Goal: Task Accomplishment & Management: Use online tool/utility

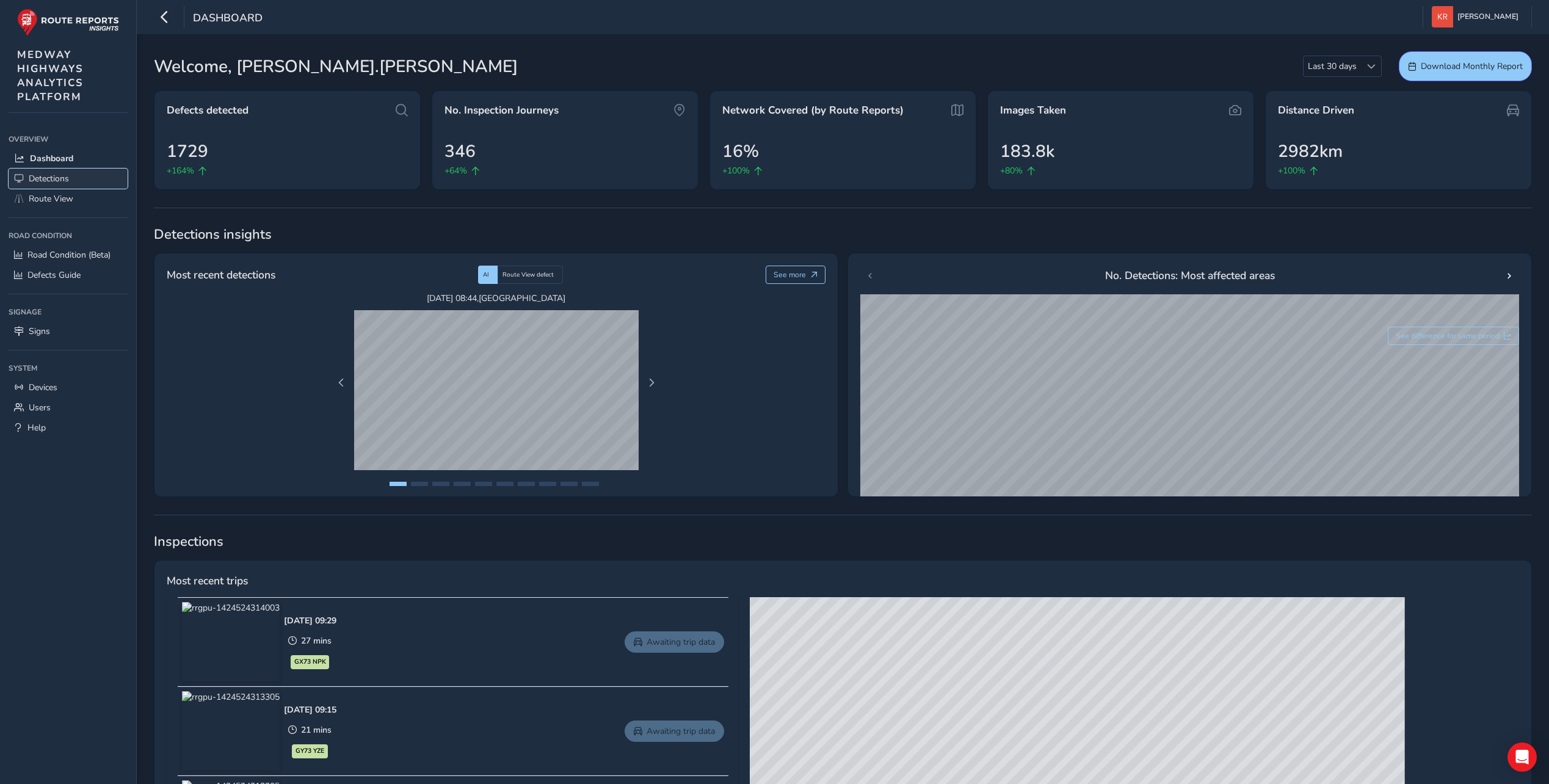
click at [37, 179] on span "Detections" at bounding box center [48, 179] width 40 height 12
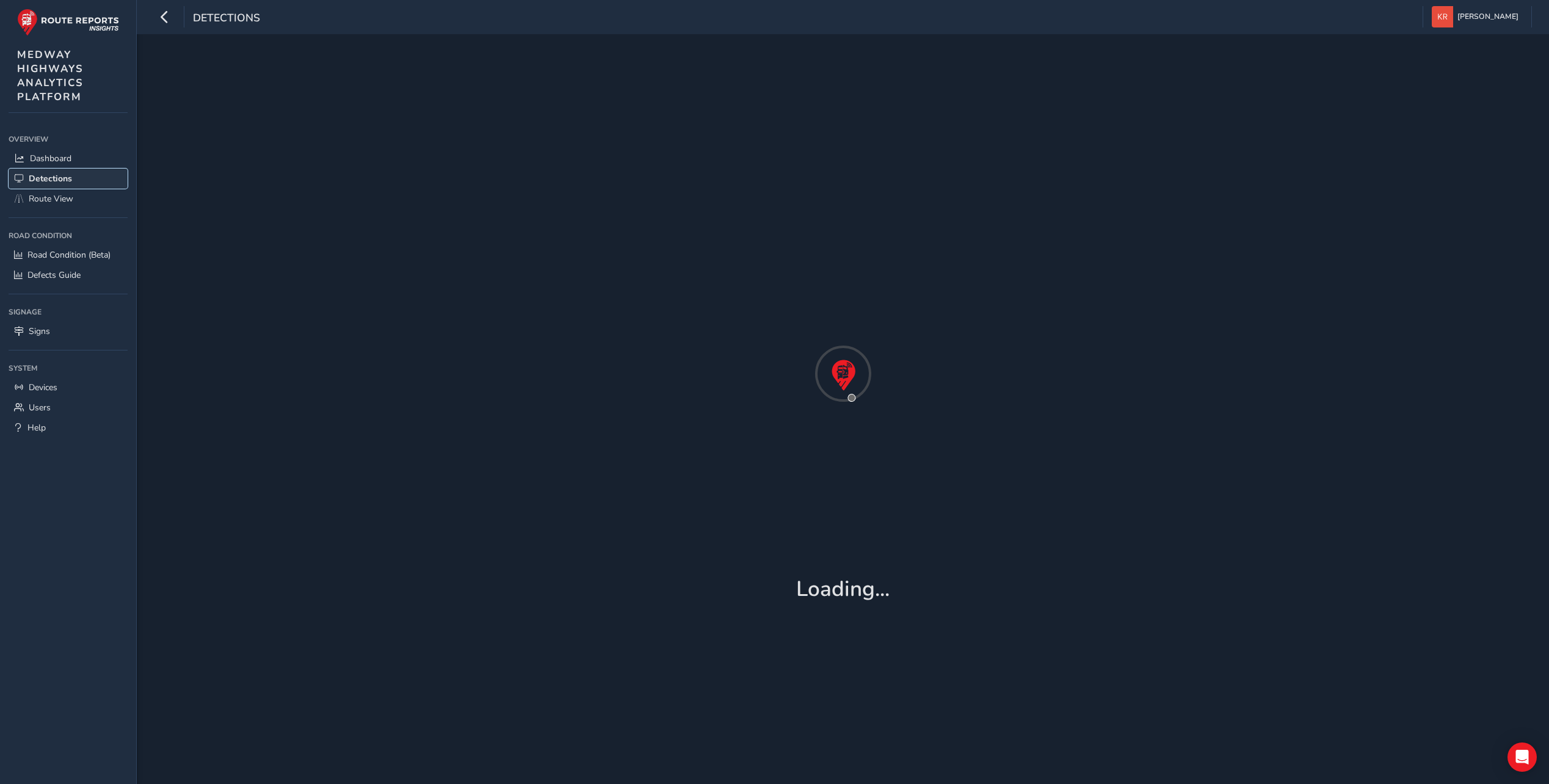
click at [37, 179] on span "Detections" at bounding box center [50, 179] width 44 height 12
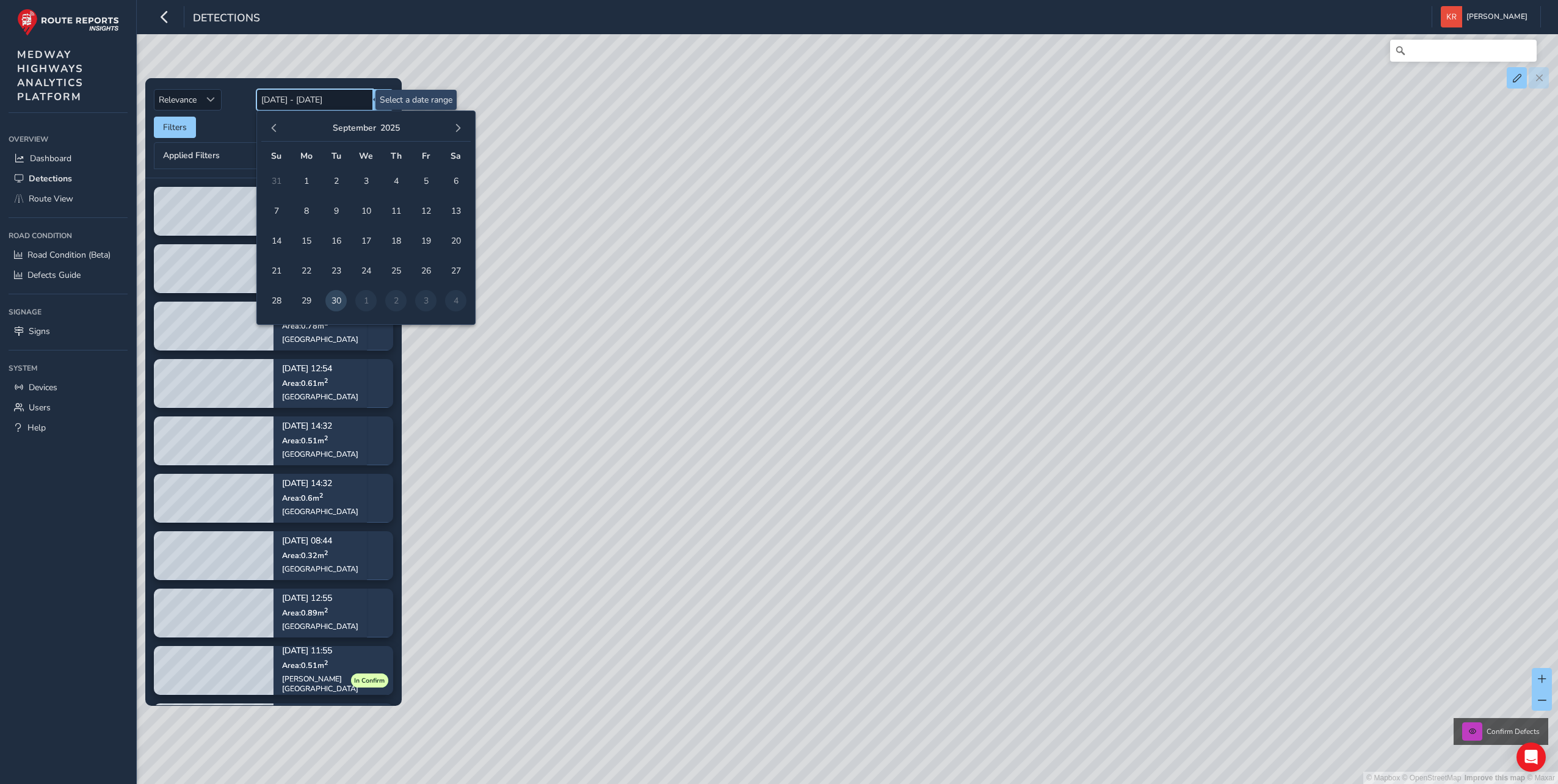
click at [285, 97] on input "30/09/2025 - 14/10/2025" at bounding box center [314, 99] width 117 height 21
click at [278, 125] on span "button" at bounding box center [274, 128] width 9 height 9
click at [429, 301] on span "30" at bounding box center [425, 300] width 21 height 21
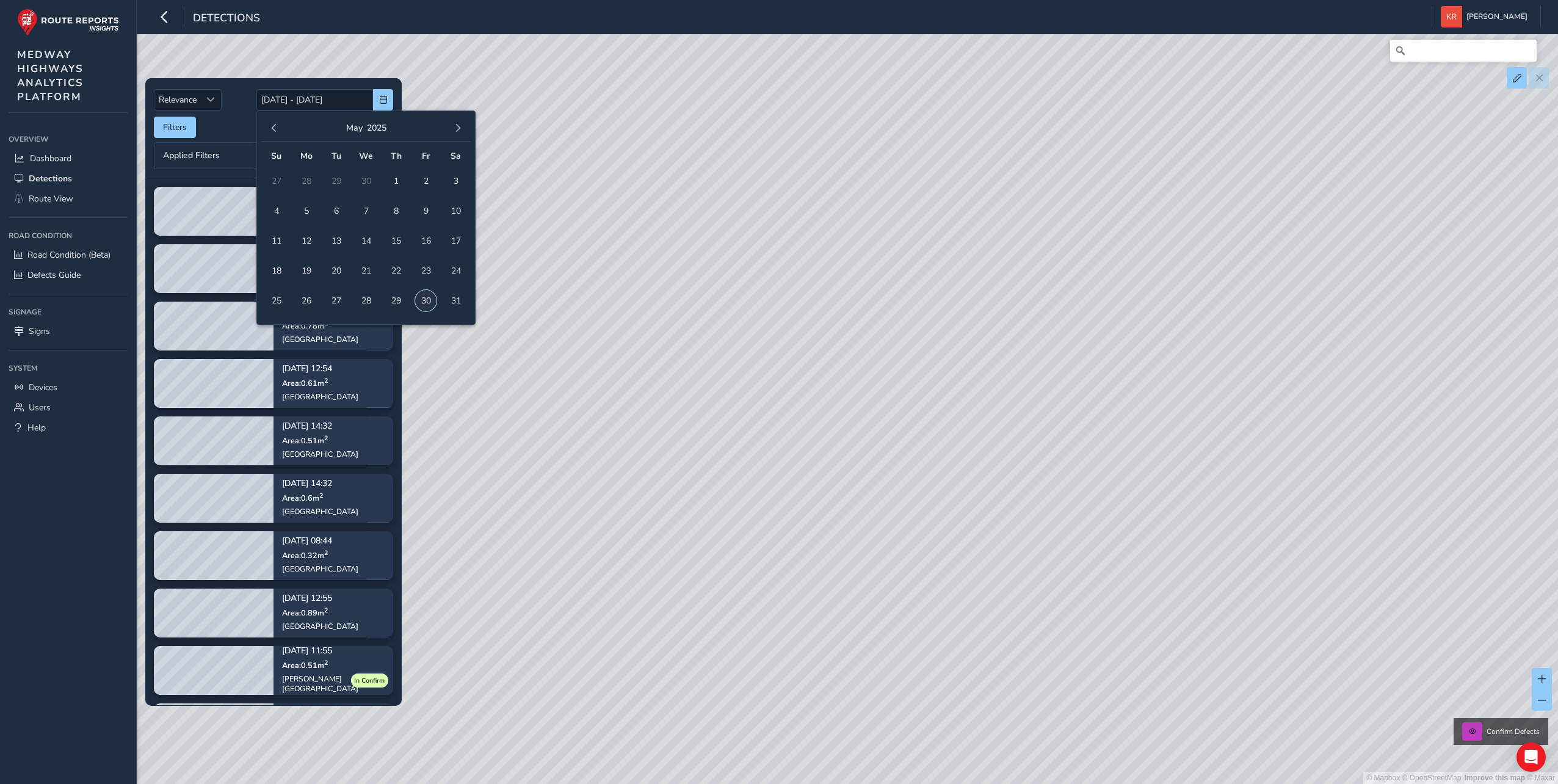
type input "30/05/2025"
click at [456, 130] on span "button" at bounding box center [458, 128] width 9 height 9
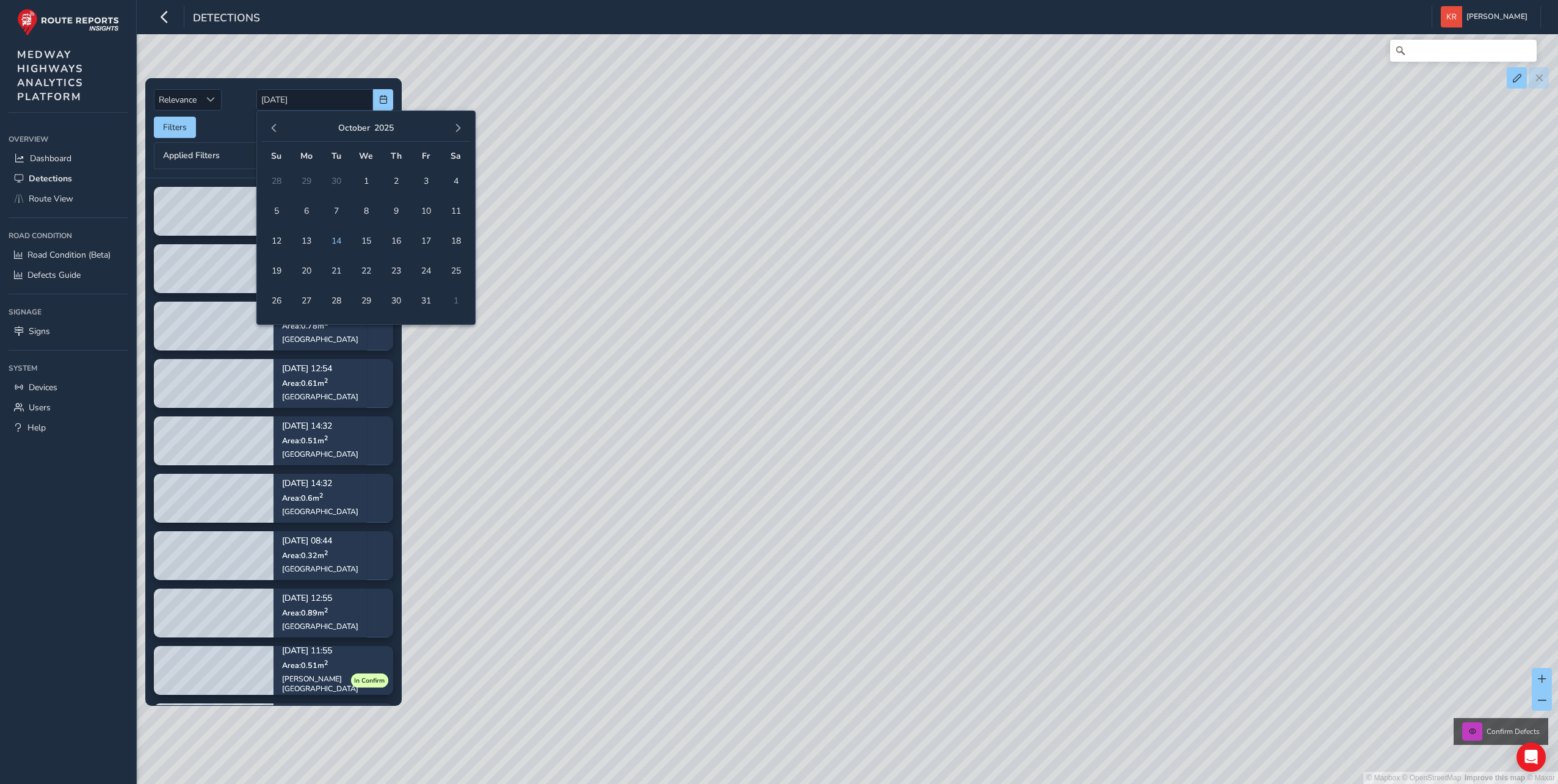
click at [456, 130] on span "button" at bounding box center [458, 128] width 9 height 9
click at [269, 131] on button "button" at bounding box center [275, 129] width 17 height 17
click at [340, 242] on span "14" at bounding box center [336, 240] width 21 height 21
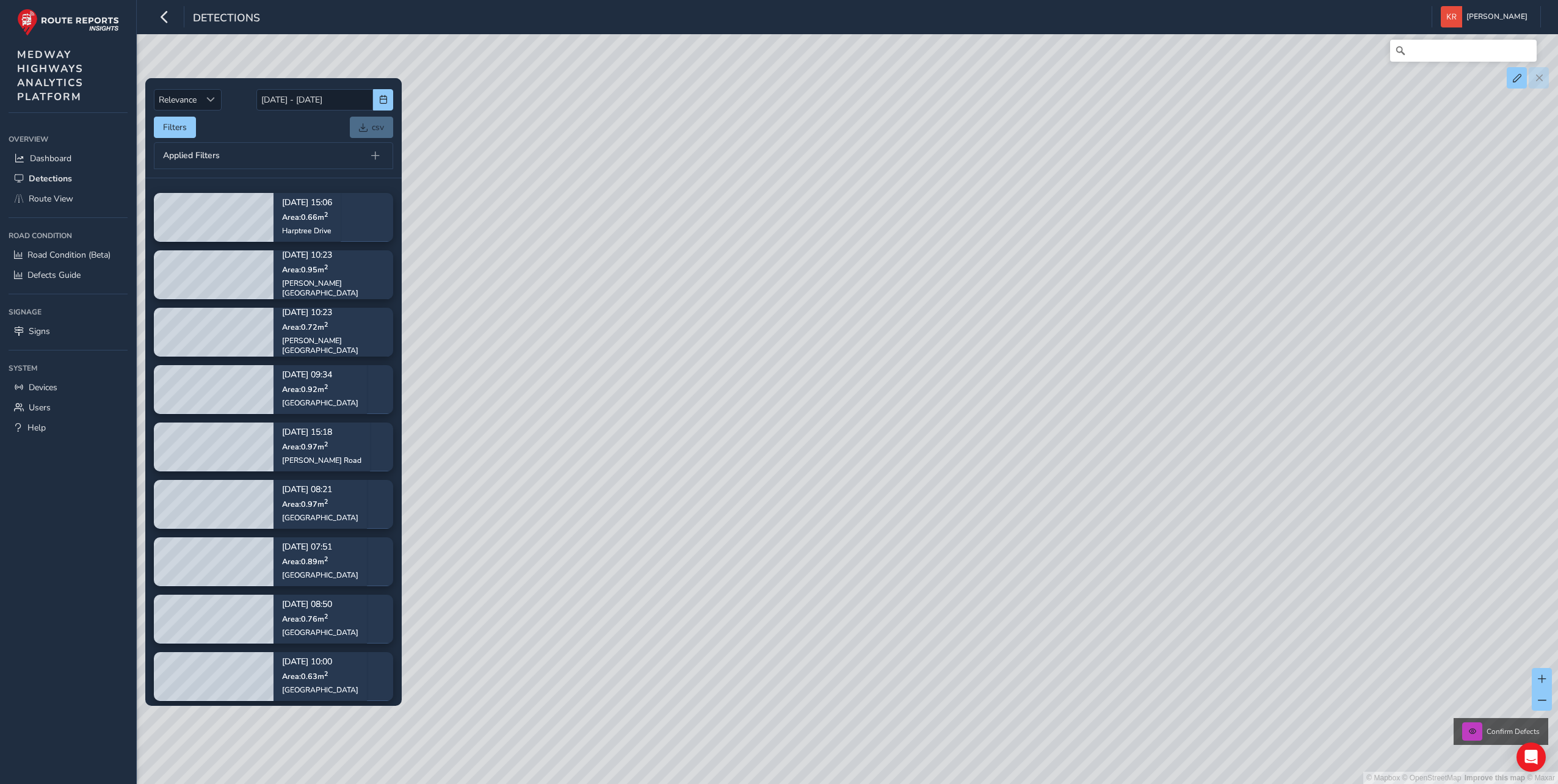
scroll to position [1770, 0]
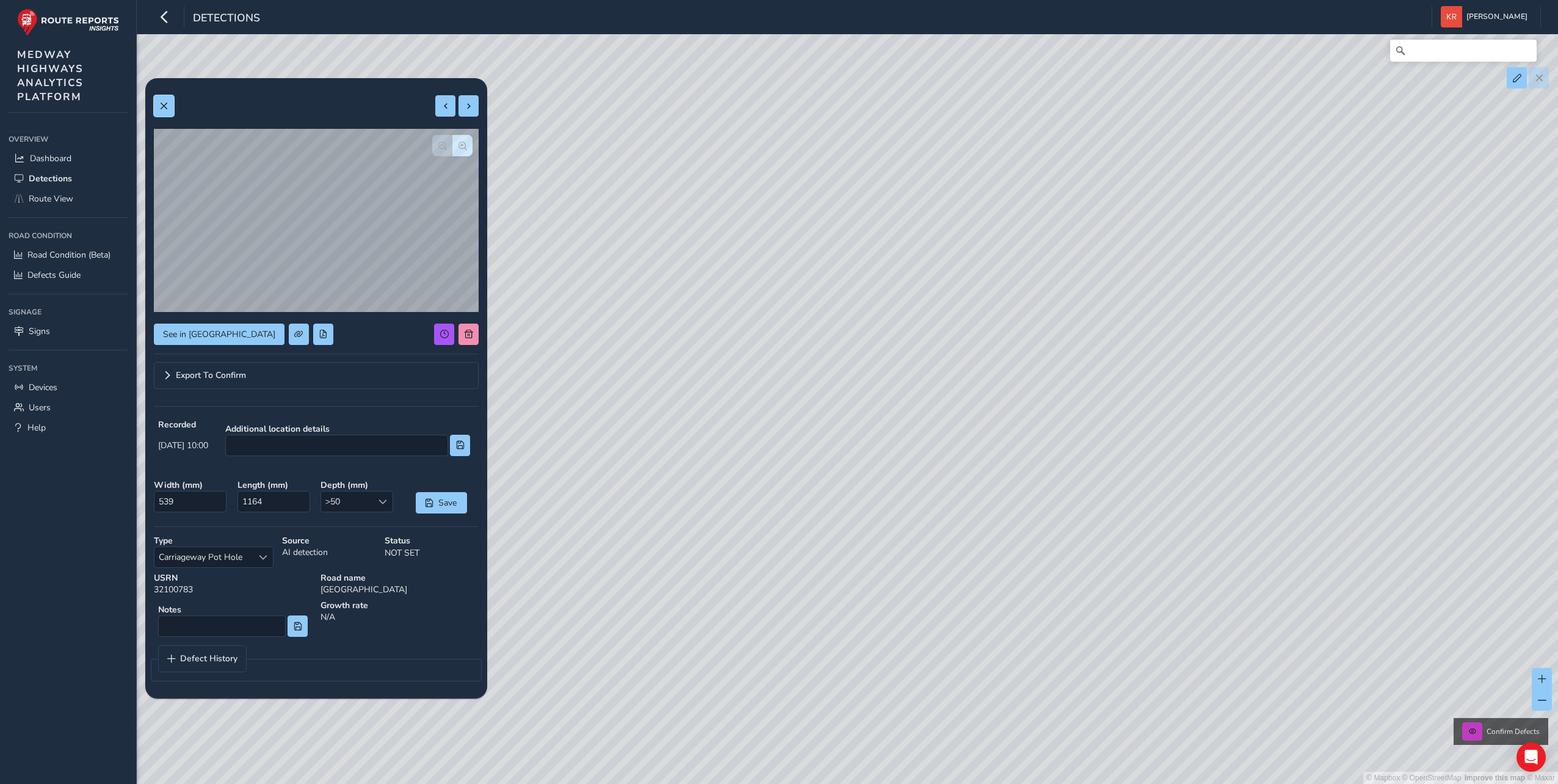
drag, startPoint x: 171, startPoint y: 110, endPoint x: 682, endPoint y: 303, distance: 546.2
click at [171, 110] on button at bounding box center [163, 106] width 20 height 21
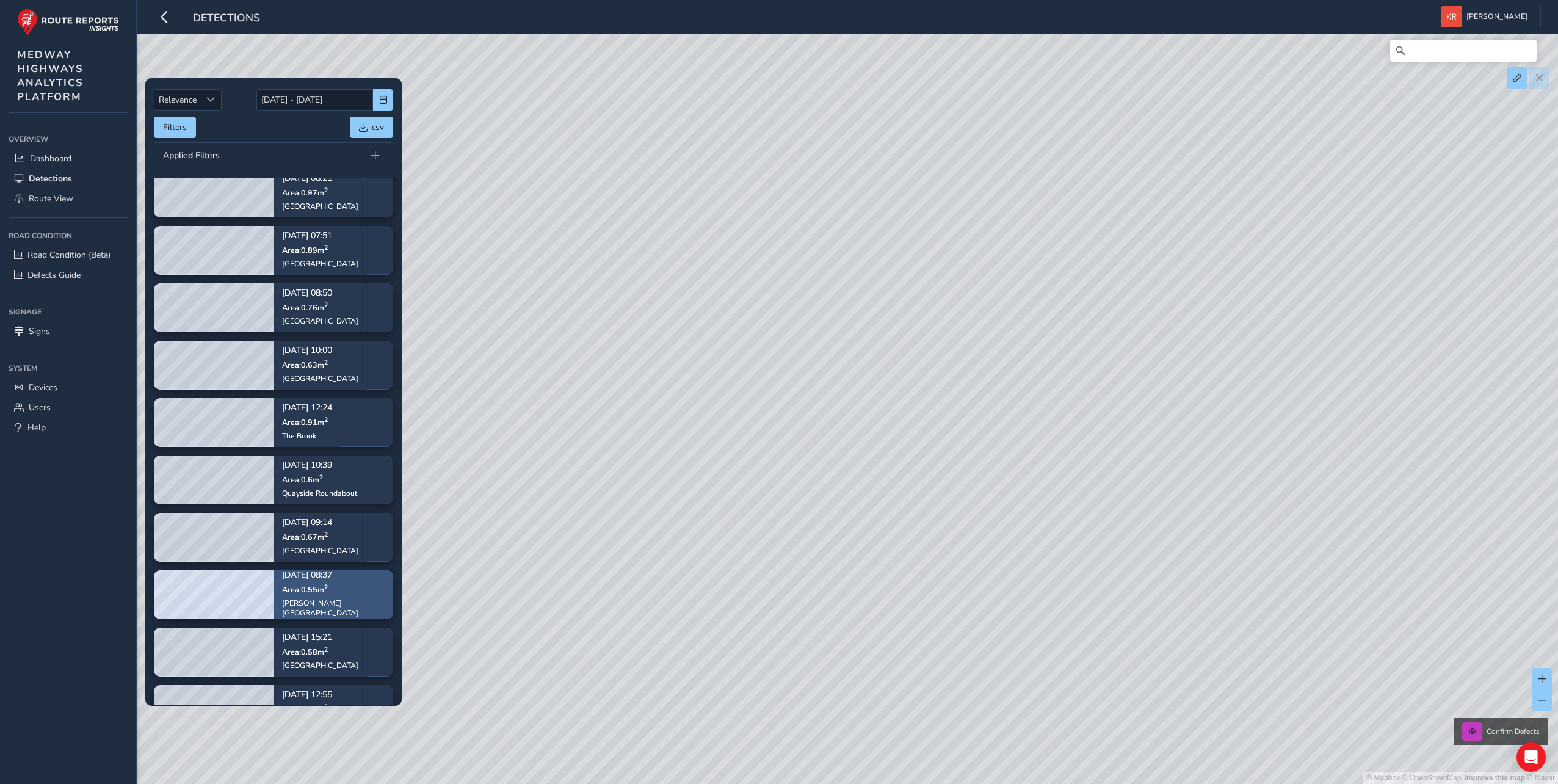
click at [309, 604] on div "James Street" at bounding box center [333, 608] width 102 height 20
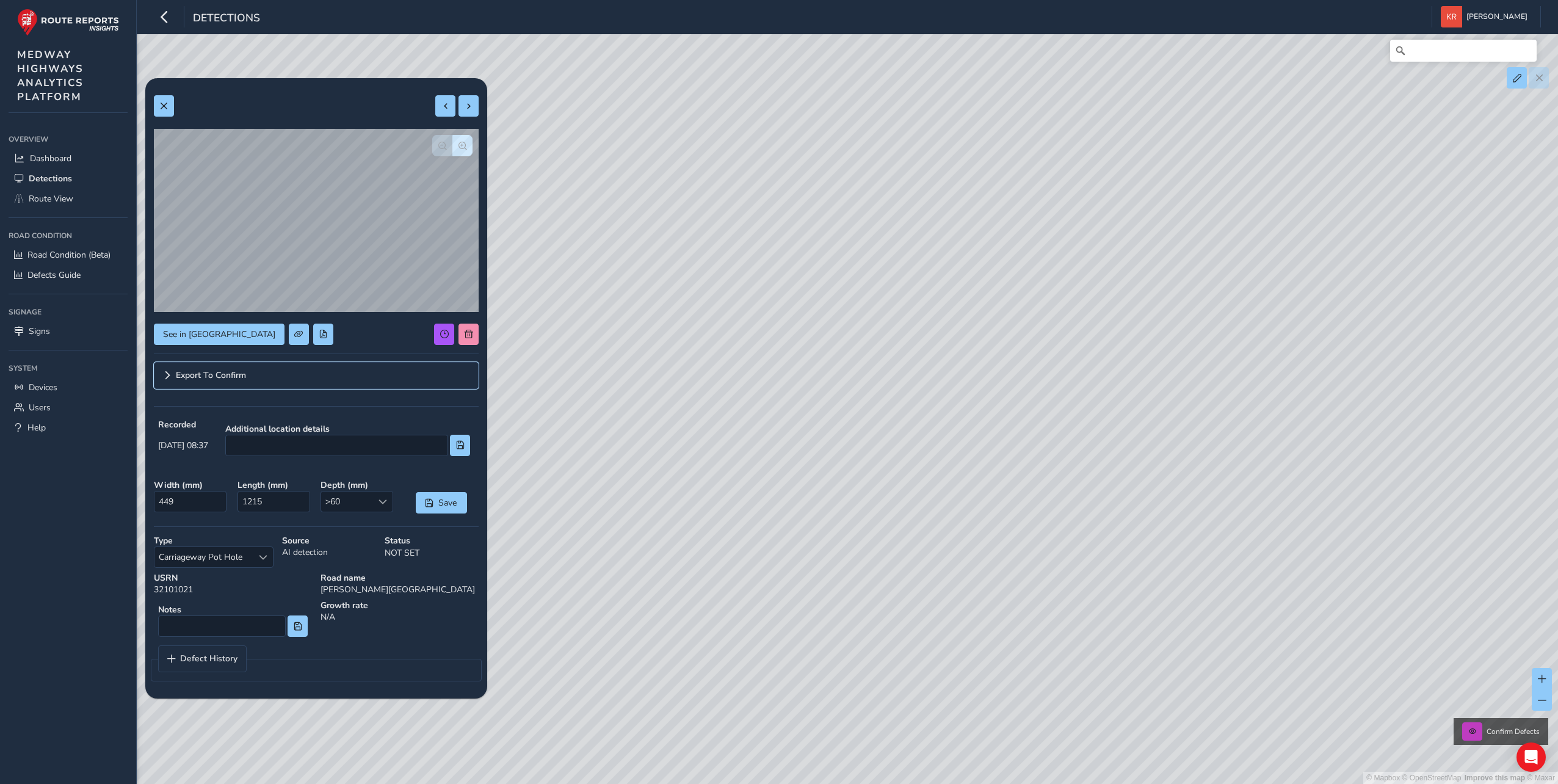
click at [194, 380] on span "Export To Confirm" at bounding box center [211, 375] width 70 height 9
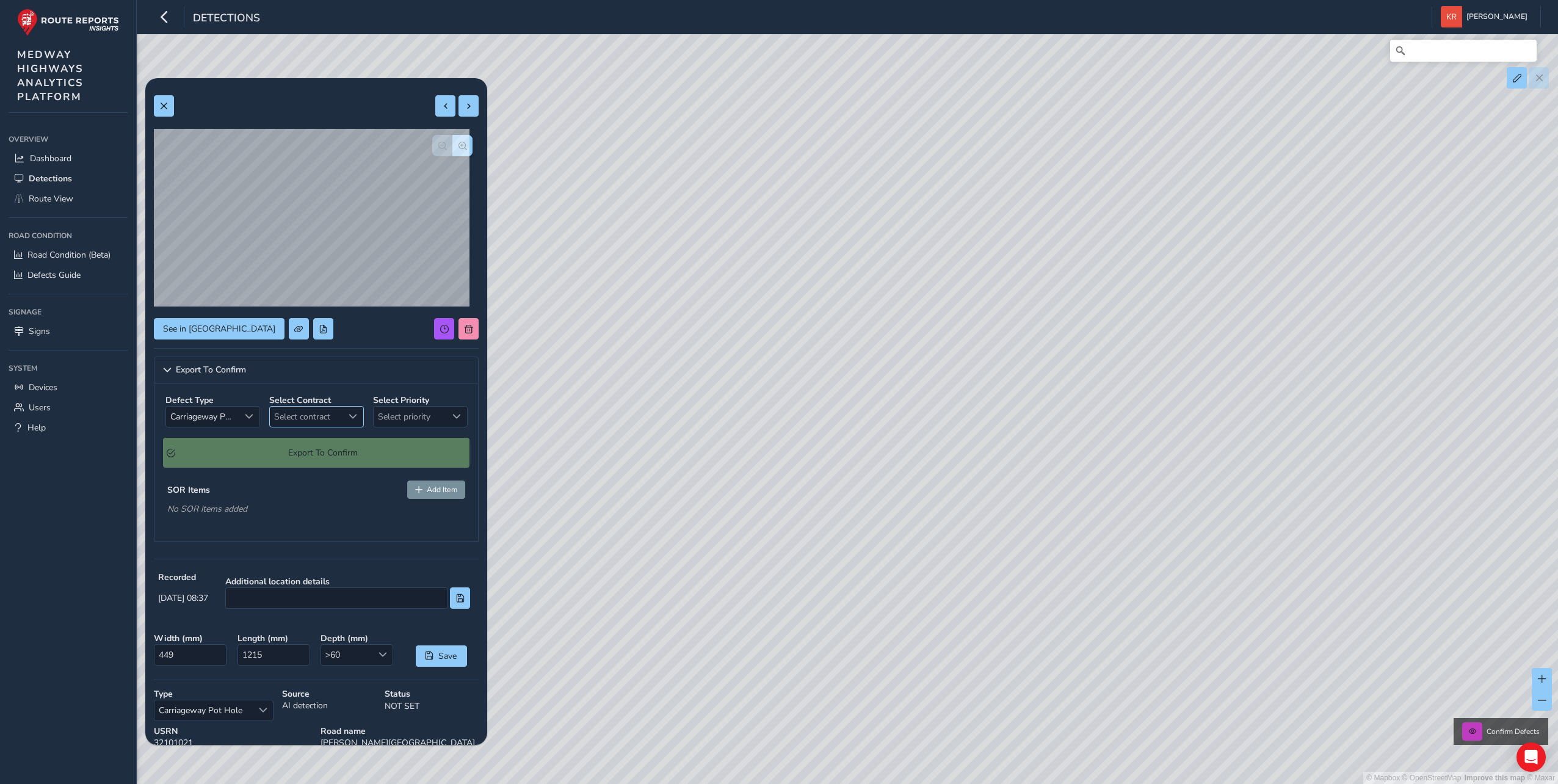
click at [289, 417] on span "Select contract" at bounding box center [306, 416] width 73 height 20
click at [301, 464] on li "HIC17" at bounding box center [339, 471] width 144 height 20
click at [416, 417] on span "Select priority" at bounding box center [410, 416] width 73 height 20
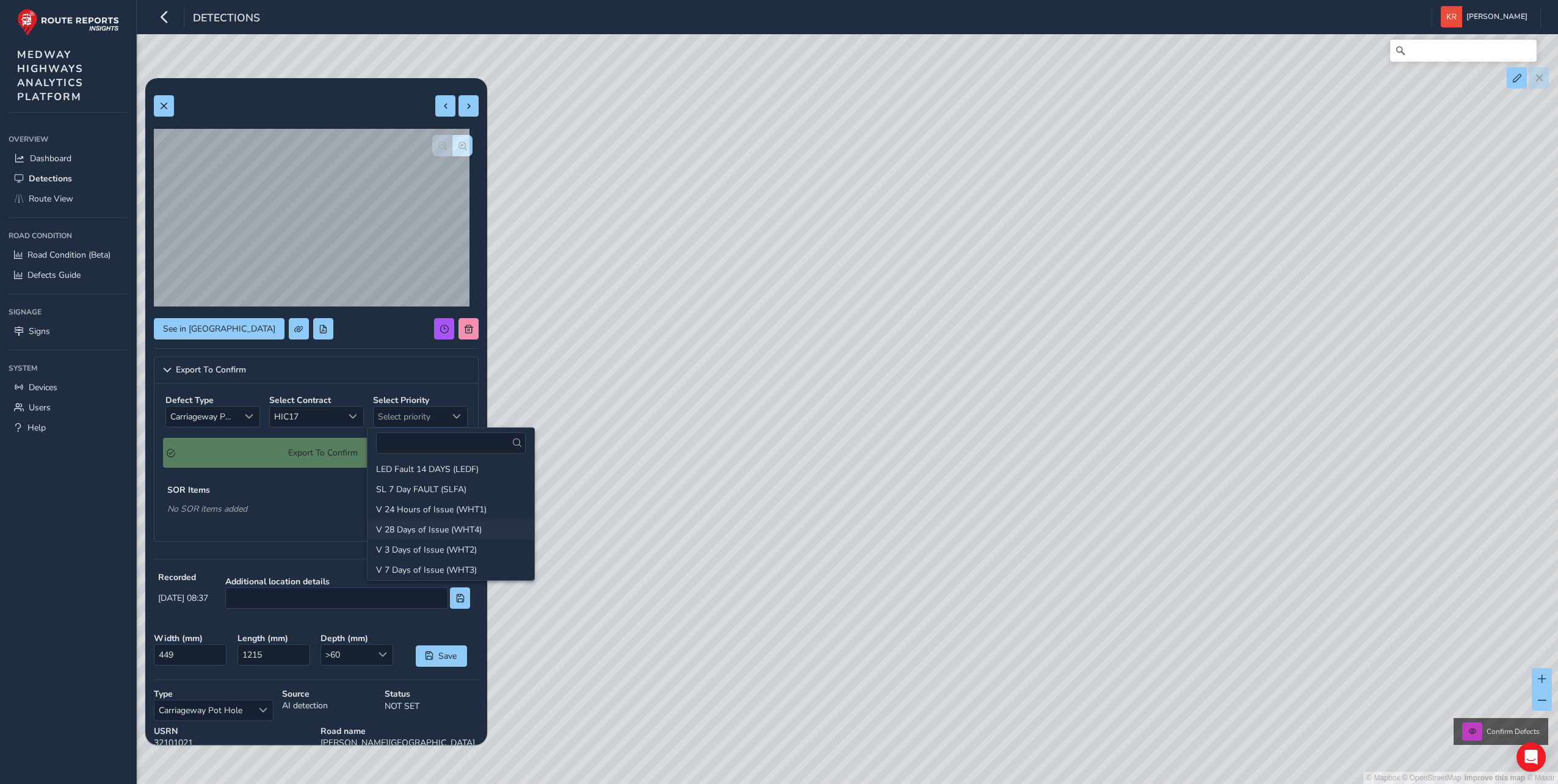
scroll to position [367, 0]
click at [401, 474] on li "V 28 Days of Issue (WHT4)" at bounding box center [451, 468] width 167 height 20
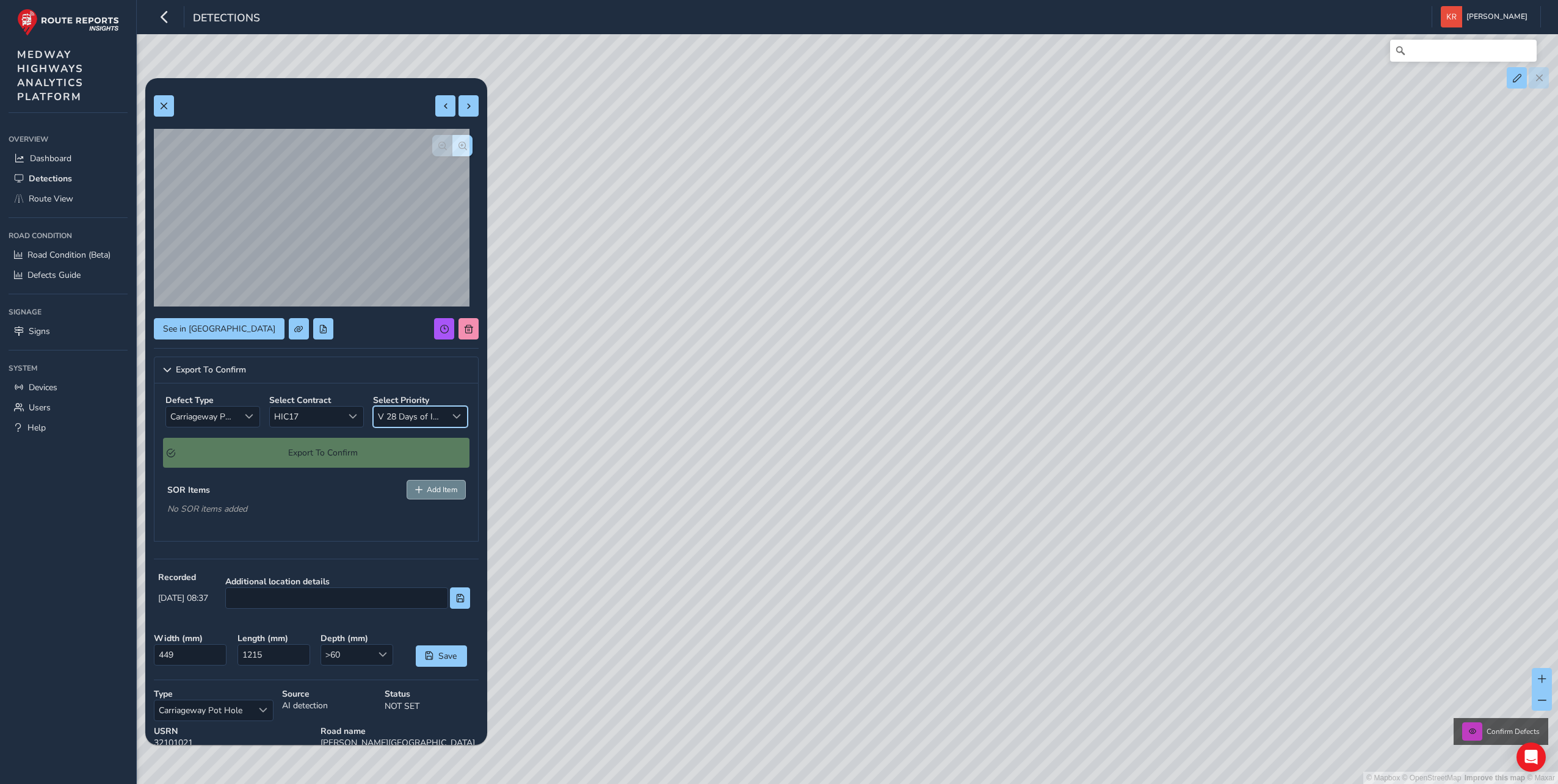
click at [427, 487] on span "Add Item" at bounding box center [442, 490] width 30 height 10
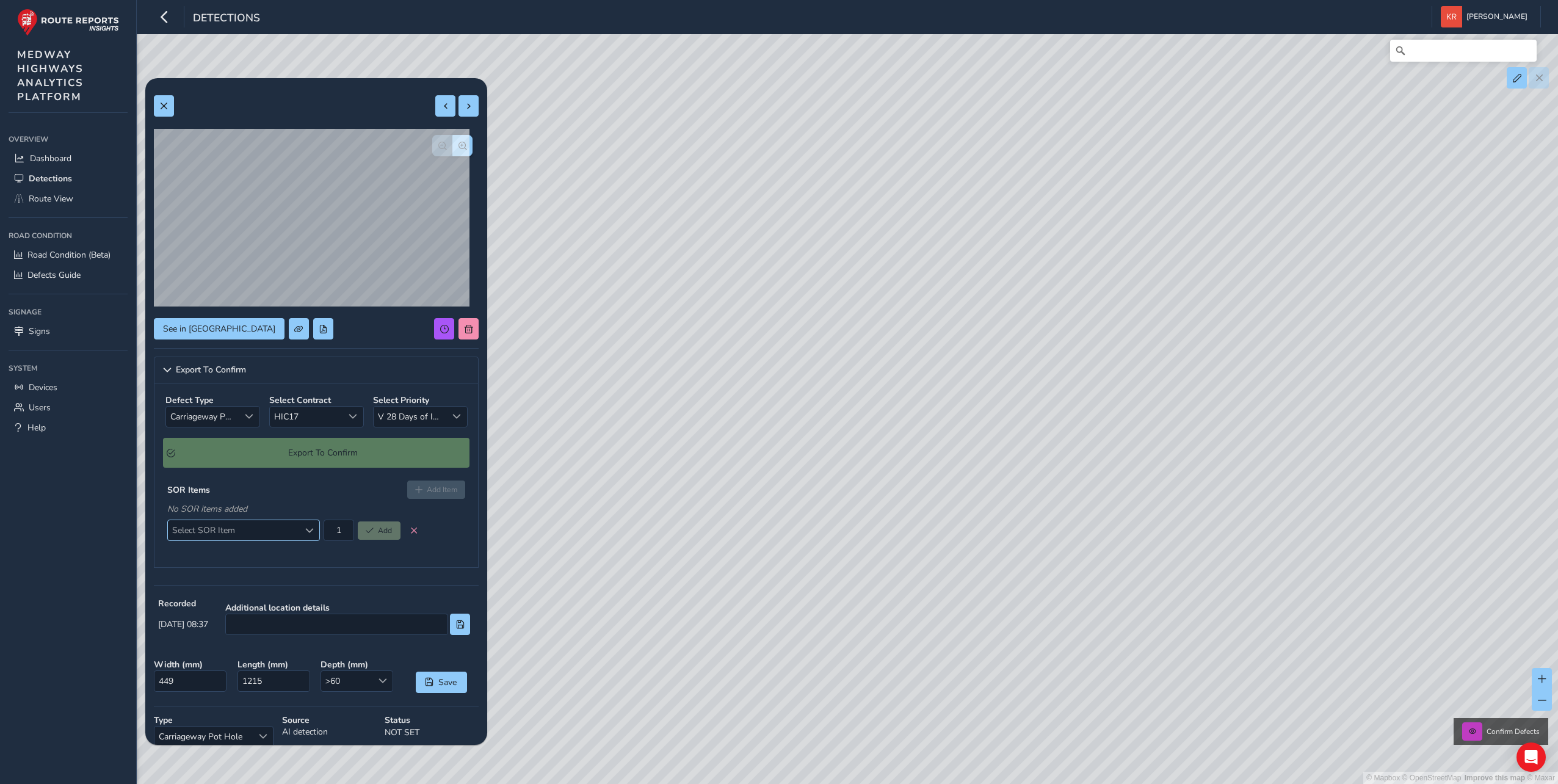
click at [303, 533] on div "Select SOR Item" at bounding box center [309, 530] width 20 height 20
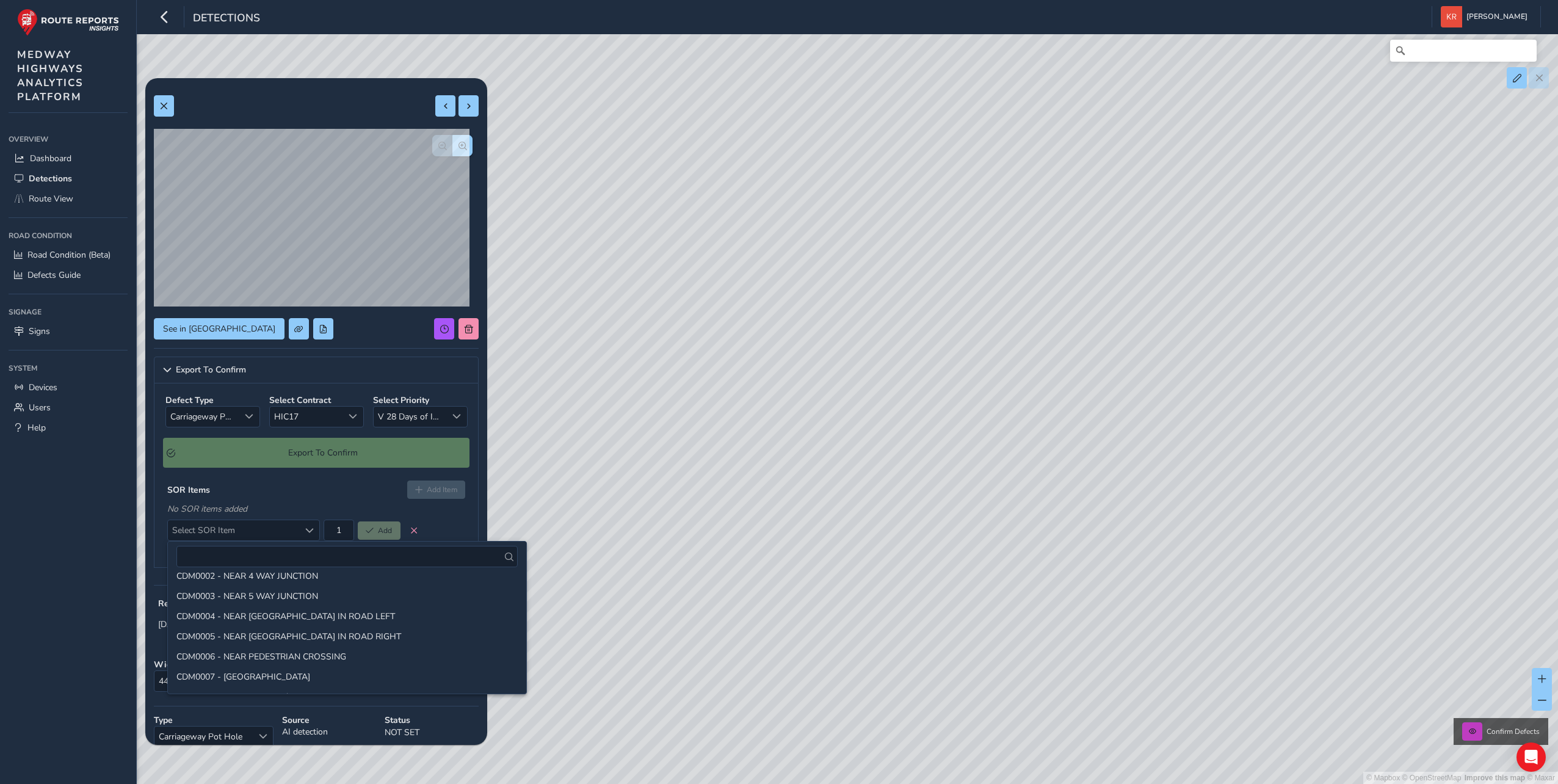
scroll to position [0, 0]
click at [205, 581] on li "CDM0000 - NO IDENTIFIED ADDITIONAL CDM REQUIREMENTS (CHAPTER 8 APPLIES)" at bounding box center [348, 586] width 359 height 20
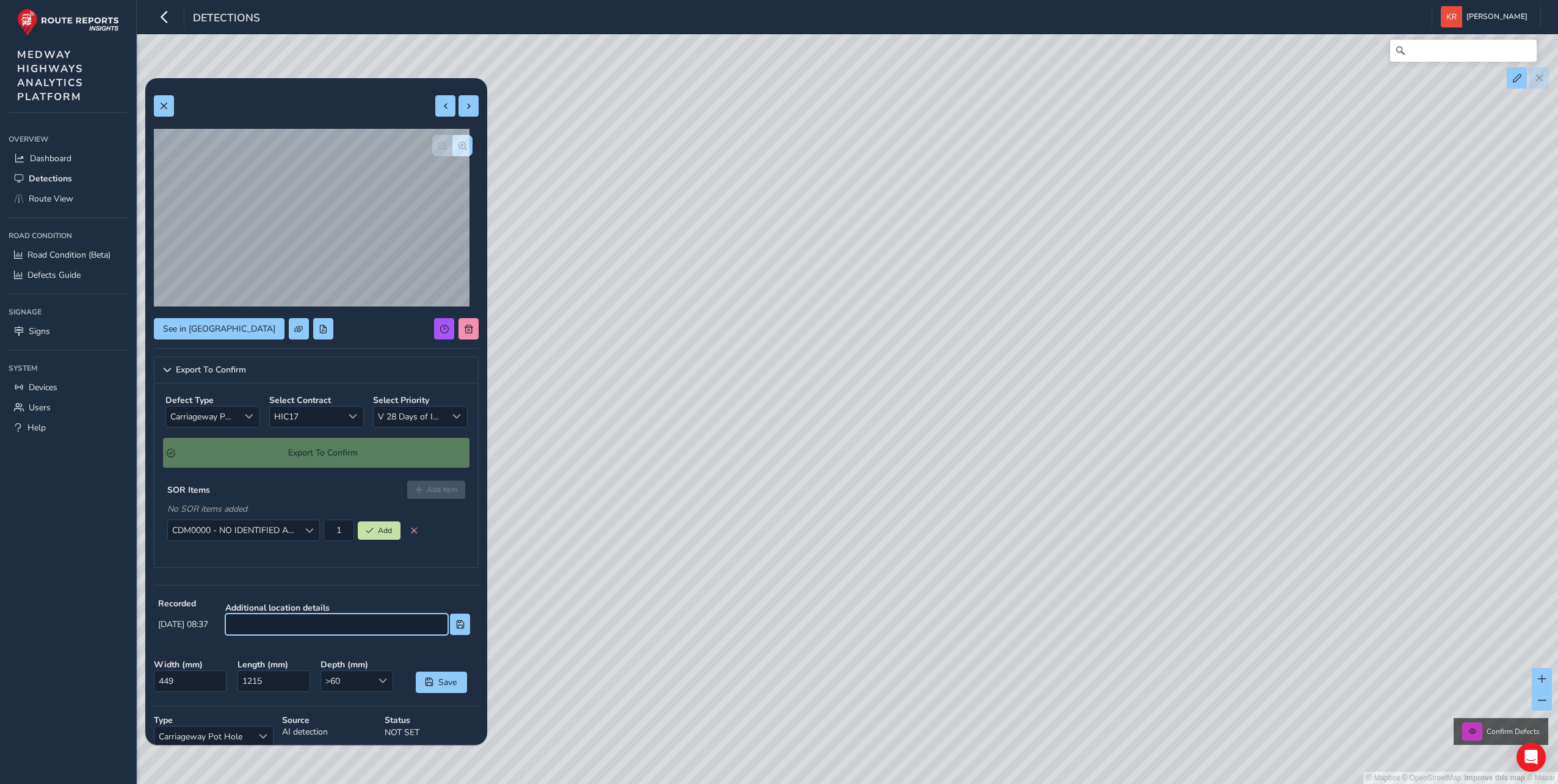
click at [306, 623] on input at bounding box center [337, 624] width 223 height 21
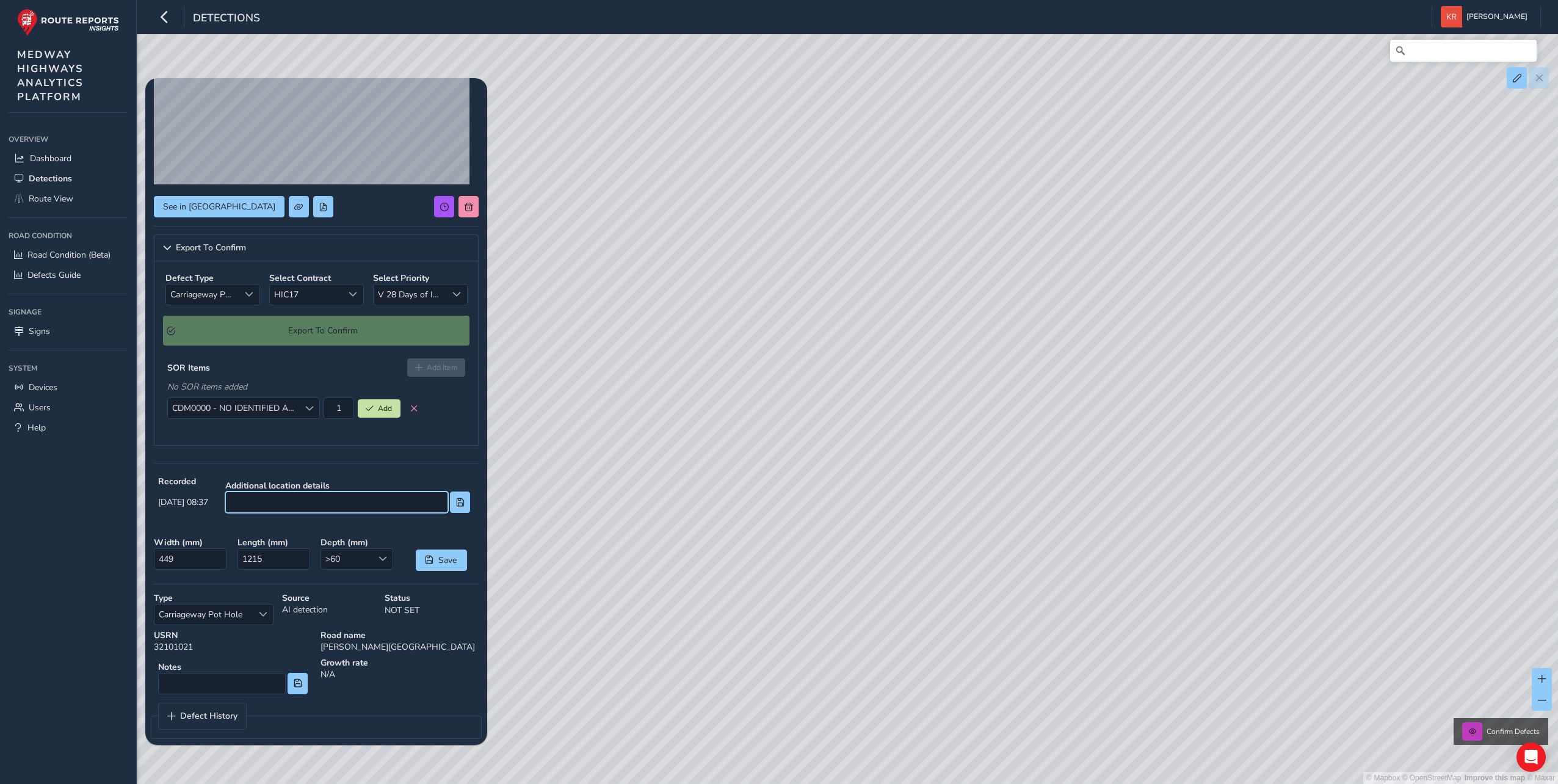
type input ","
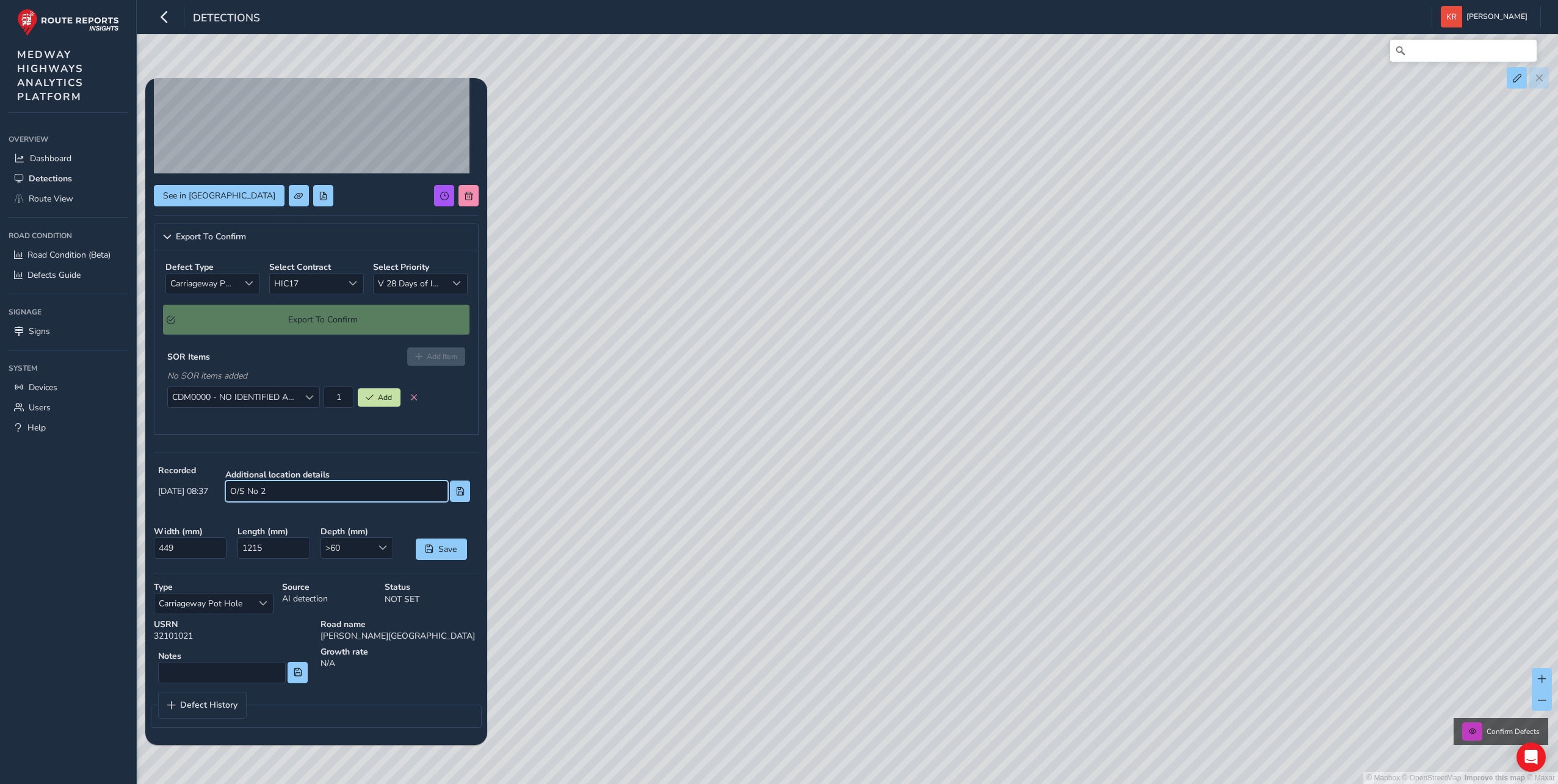
type input "O/S No 2"
click at [352, 324] on div "Export To Confirm" at bounding box center [316, 320] width 306 height 30
click at [267, 309] on div "Export To Confirm" at bounding box center [316, 320] width 306 height 30
click at [268, 319] on div "Export To Confirm" at bounding box center [316, 320] width 306 height 30
click at [295, 491] on input "O/S No 2" at bounding box center [337, 491] width 223 height 21
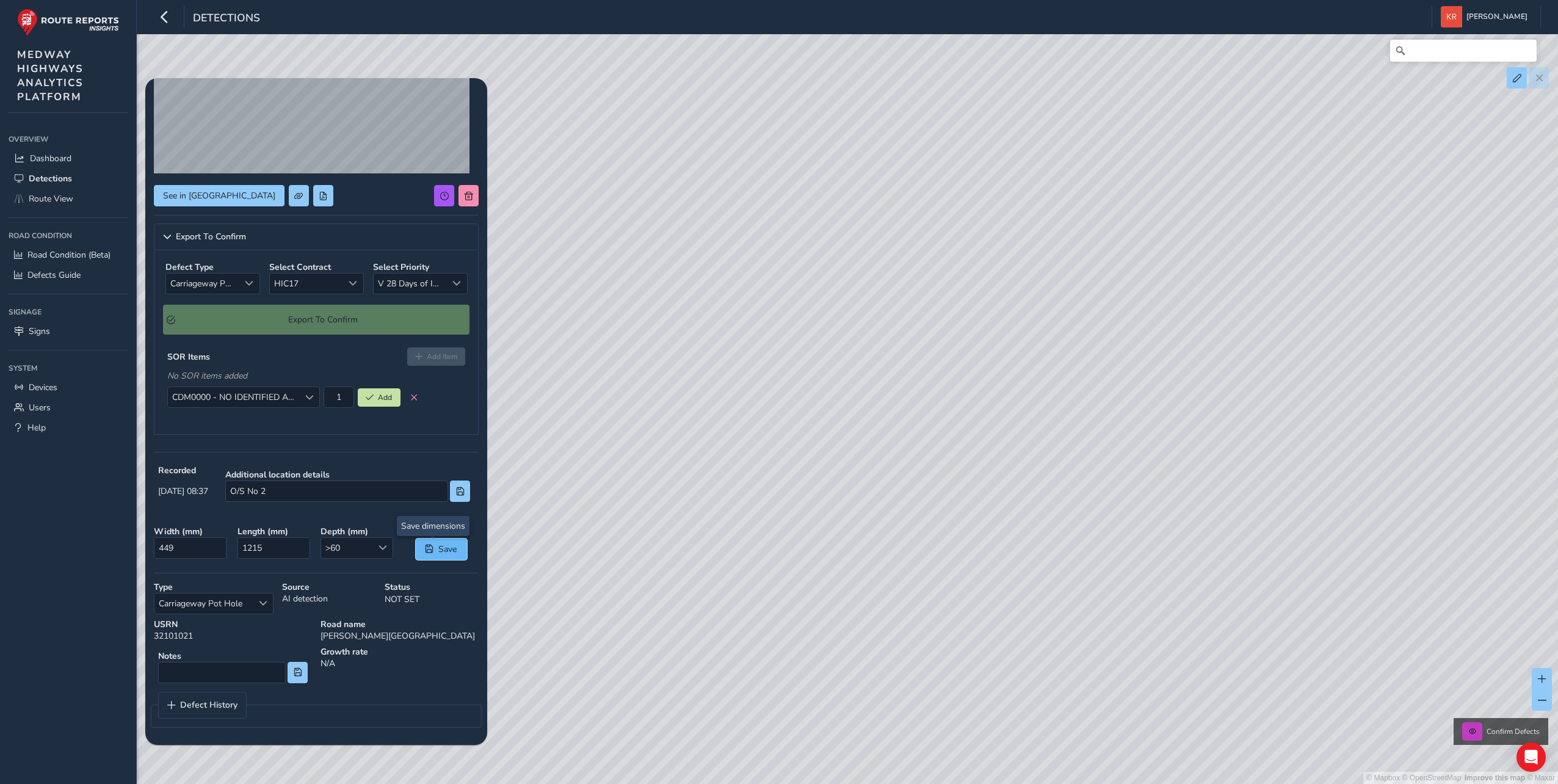
click at [425, 551] on span "Save" at bounding box center [429, 548] width 9 height 9
click at [327, 327] on div "Export To Confirm" at bounding box center [316, 320] width 306 height 30
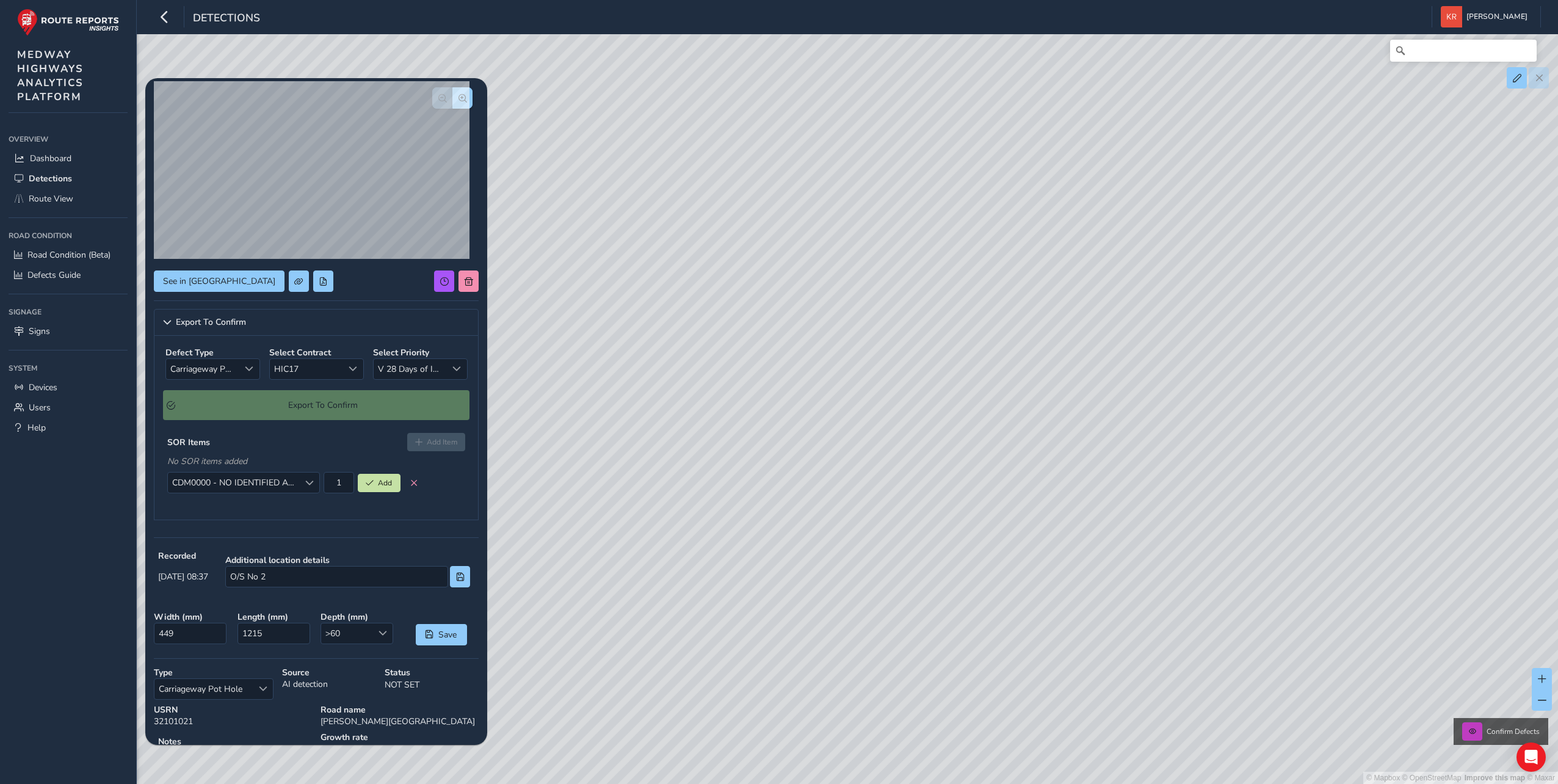
scroll to position [0, 0]
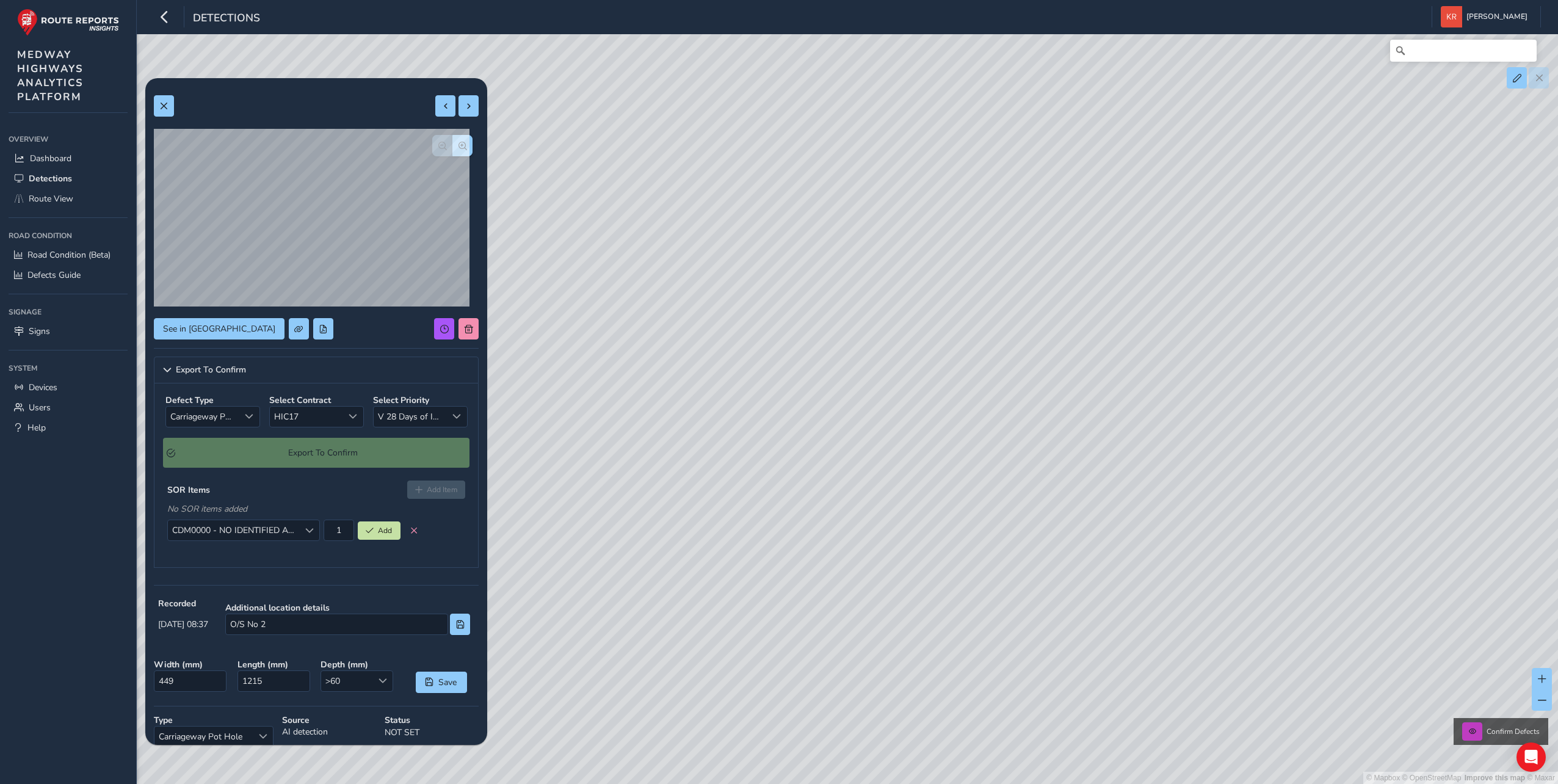
click at [248, 463] on div "Export To Confirm" at bounding box center [316, 453] width 306 height 30
click at [228, 447] on div "Export To Confirm" at bounding box center [316, 453] width 306 height 30
click at [222, 463] on div "Export To Confirm" at bounding box center [316, 453] width 306 height 30
click at [255, 461] on div "Export To Confirm" at bounding box center [316, 453] width 306 height 30
click at [162, 109] on span at bounding box center [163, 106] width 9 height 9
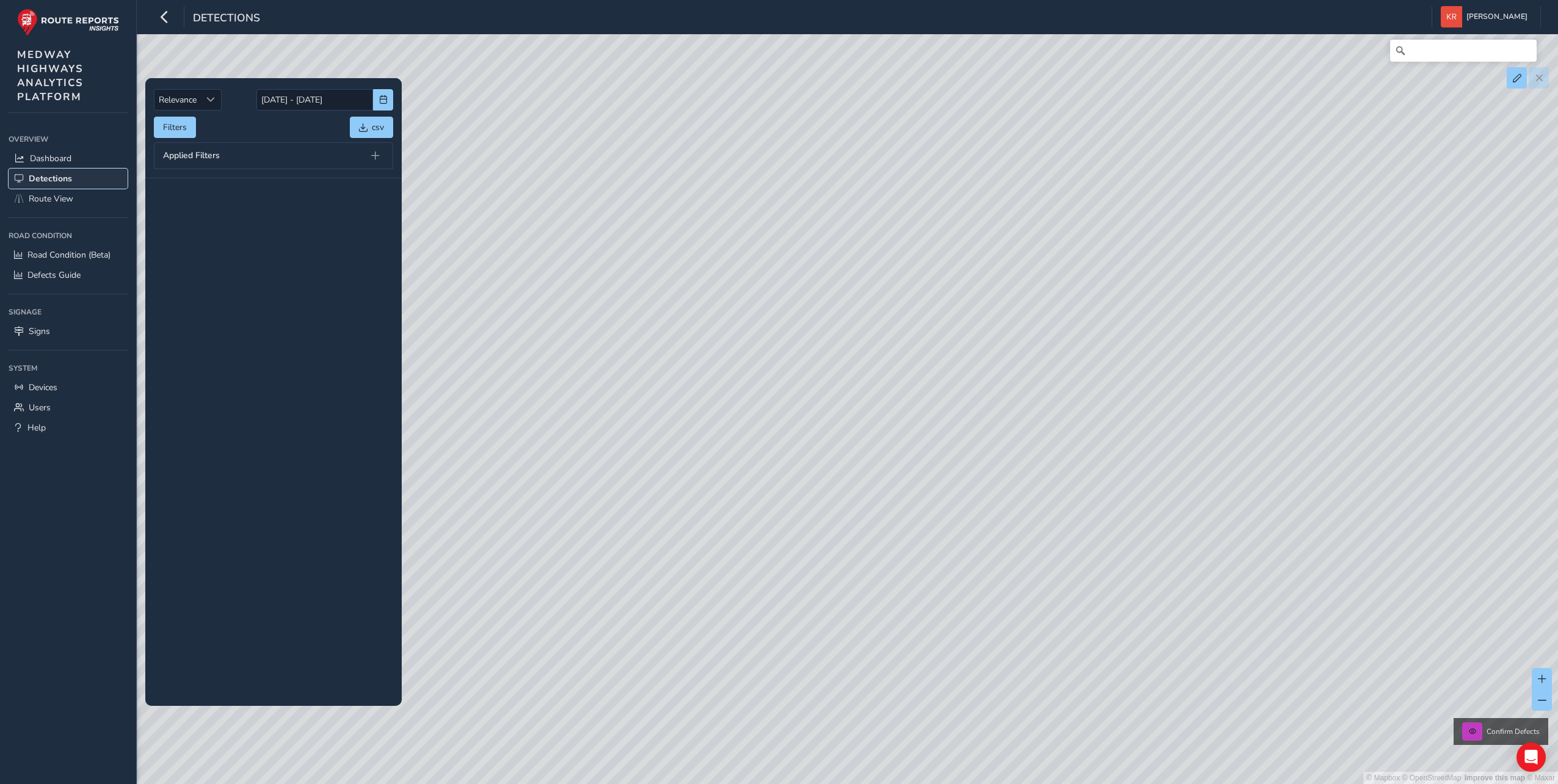
click at [49, 179] on span "Detections" at bounding box center [50, 179] width 44 height 12
click at [35, 197] on span "Route View" at bounding box center [51, 198] width 44 height 12
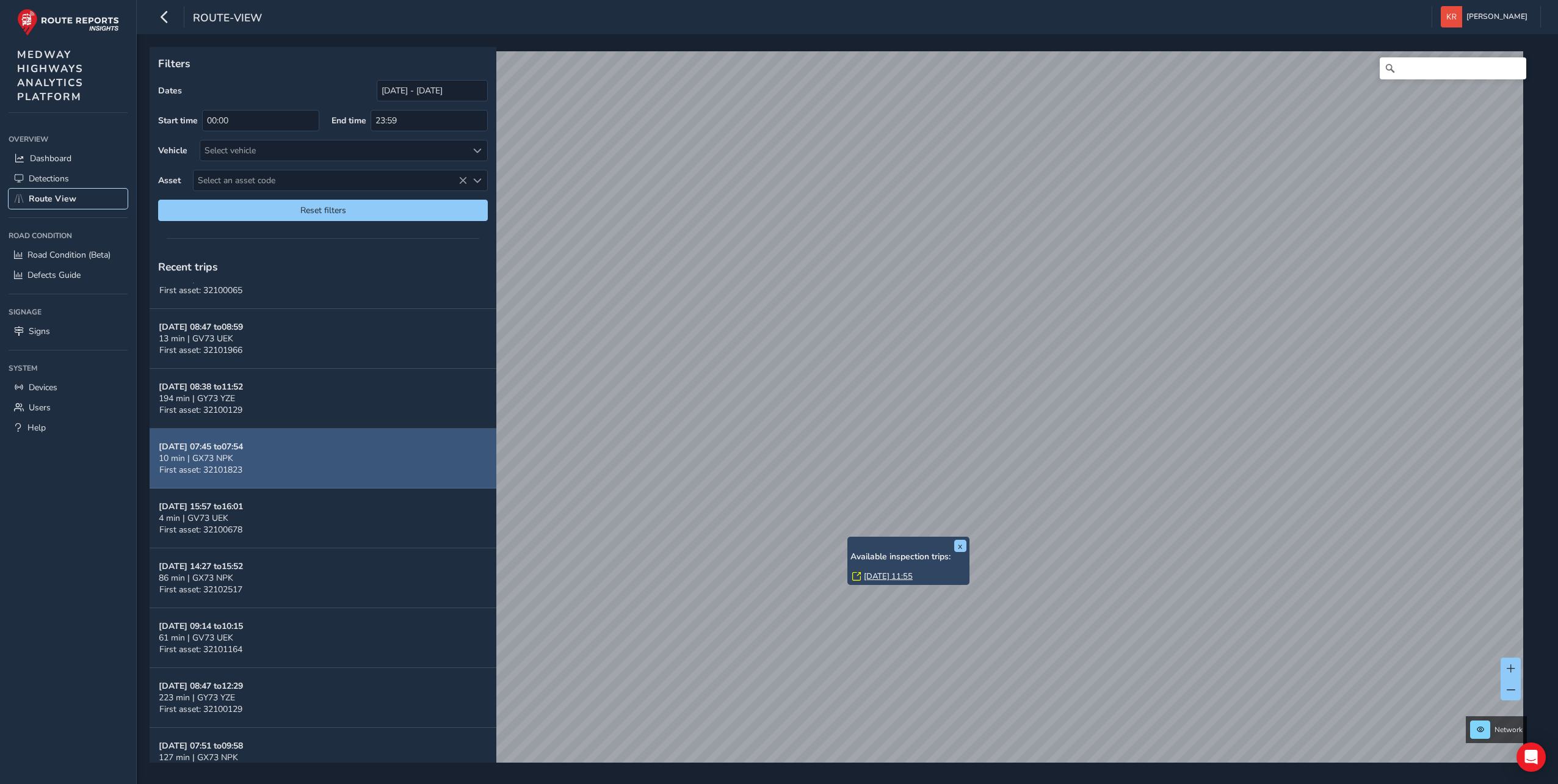
scroll to position [631, 0]
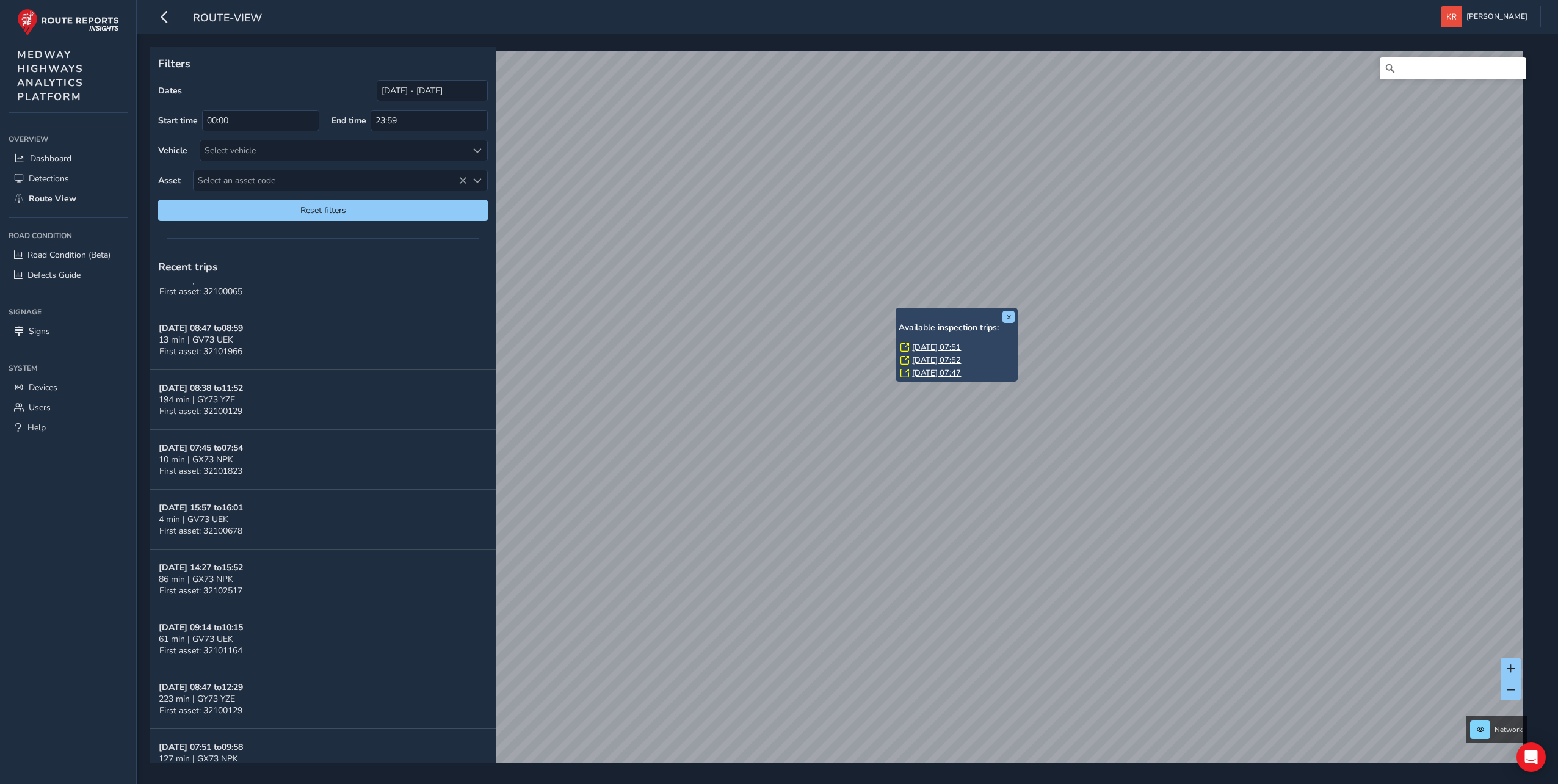
click at [930, 345] on link "Wed, 17 Sep, 07:51" at bounding box center [937, 348] width 49 height 11
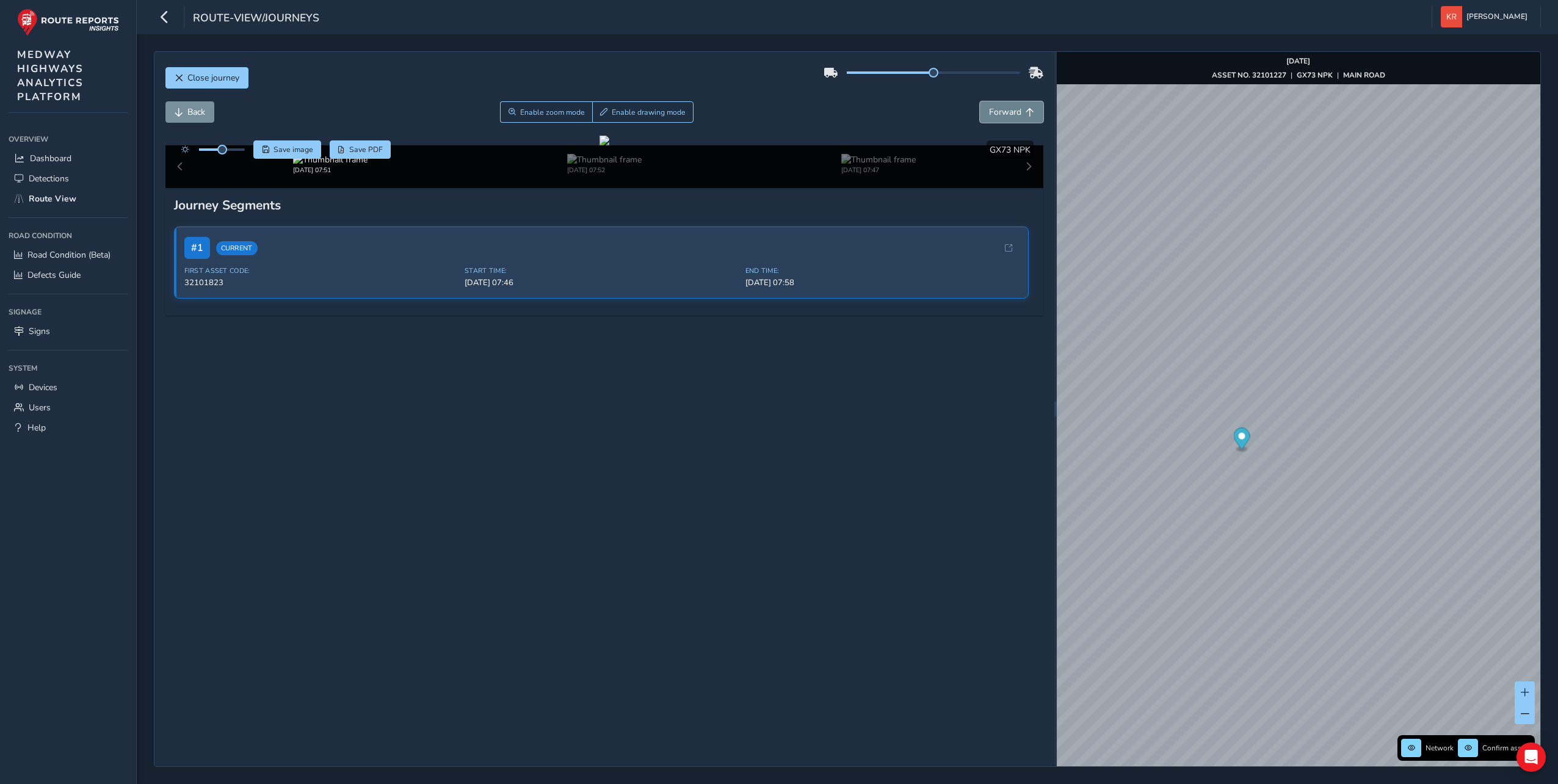
click at [995, 117] on span "Forward" at bounding box center [1005, 112] width 33 height 12
click at [600, 145] on div at bounding box center [605, 140] width 10 height 10
click at [1002, 119] on button "Forward" at bounding box center [1012, 112] width 63 height 21
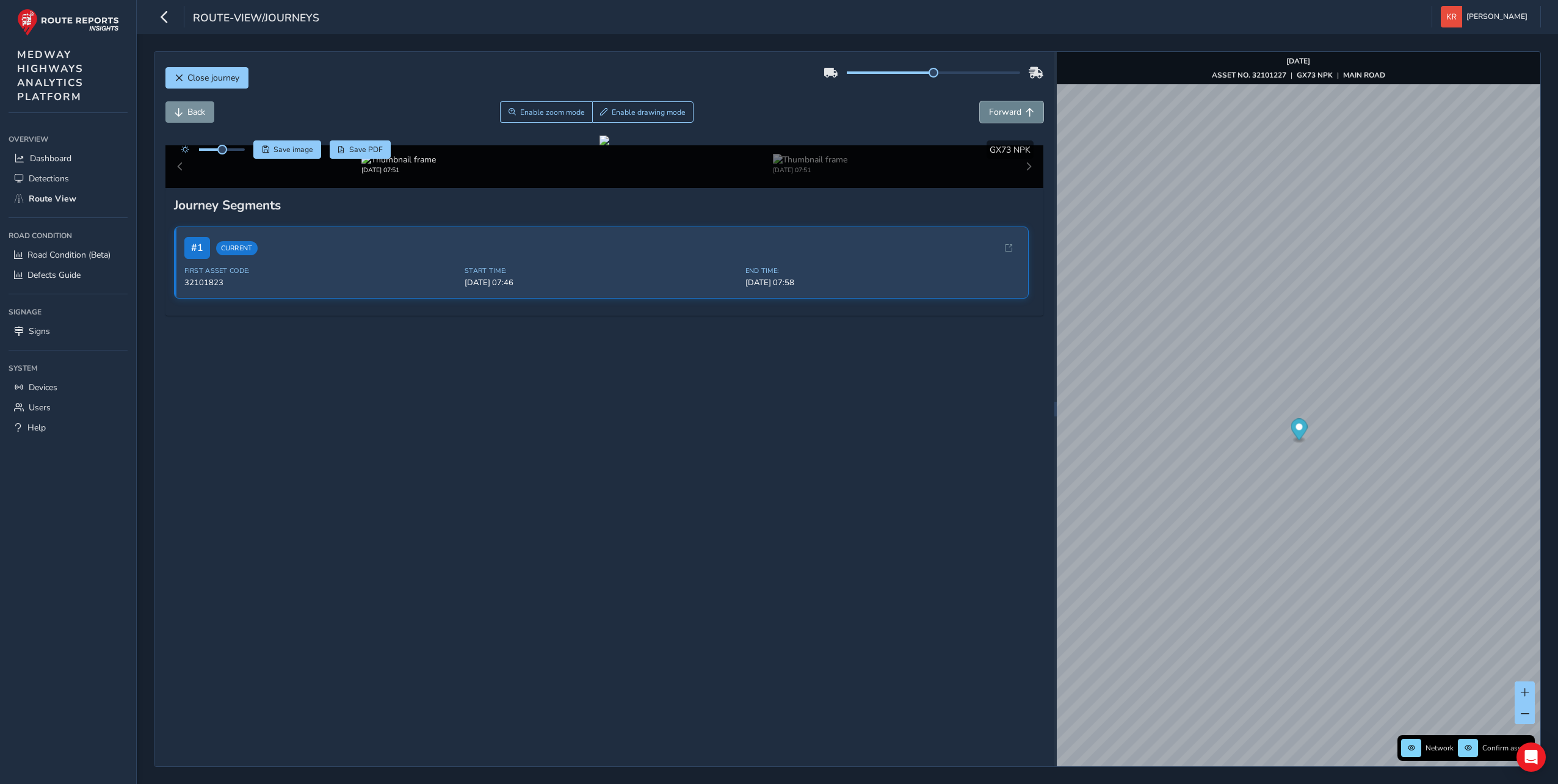
click at [1002, 119] on button "Forward" at bounding box center [1012, 112] width 63 height 21
click at [194, 78] on span "Close journey" at bounding box center [213, 78] width 52 height 12
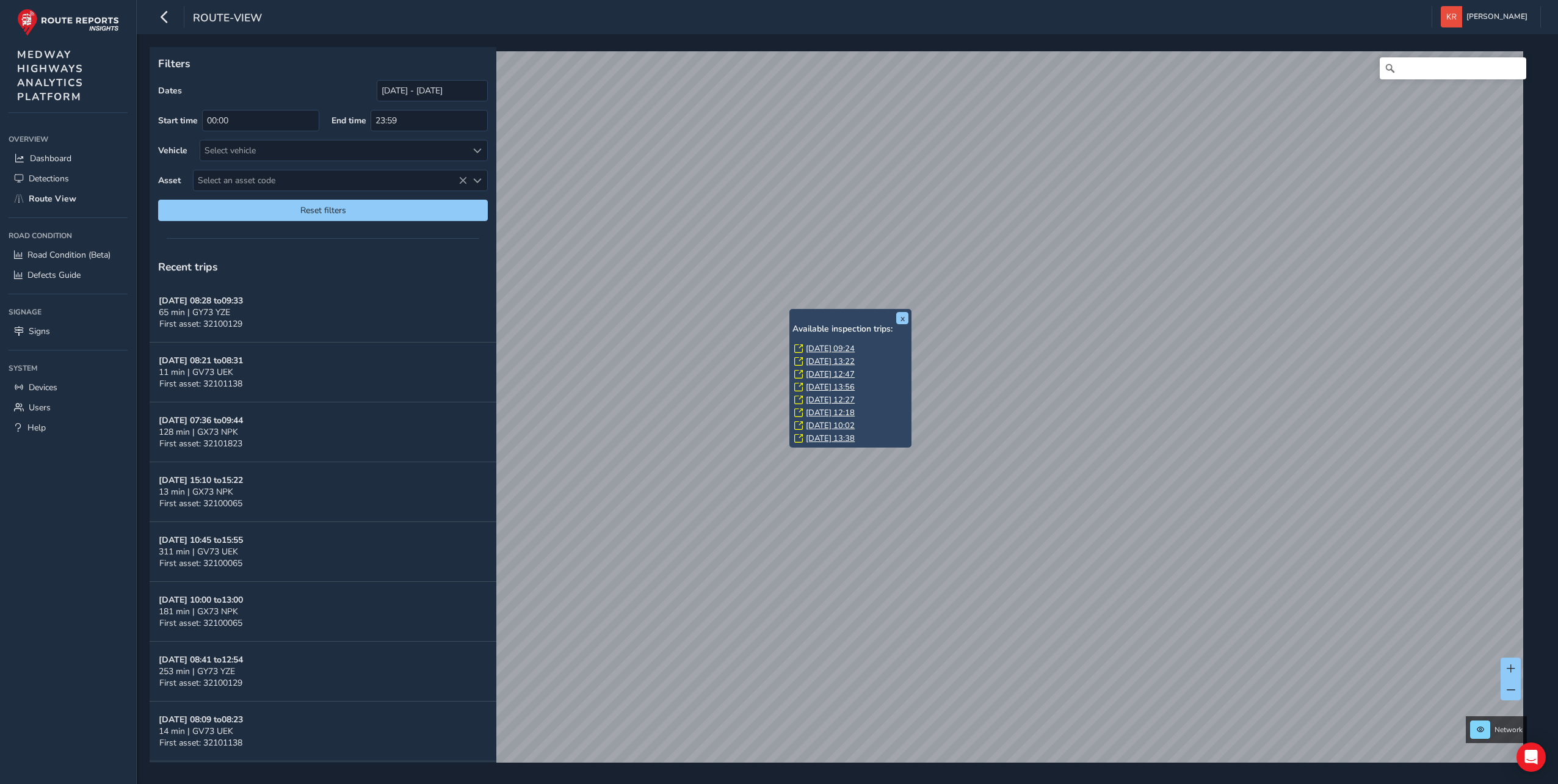
click at [814, 345] on link "Mon, 13 Oct, 09:24" at bounding box center [831, 348] width 49 height 11
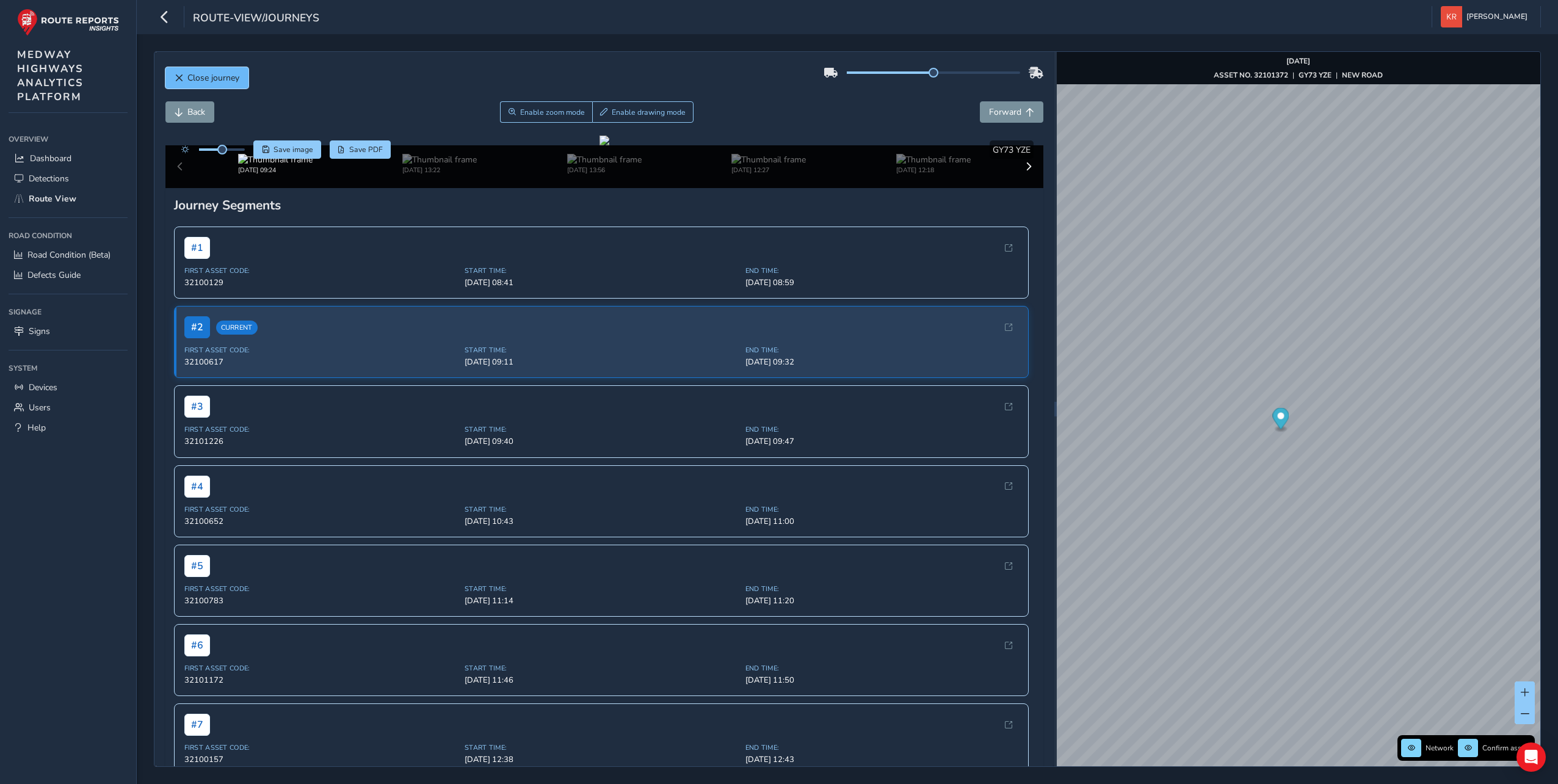
click at [184, 78] on button "Close journey" at bounding box center [207, 78] width 83 height 21
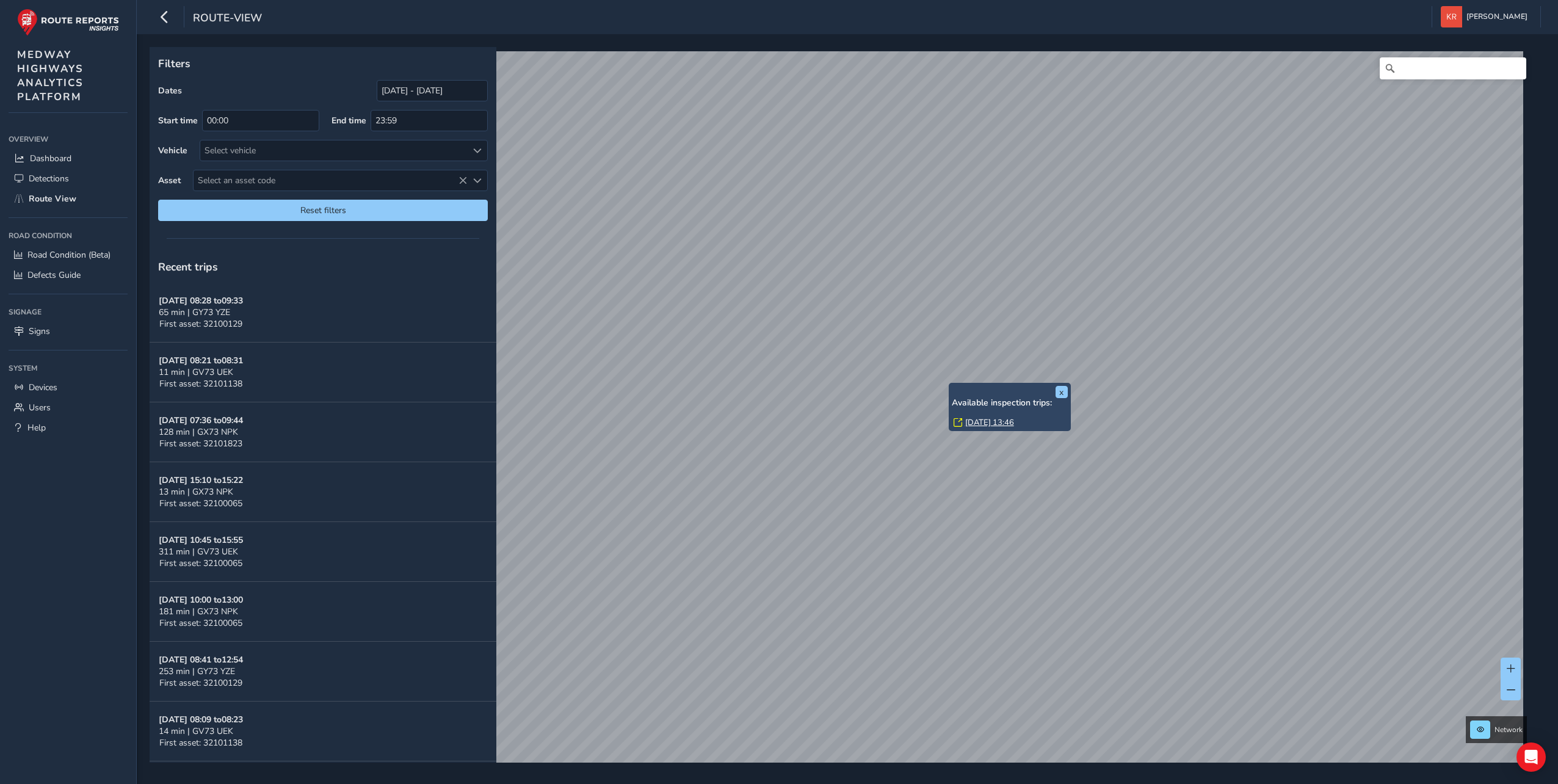
click at [983, 419] on link "Mon, 15 Sep, 13:46" at bounding box center [990, 422] width 49 height 11
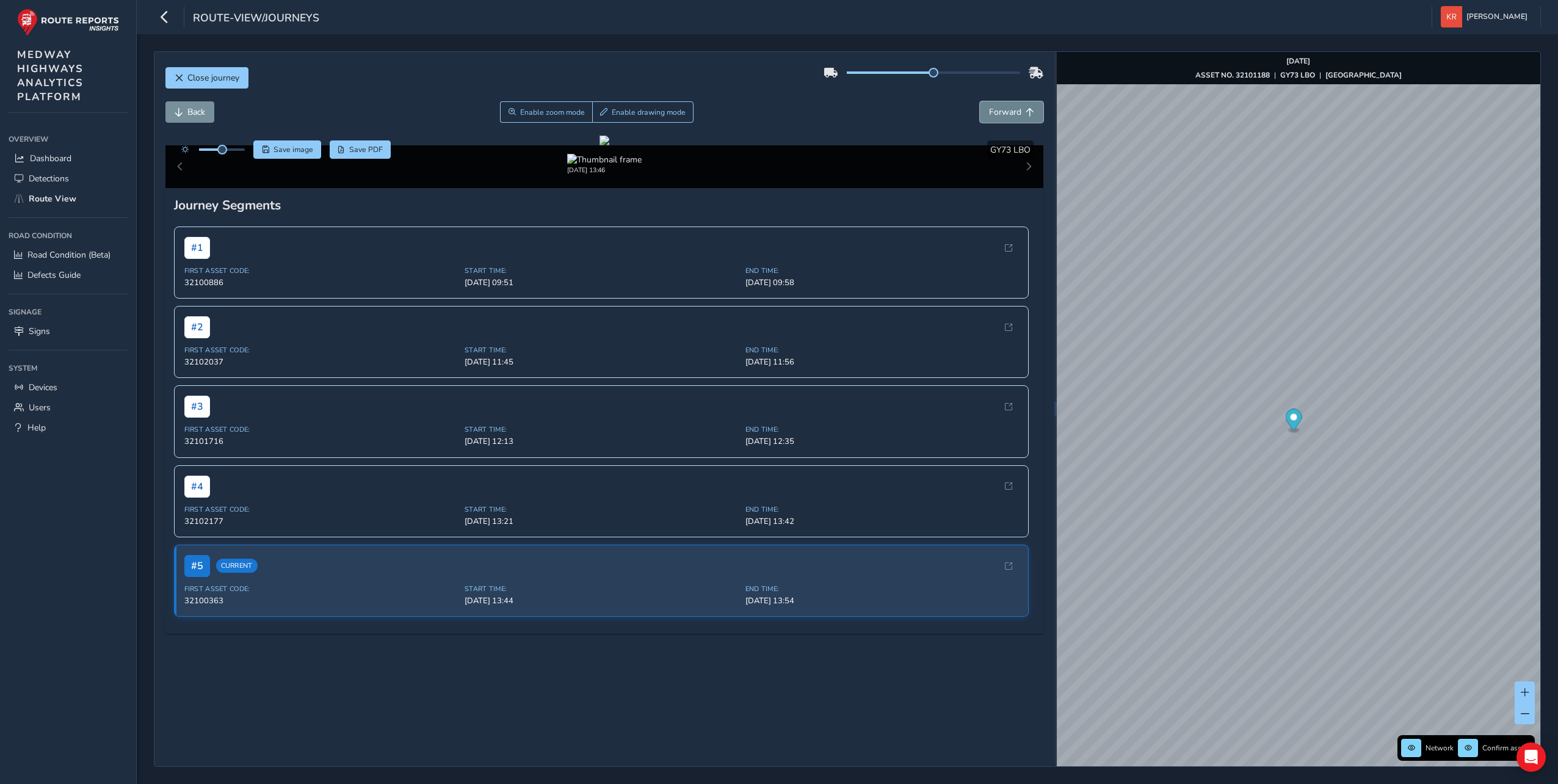
click at [991, 113] on span "Forward" at bounding box center [1005, 112] width 33 height 12
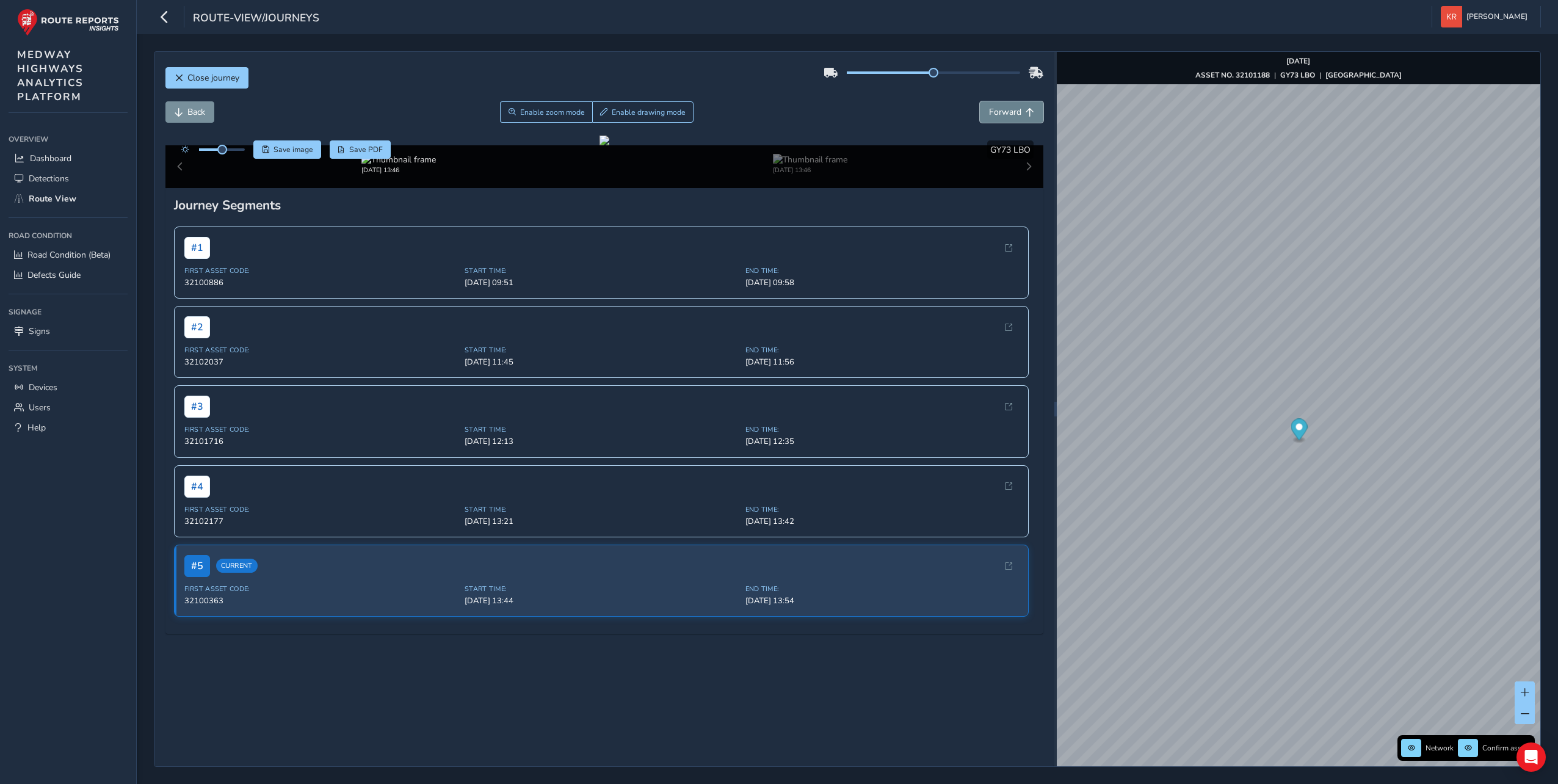
click at [991, 113] on span "Forward" at bounding box center [1005, 112] width 33 height 12
click at [1026, 113] on span "Forward" at bounding box center [1030, 112] width 9 height 9
click at [1026, 115] on span "Forward" at bounding box center [1030, 112] width 9 height 9
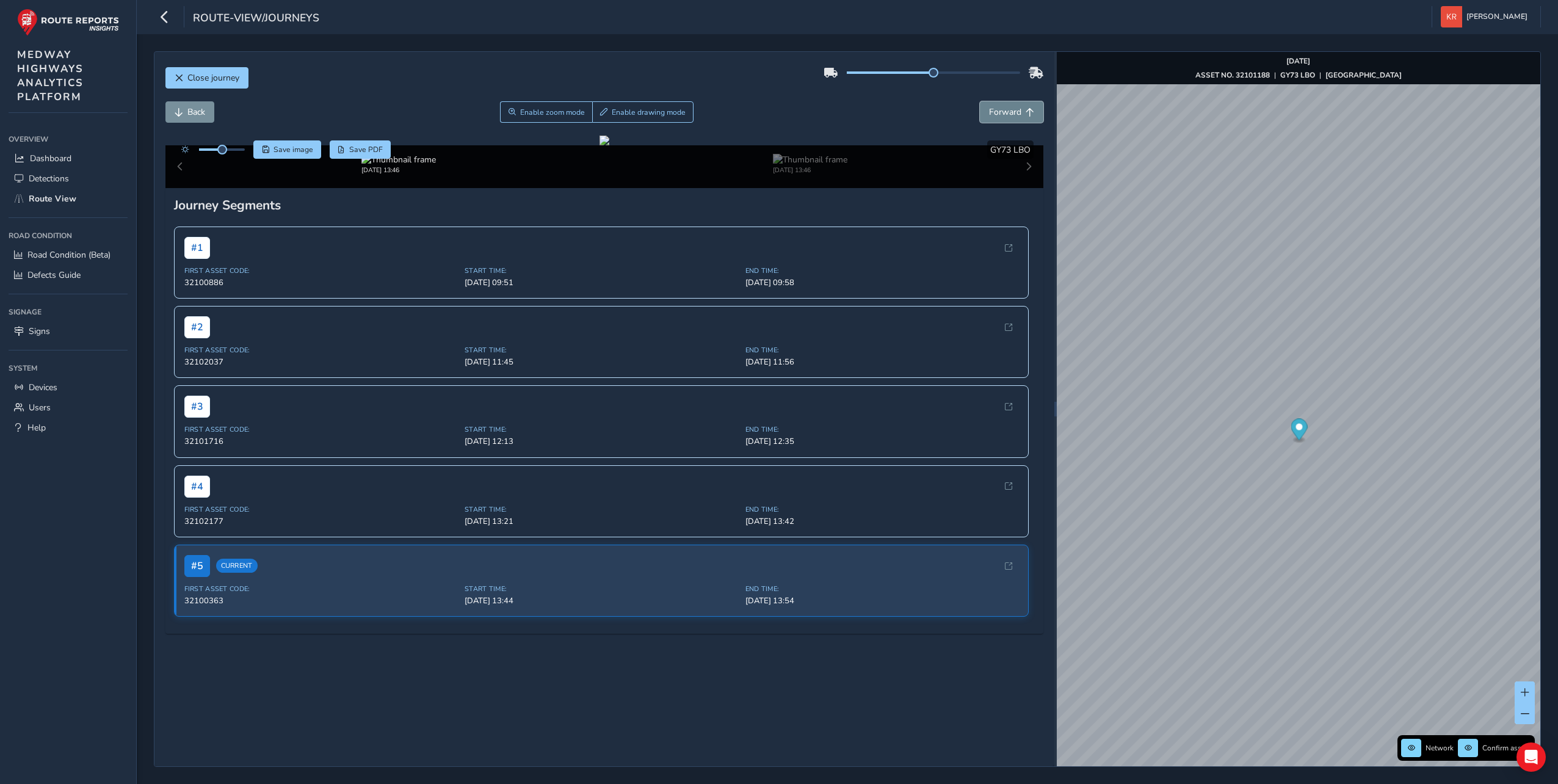
click at [1026, 115] on span "Forward" at bounding box center [1030, 112] width 9 height 9
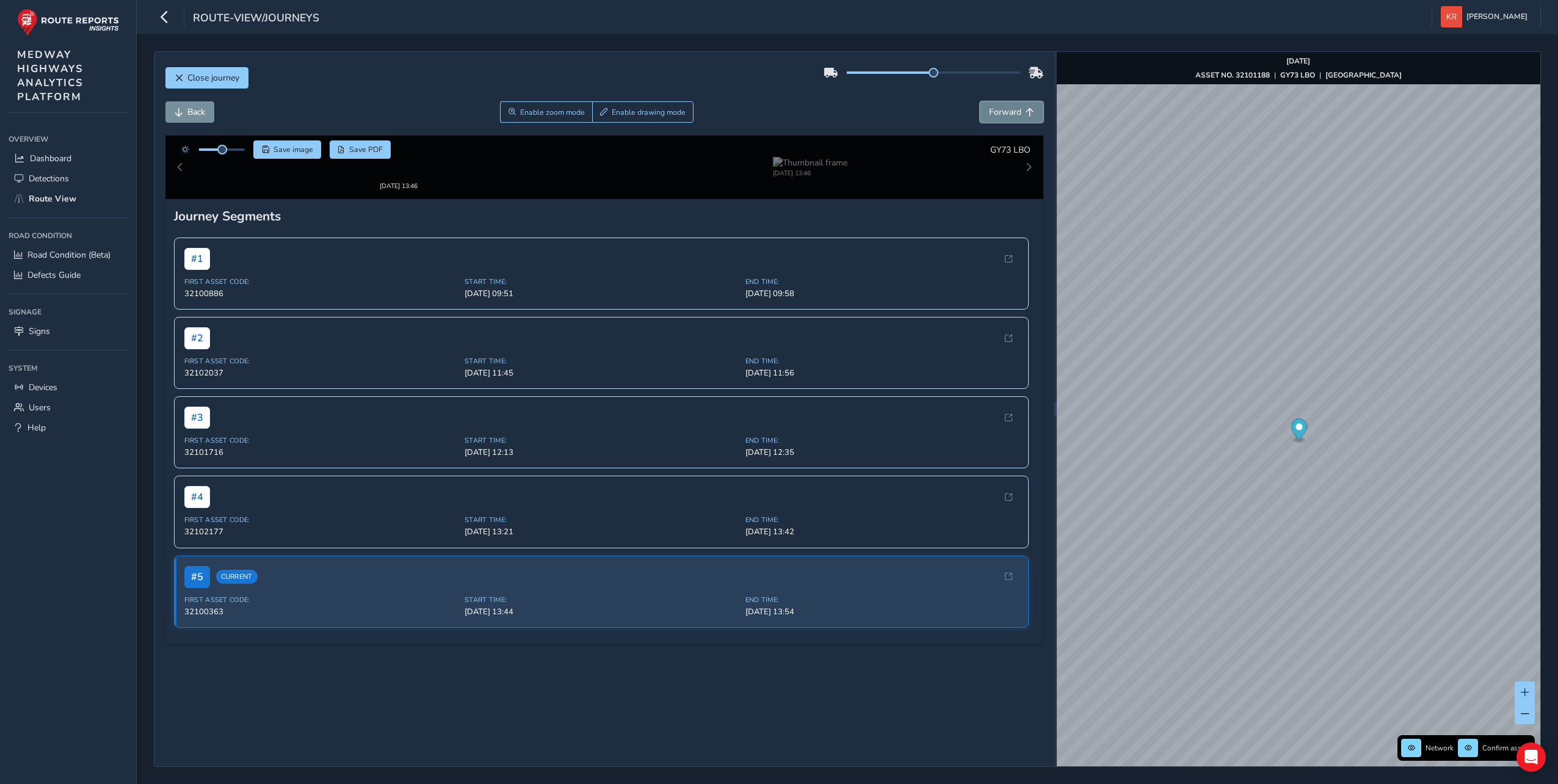
click at [1026, 115] on span "Forward" at bounding box center [1030, 112] width 9 height 9
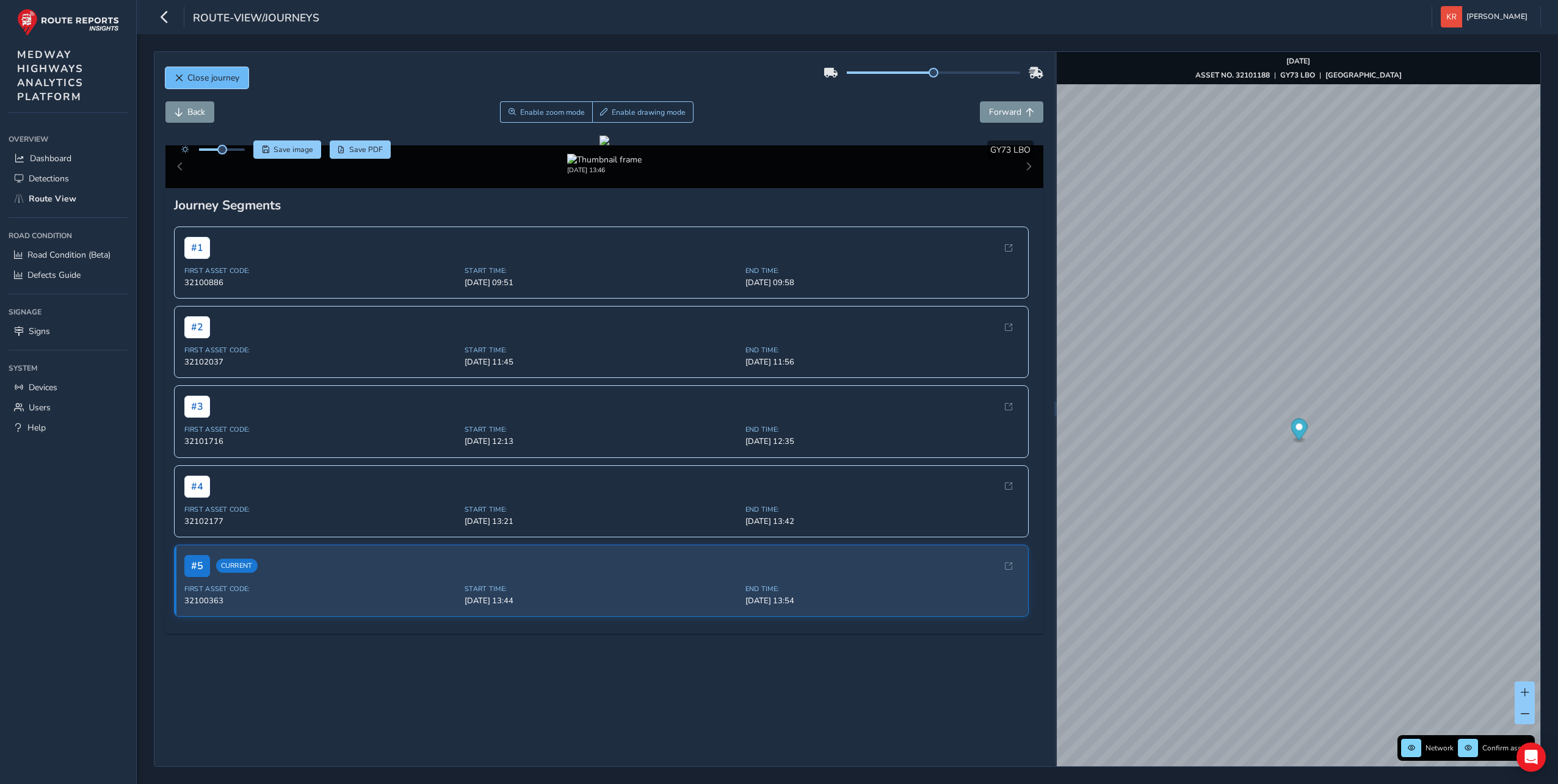
click at [200, 84] on button "Close journey" at bounding box center [207, 78] width 83 height 21
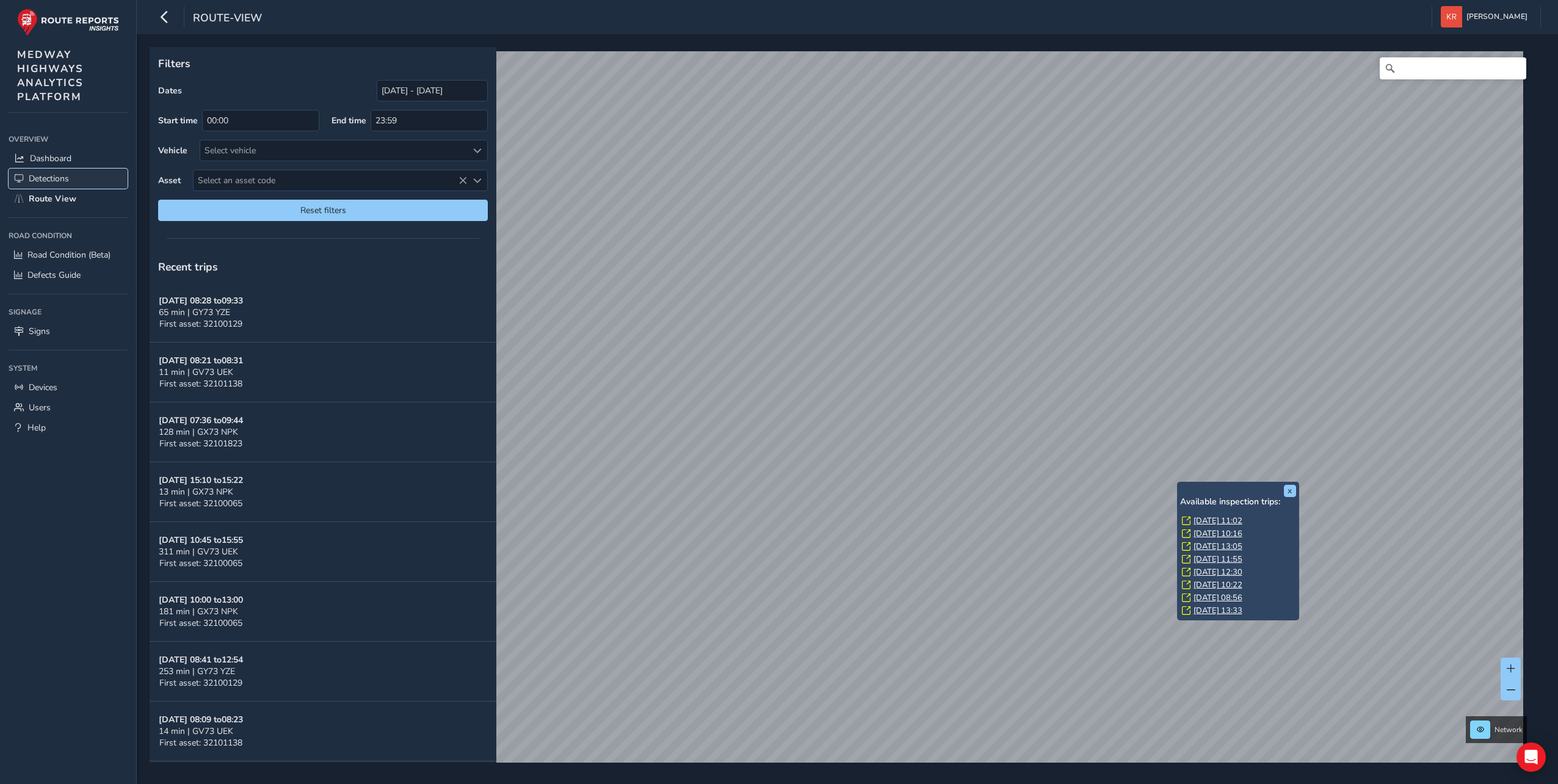
click at [31, 179] on span "Detections" at bounding box center [48, 179] width 40 height 12
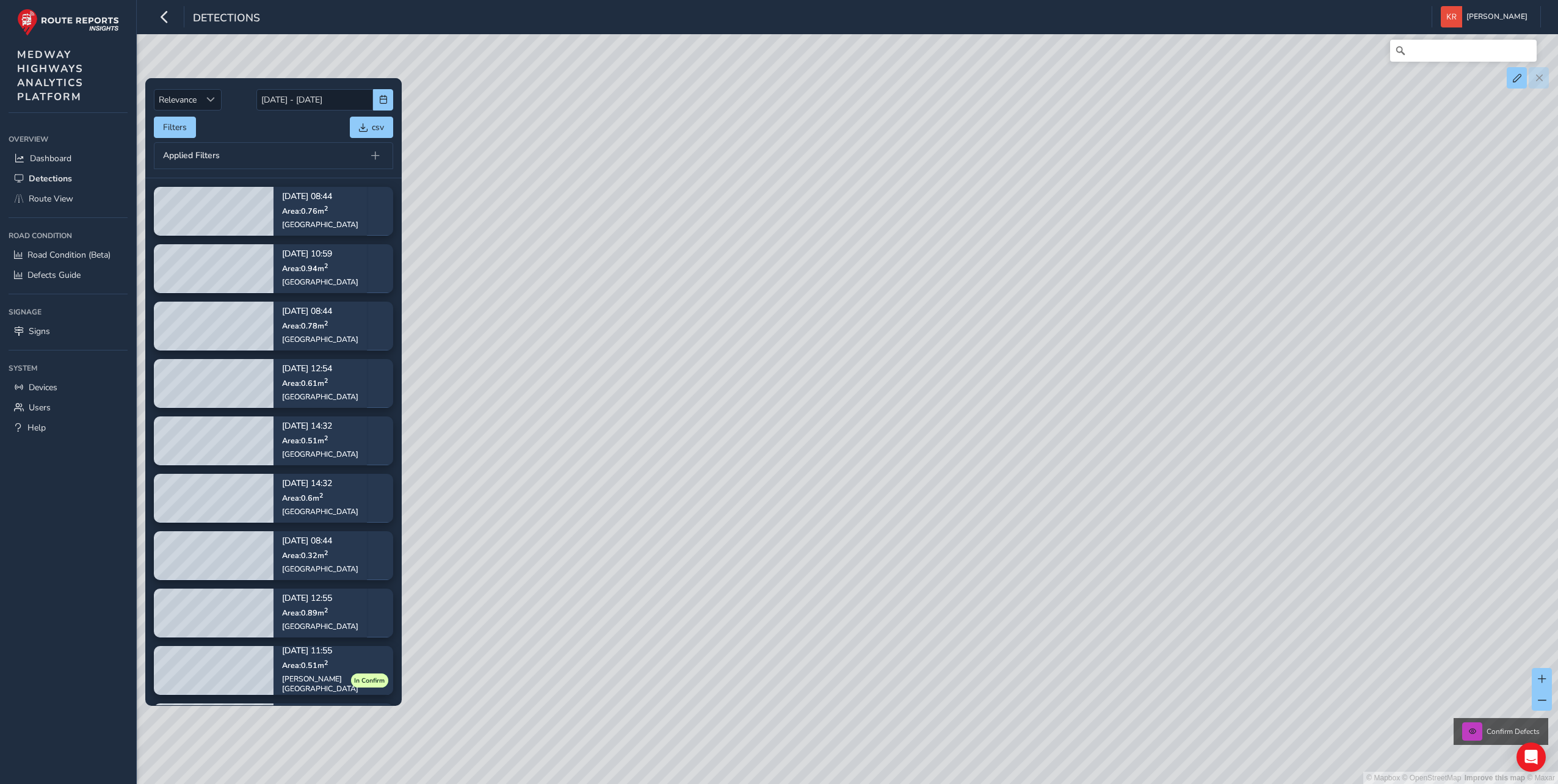
drag, startPoint x: 1238, startPoint y: 591, endPoint x: 568, endPoint y: 1, distance: 892.7
click at [568, 1] on div "Detections Kerrie Richardson Colour Scheme: Dark Dim Light Logout Relevance Rel…" at bounding box center [847, 392] width 1421 height 784
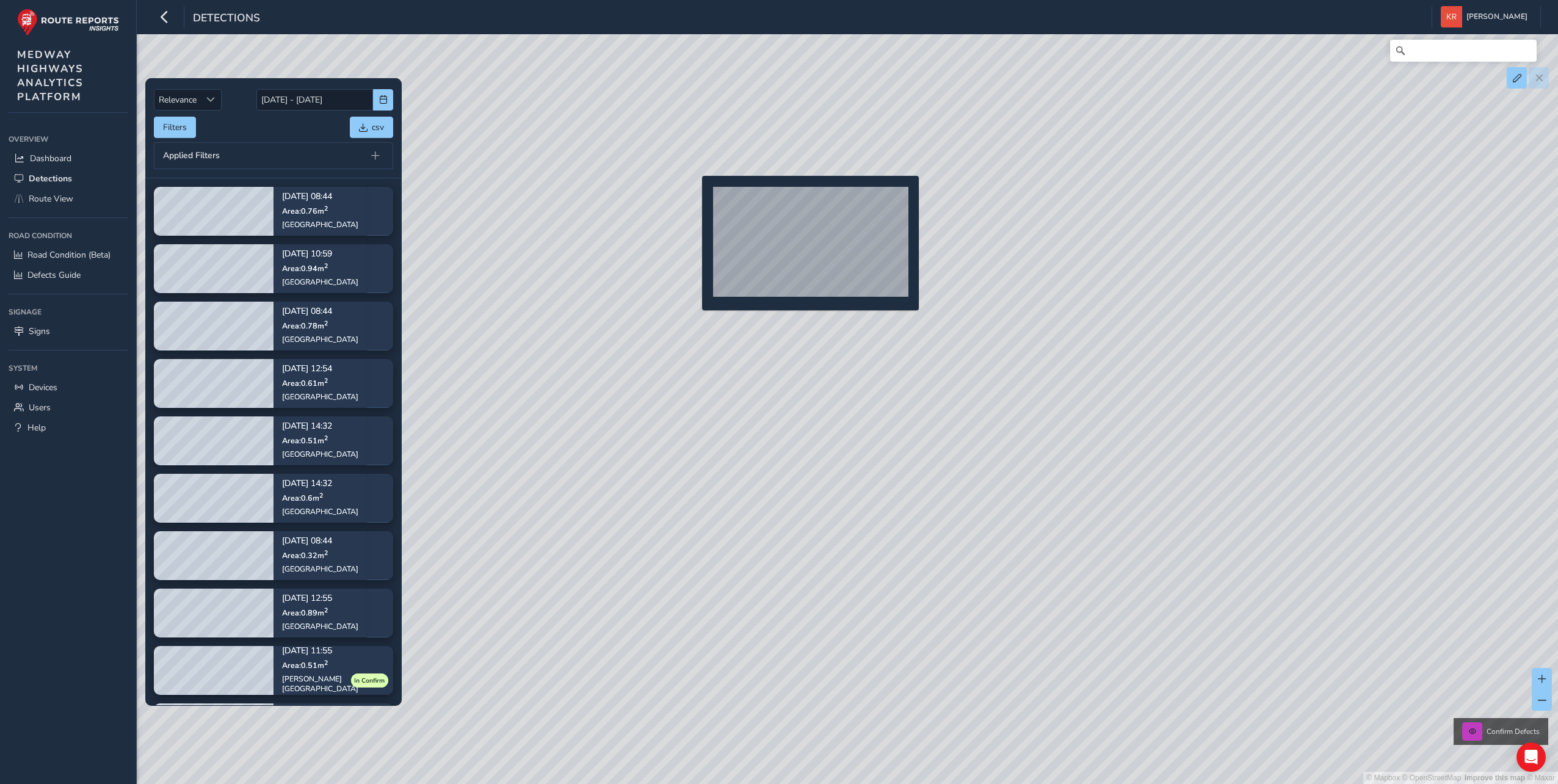
click at [695, 195] on div "© Mapbox © OpenStreetMap Improve this map © Maxar Confirm Defects" at bounding box center [779, 392] width 1558 height 784
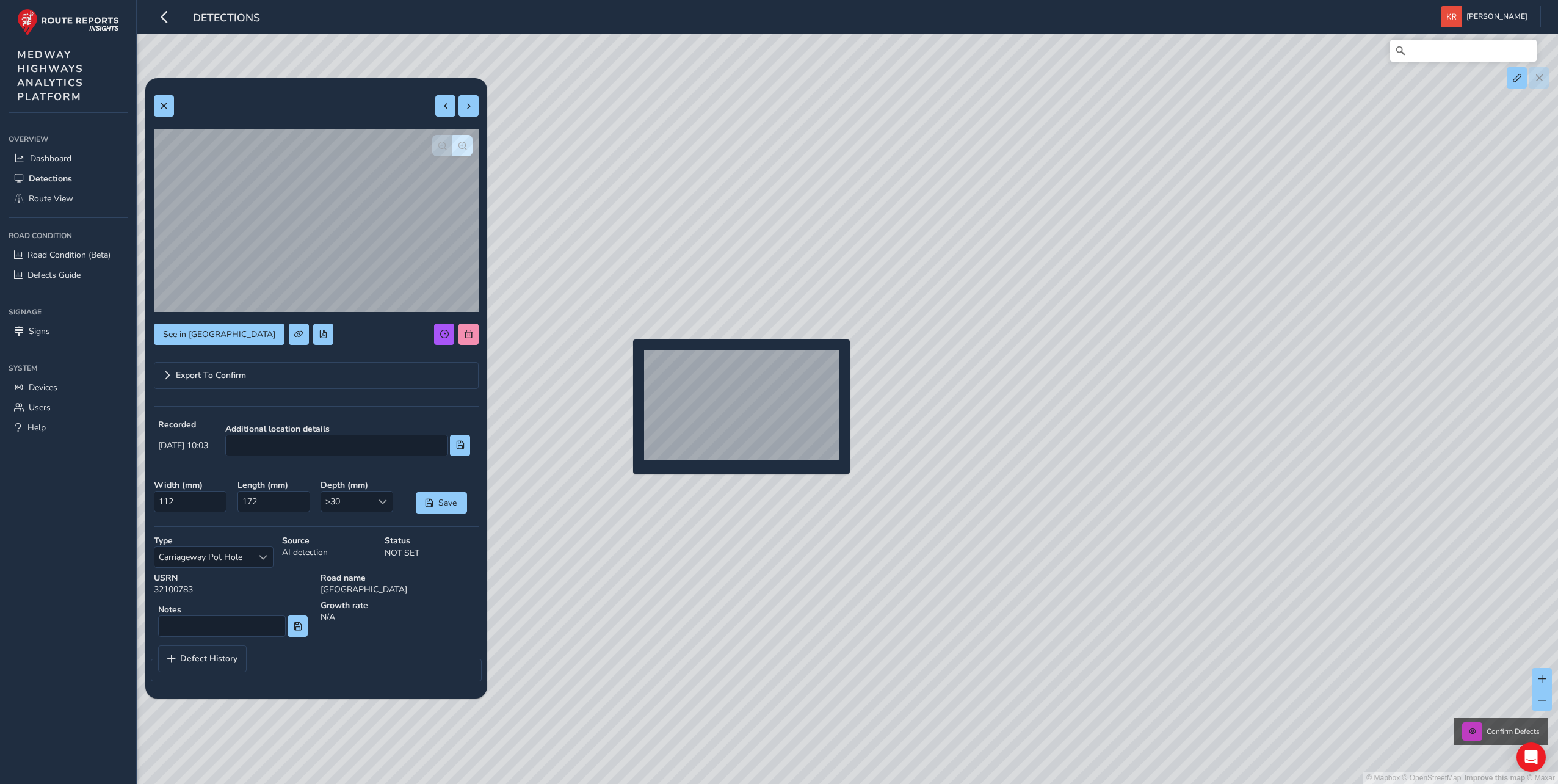
click at [626, 359] on div "© Mapbox © OpenStreetMap Improve this map © Maxar Confirm Defects" at bounding box center [779, 392] width 1558 height 784
type input "6217"
type input "42721"
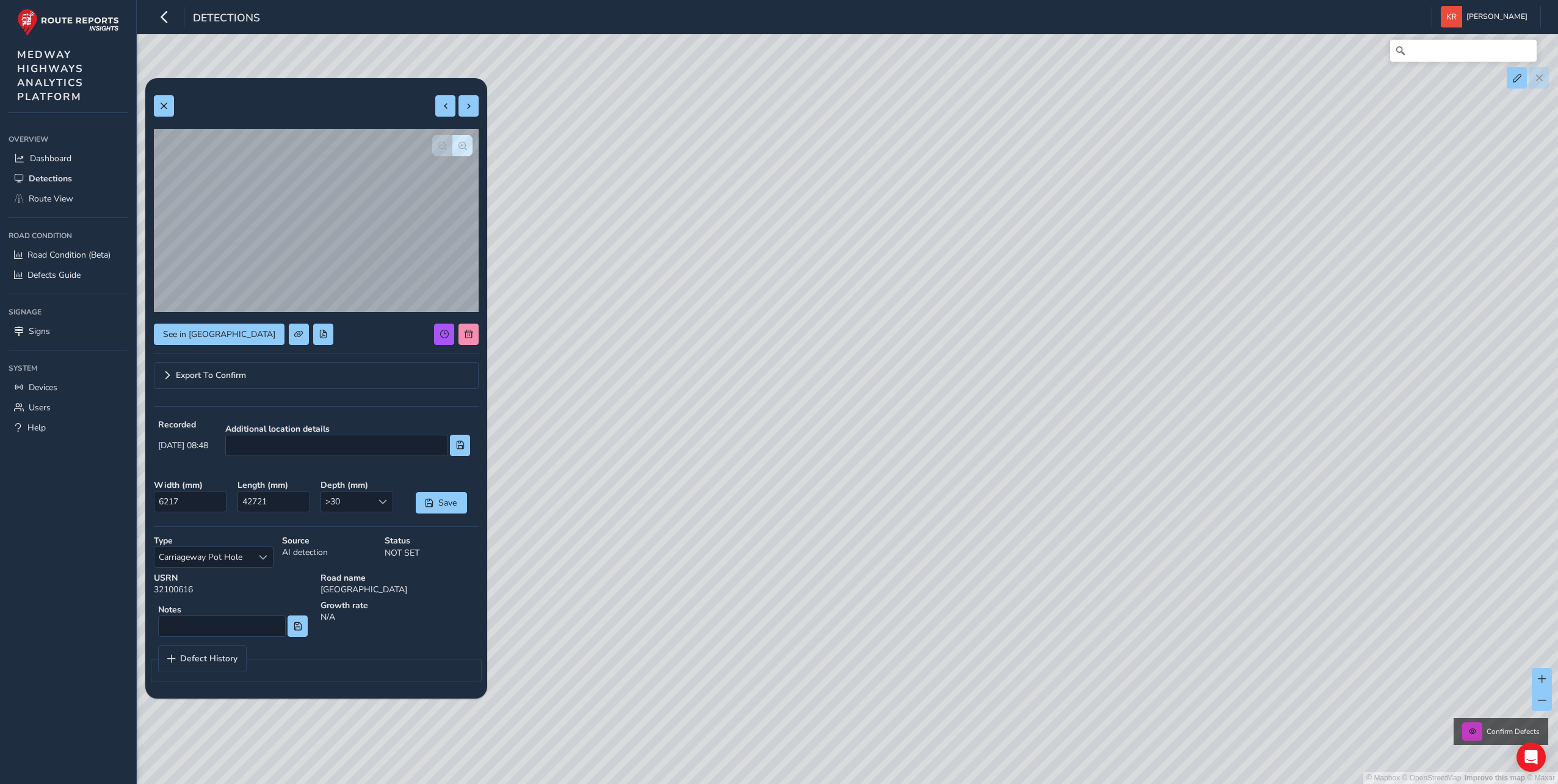
drag, startPoint x: 991, startPoint y: 596, endPoint x: 957, endPoint y: 262, distance: 335.7
click at [957, 262] on div "© Mapbox © OpenStreetMap Improve this map © Maxar Confirm Defects" at bounding box center [779, 392] width 1558 height 784
drag, startPoint x: 888, startPoint y: 568, endPoint x: 634, endPoint y: 175, distance: 467.9
click at [634, 175] on div "© Mapbox © OpenStreetMap Improve this map © Maxar Confirm Defects" at bounding box center [779, 392] width 1558 height 784
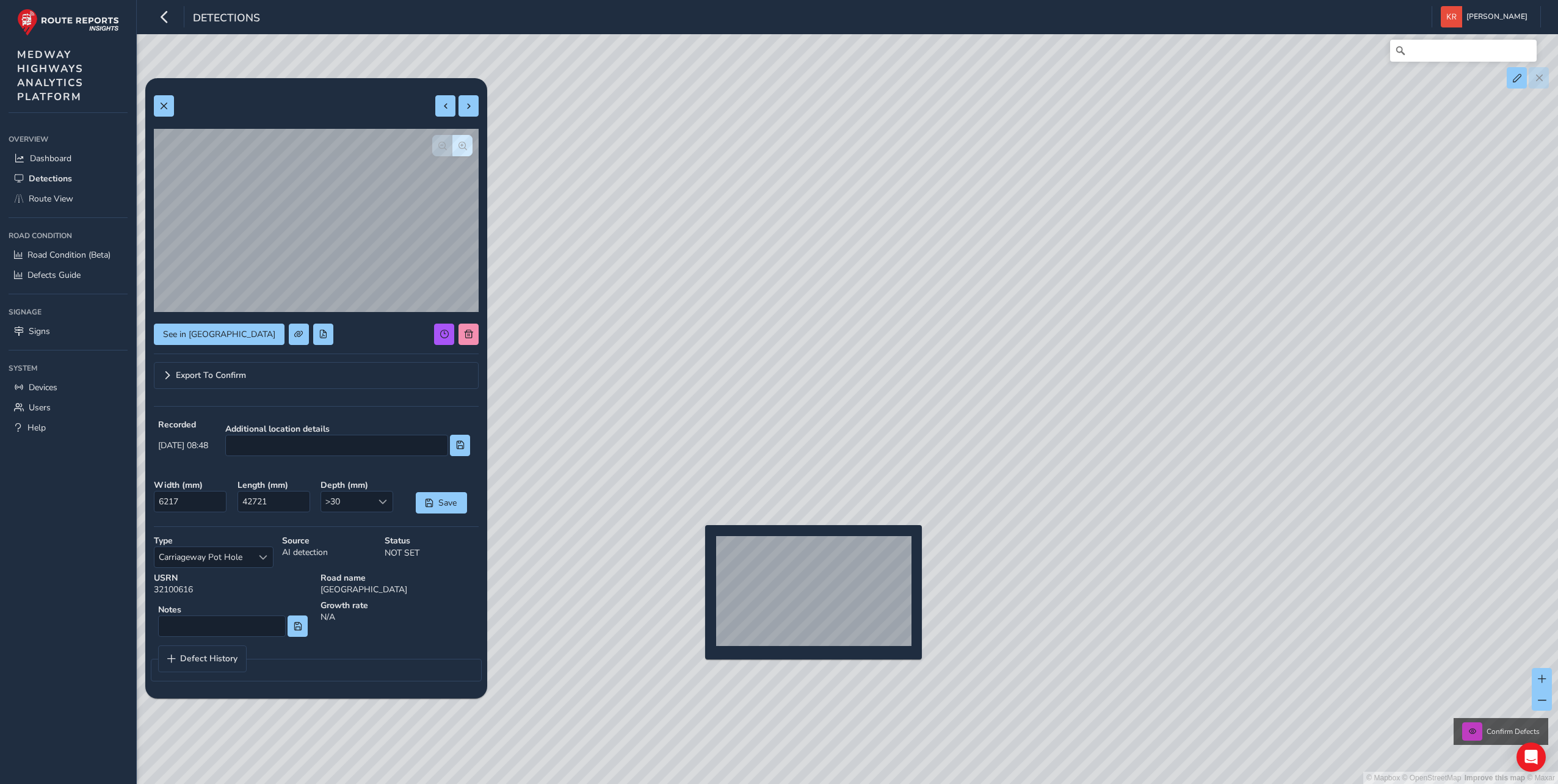
click at [698, 544] on div "© Mapbox © OpenStreetMap Improve this map © Maxar Confirm Defects" at bounding box center [779, 392] width 1558 height 784
type input "21411"
type input "88419"
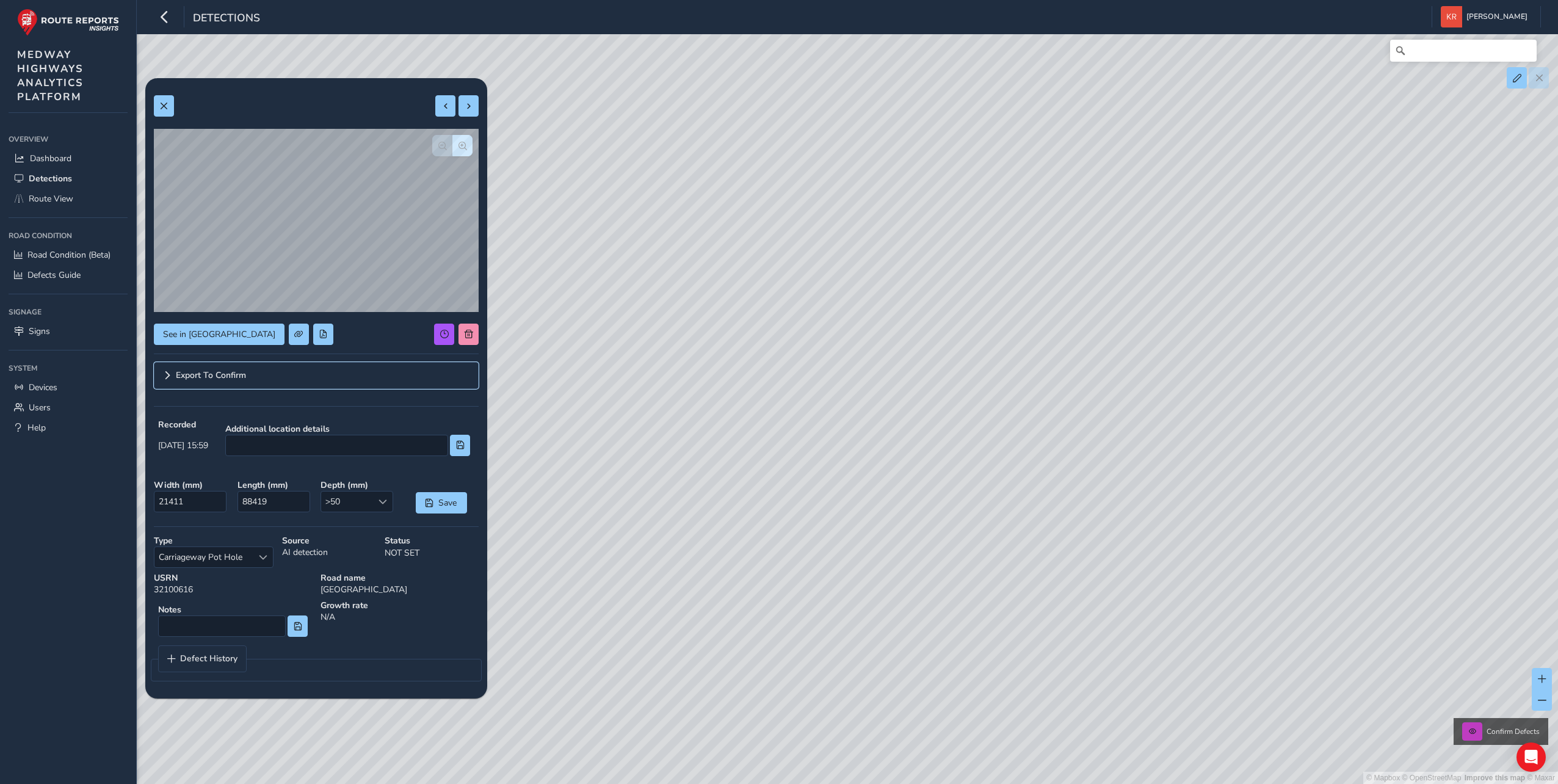
click at [221, 375] on span "Export To Confirm" at bounding box center [211, 375] width 70 height 9
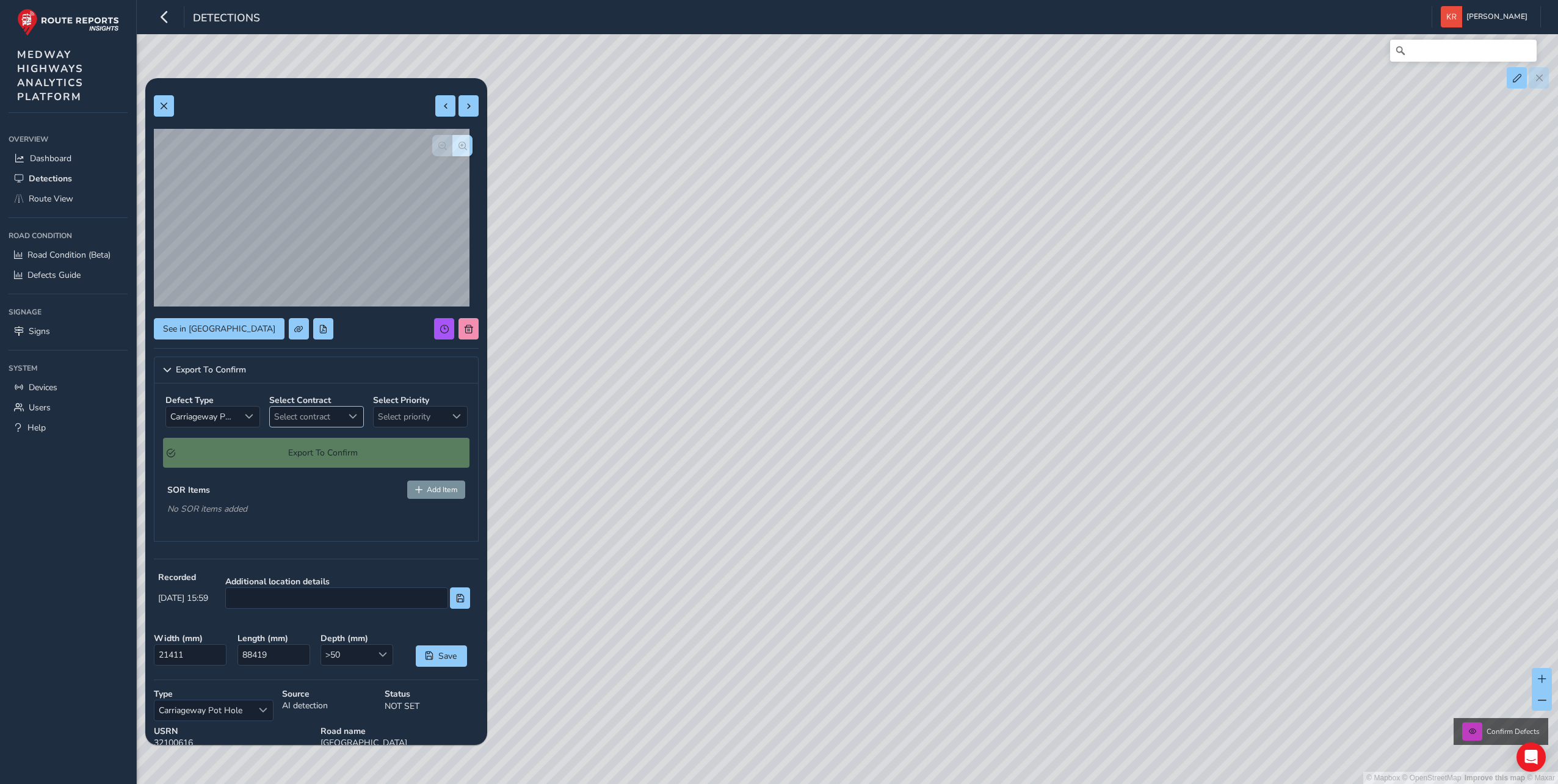
click at [324, 417] on span "Select contract" at bounding box center [306, 416] width 73 height 20
click at [309, 467] on li "HIC17" at bounding box center [339, 471] width 144 height 20
click at [415, 422] on span "Select priority" at bounding box center [410, 416] width 73 height 20
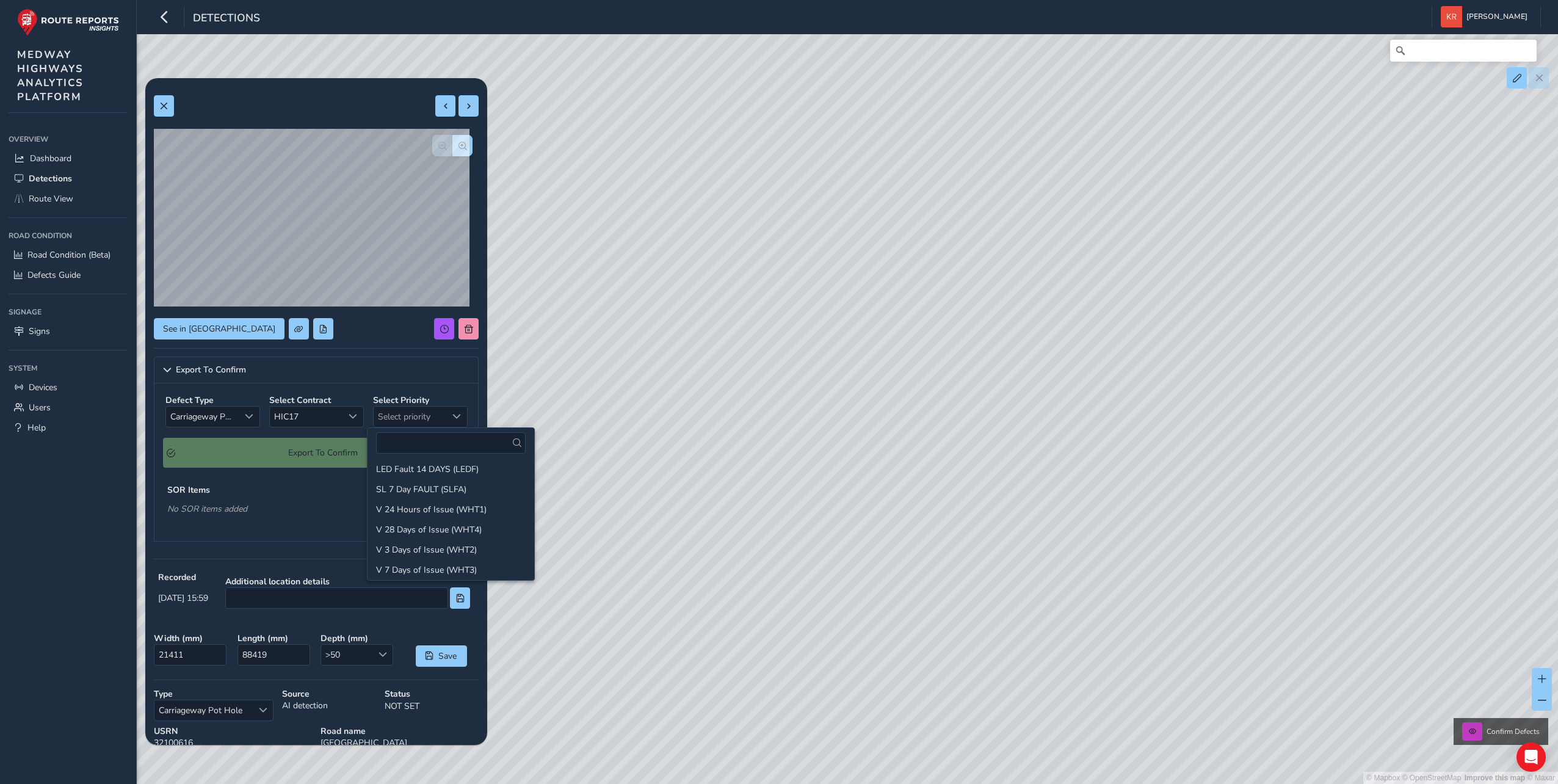
scroll to position [367, 0]
click at [406, 467] on li "V 28 Days of Issue (WHT4)" at bounding box center [451, 468] width 167 height 20
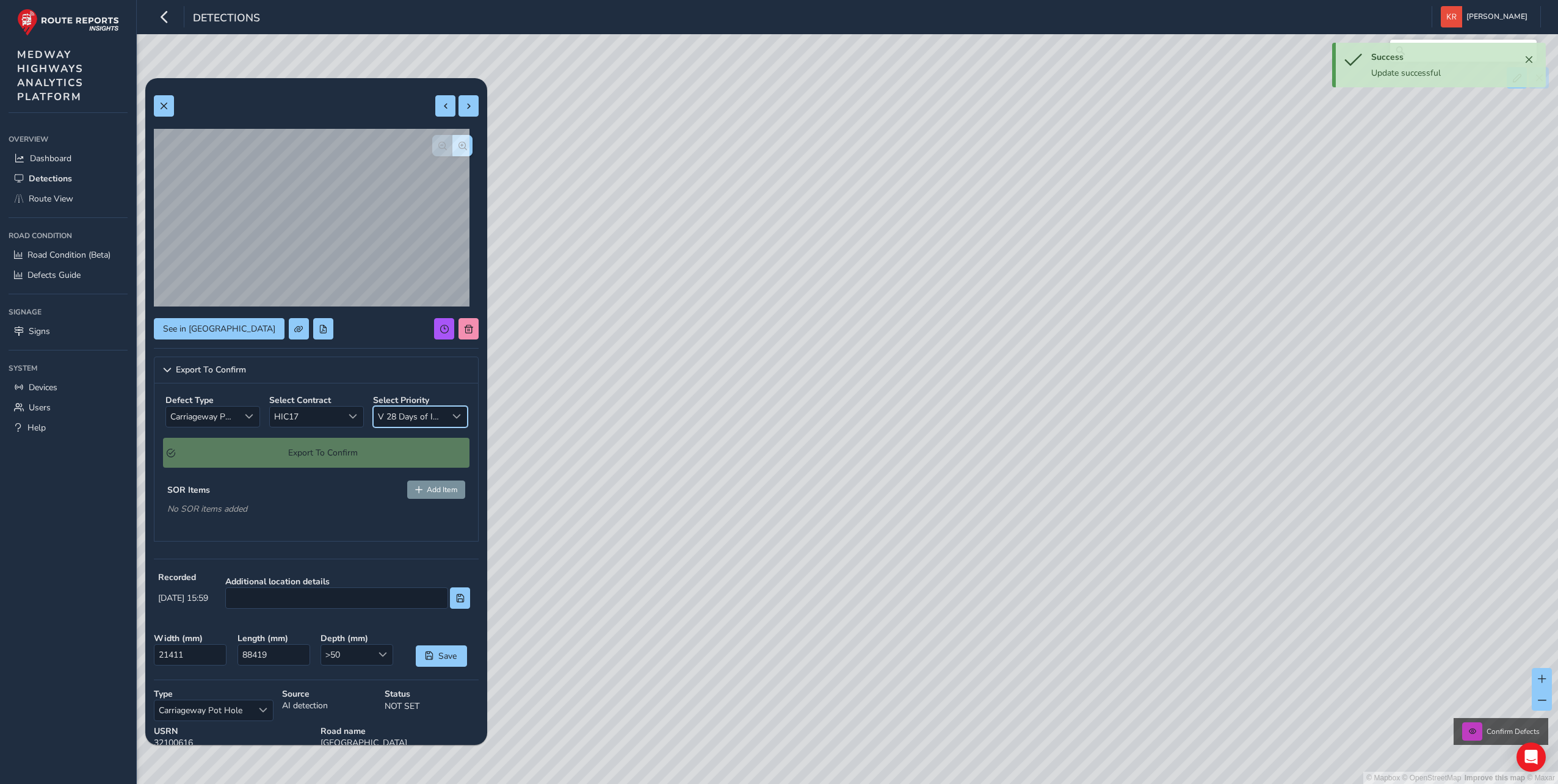
scroll to position [61, 0]
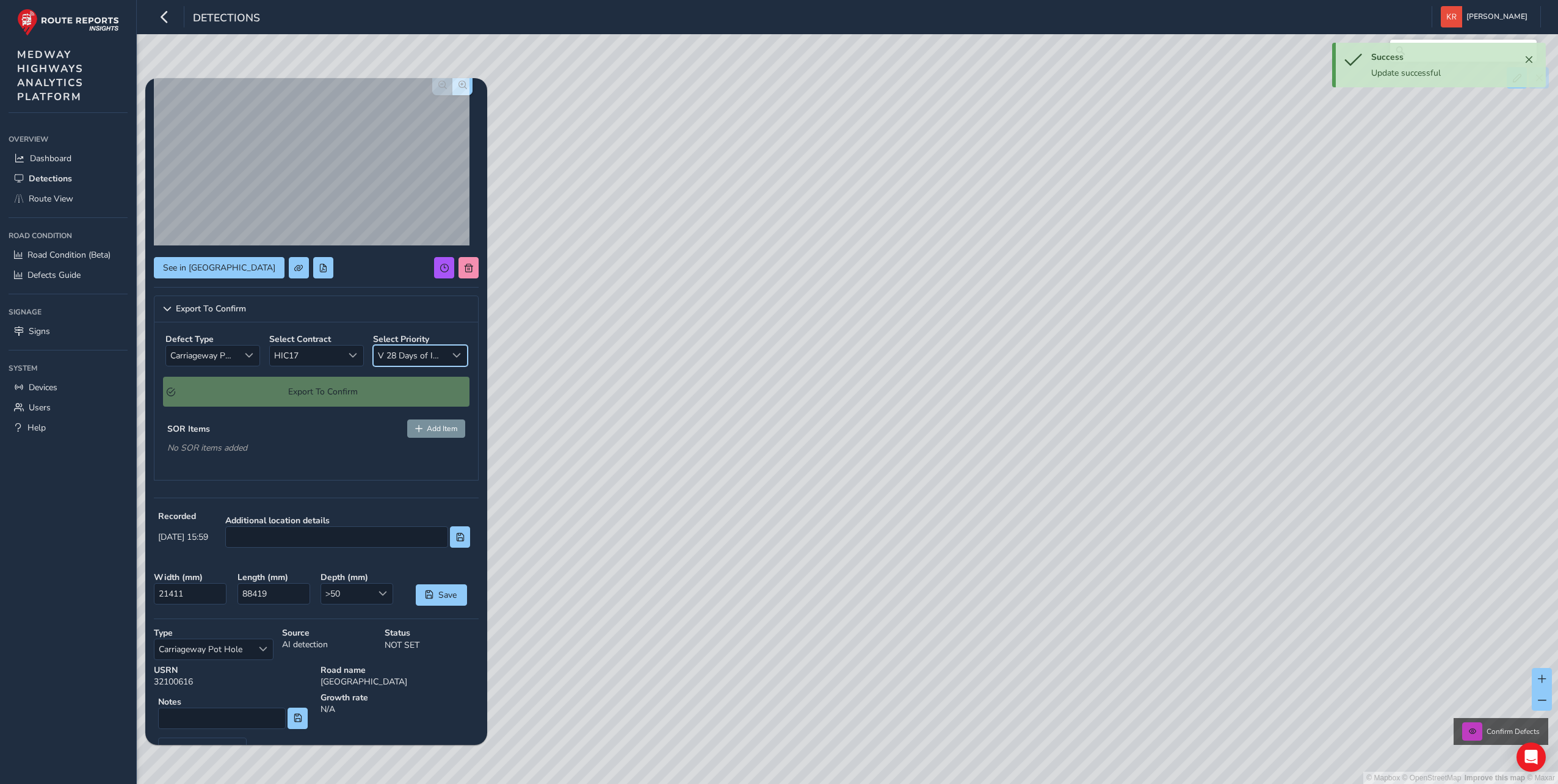
click at [289, 525] on strong "Additional location details" at bounding box center [348, 521] width 245 height 12
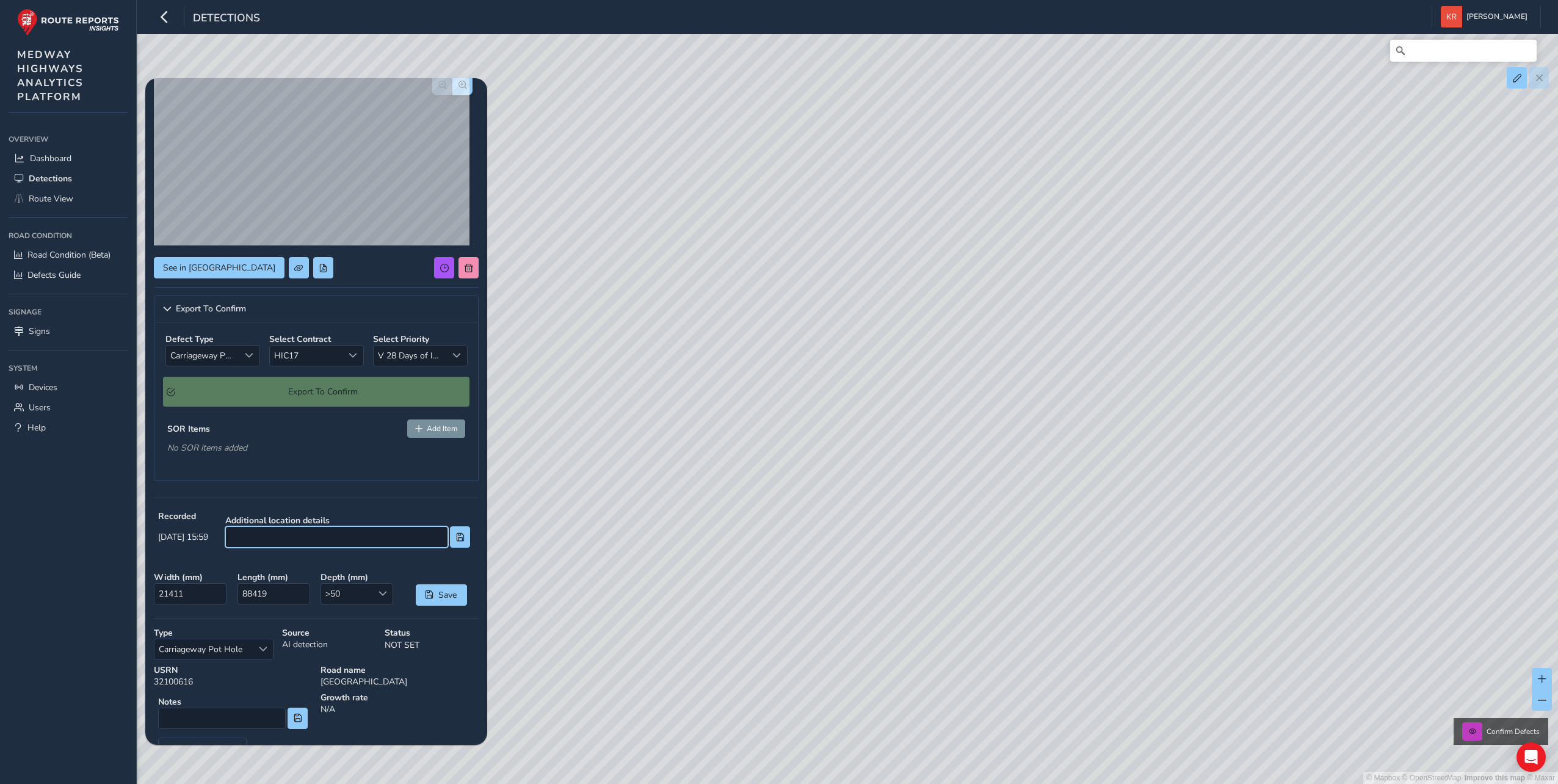
click at [300, 533] on input at bounding box center [337, 536] width 223 height 21
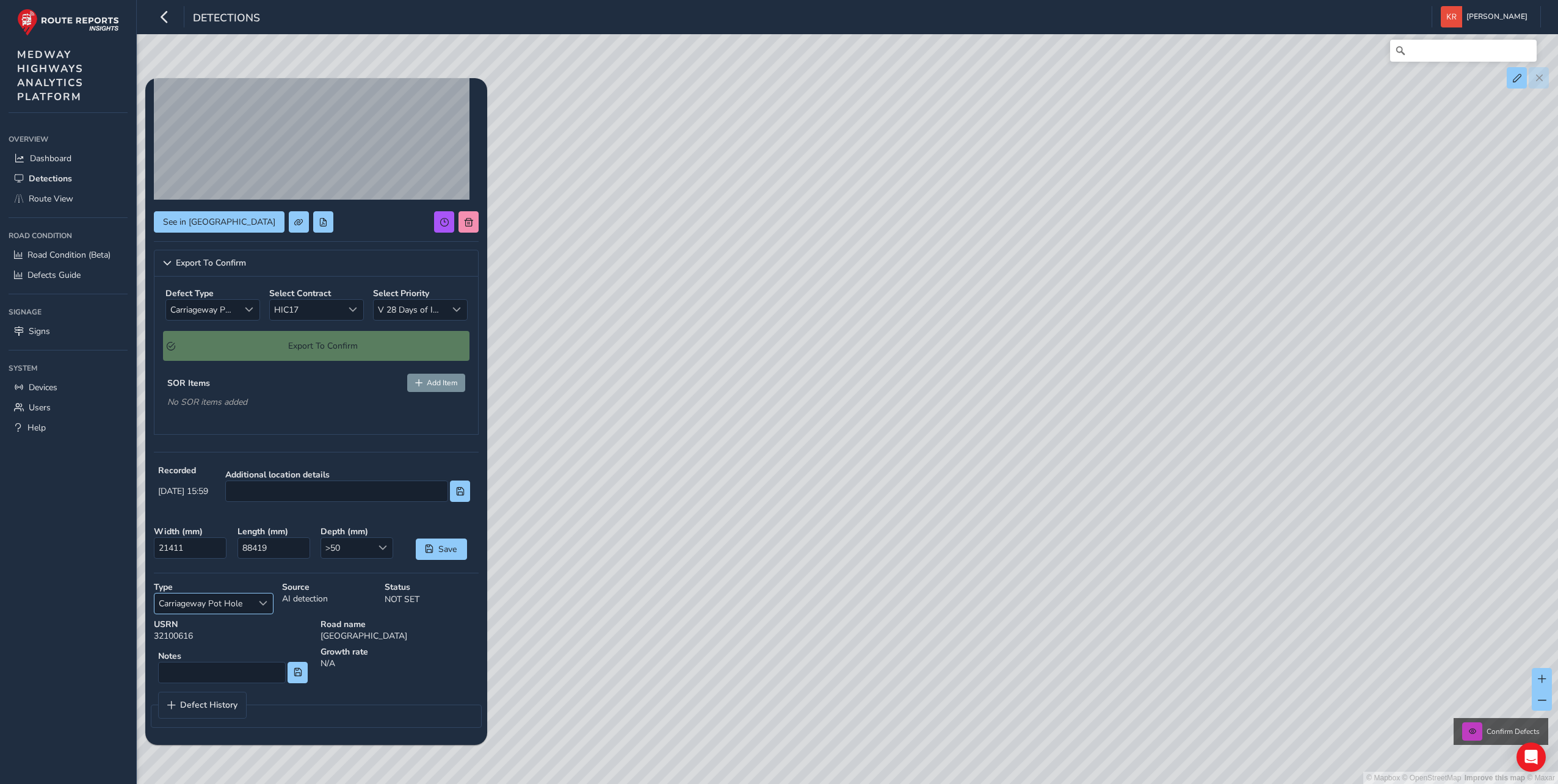
click at [262, 603] on span "Select a type" at bounding box center [263, 603] width 9 height 9
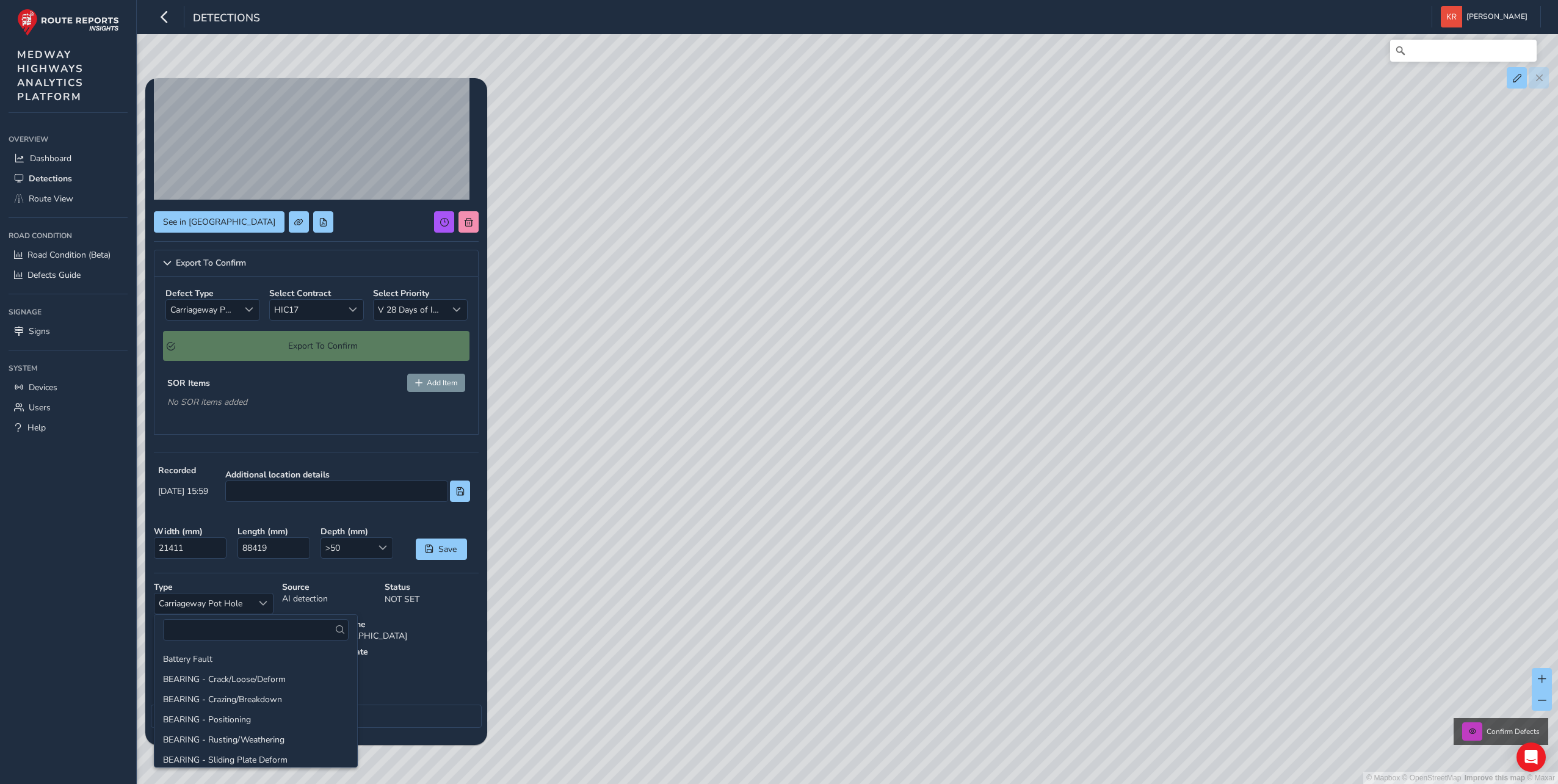
scroll to position [225, 0]
click at [446, 668] on div "Growth rate N/A" at bounding box center [400, 667] width 167 height 50
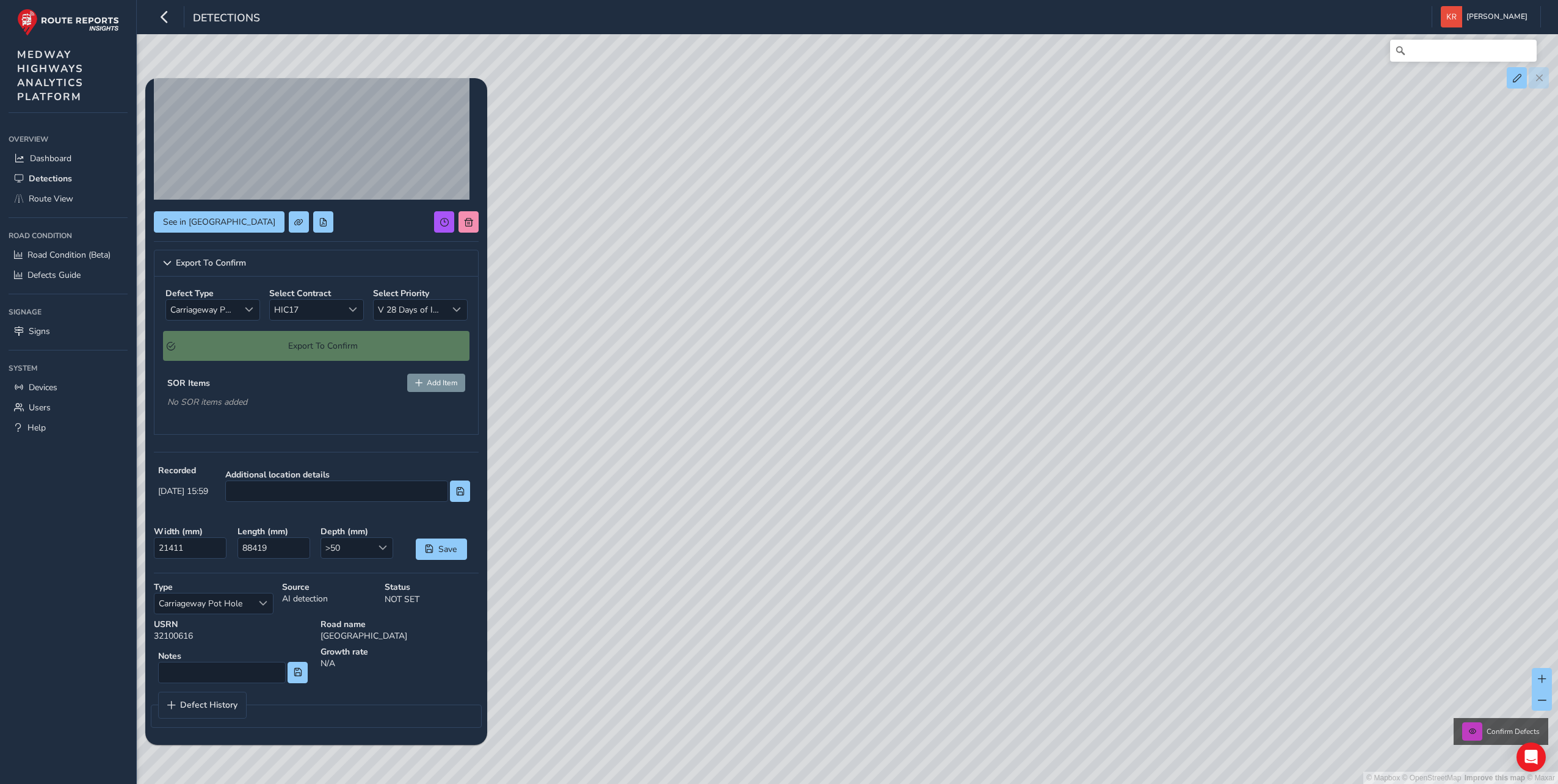
click at [416, 682] on div "Growth rate N/A" at bounding box center [400, 667] width 167 height 50
click at [163, 406] on div "SOR Items Add Item No SOR items added" at bounding box center [316, 393] width 306 height 48
click at [444, 394] on div "SOR Items Add Item No SOR items added" at bounding box center [316, 393] width 306 height 48
click at [438, 386] on span "Add Item" at bounding box center [442, 382] width 30 height 10
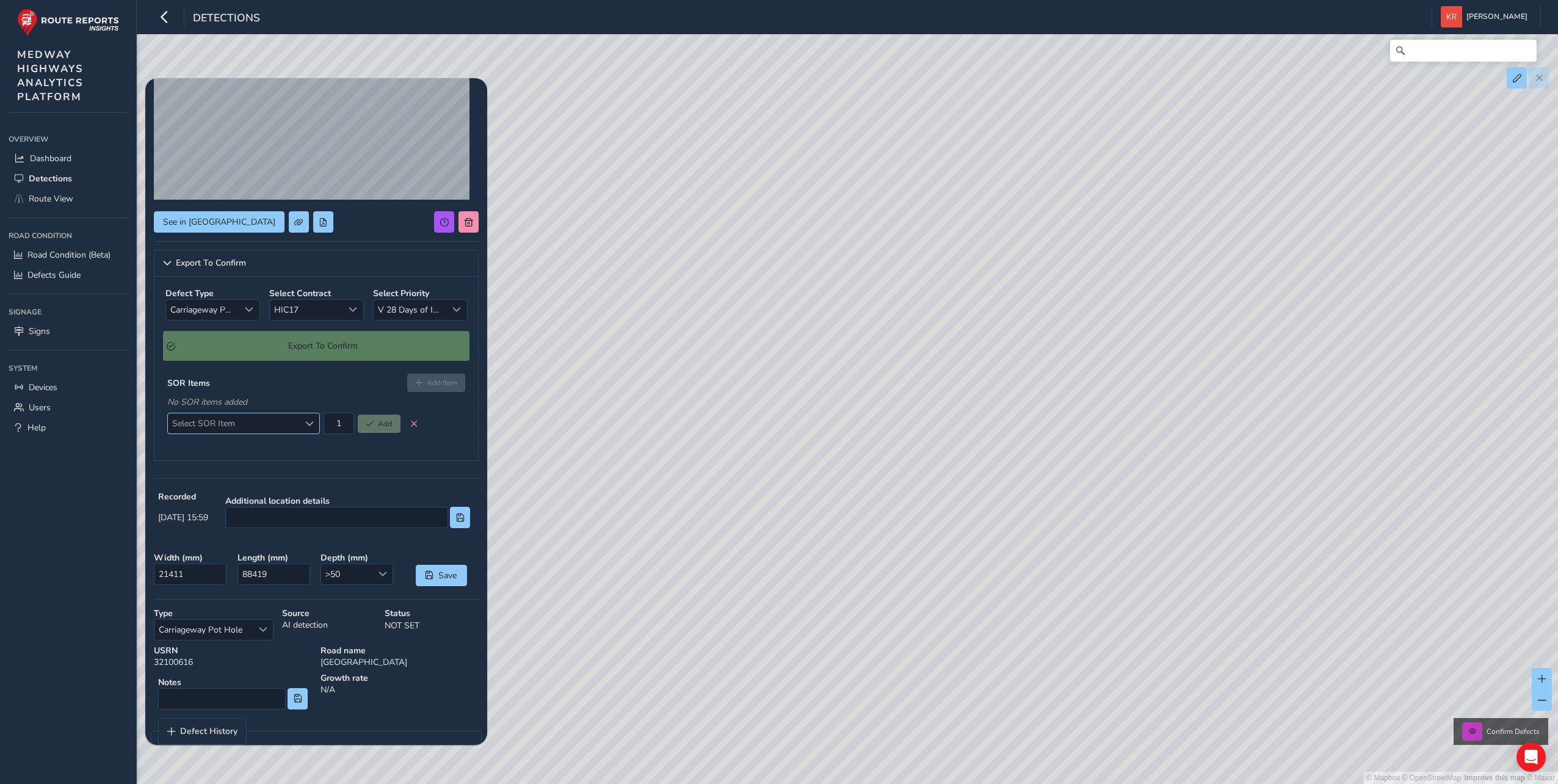
click at [252, 424] on span "Select SOR Item" at bounding box center [233, 423] width 131 height 20
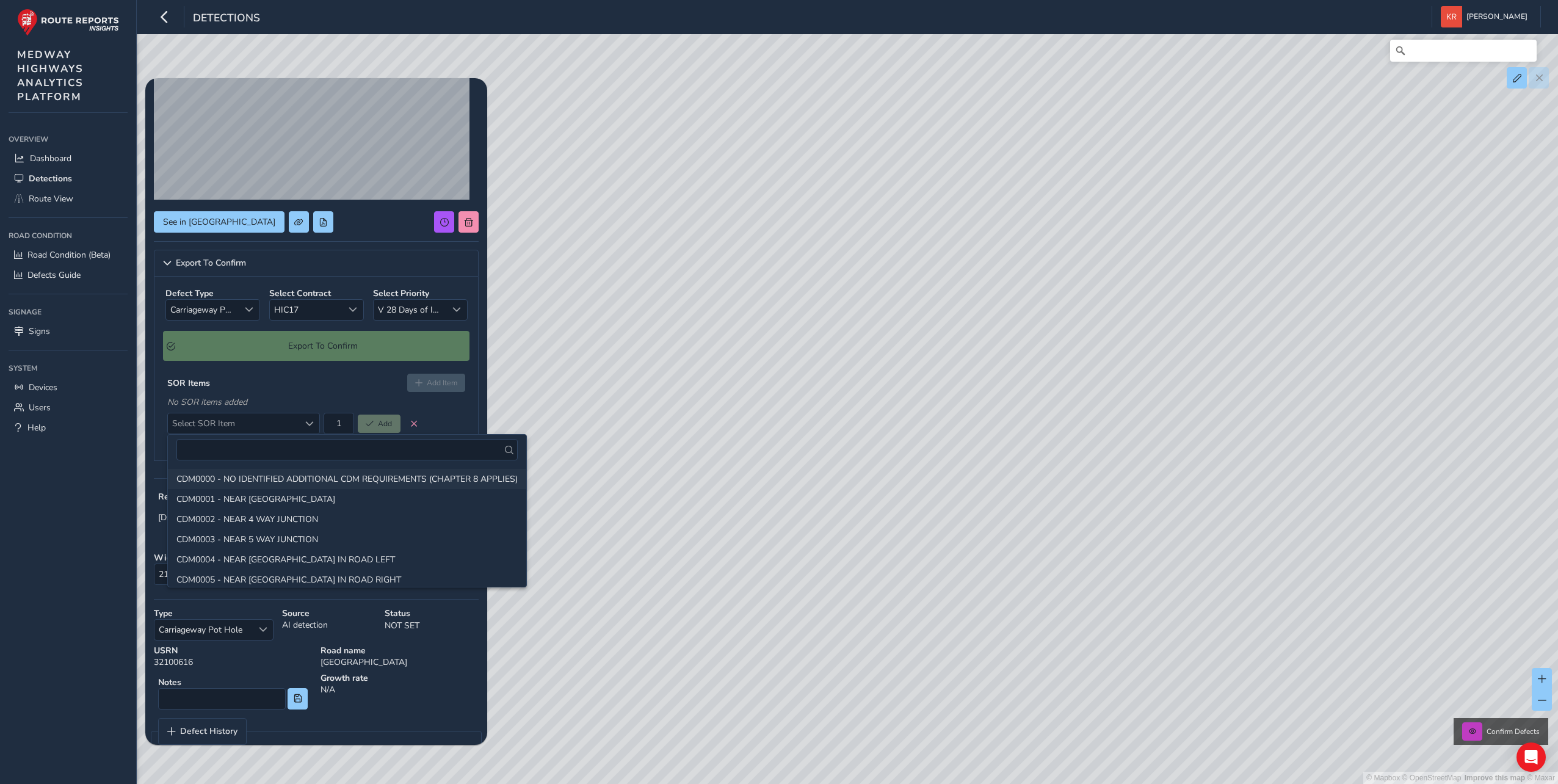
click at [214, 483] on li "CDM0000 - NO IDENTIFIED ADDITIONAL CDM REQUIREMENTS (CHAPTER 8 APPLIES)" at bounding box center [348, 478] width 359 height 20
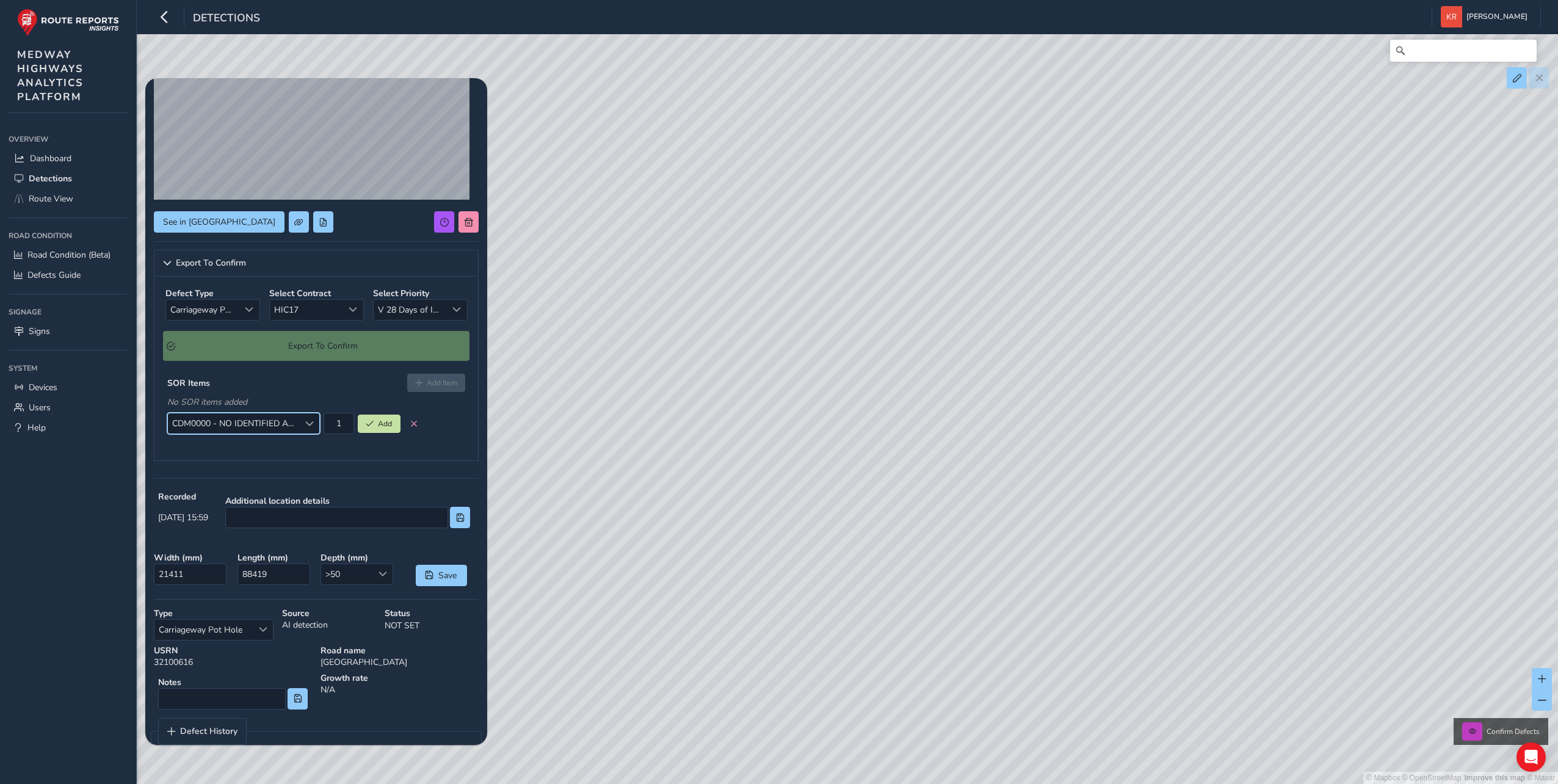
click at [317, 423] on div "Select SOR Item" at bounding box center [309, 423] width 20 height 20
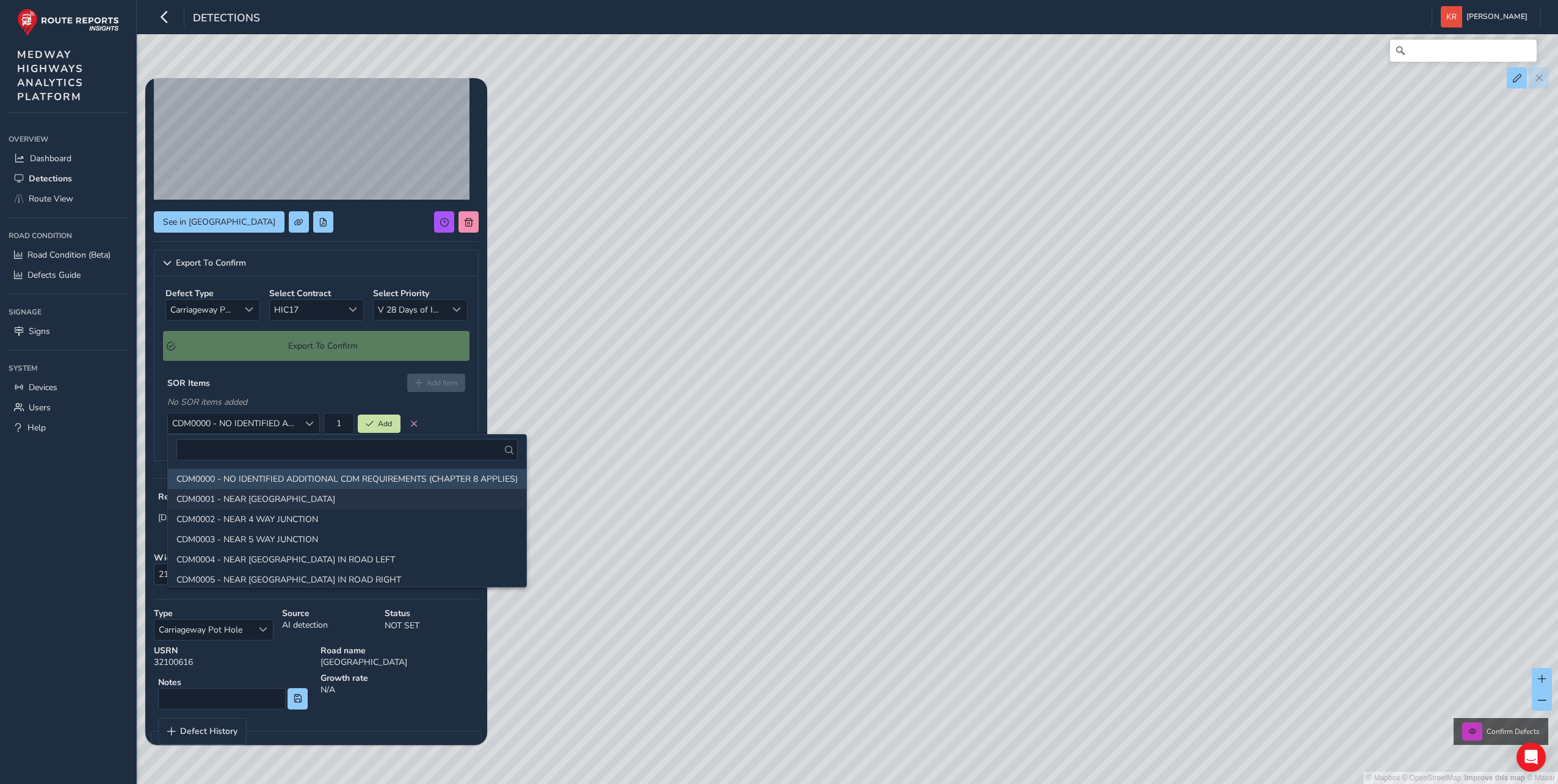
click at [217, 495] on li "CDM0001 - NEAR 3 WAY JUNCTION" at bounding box center [348, 498] width 359 height 20
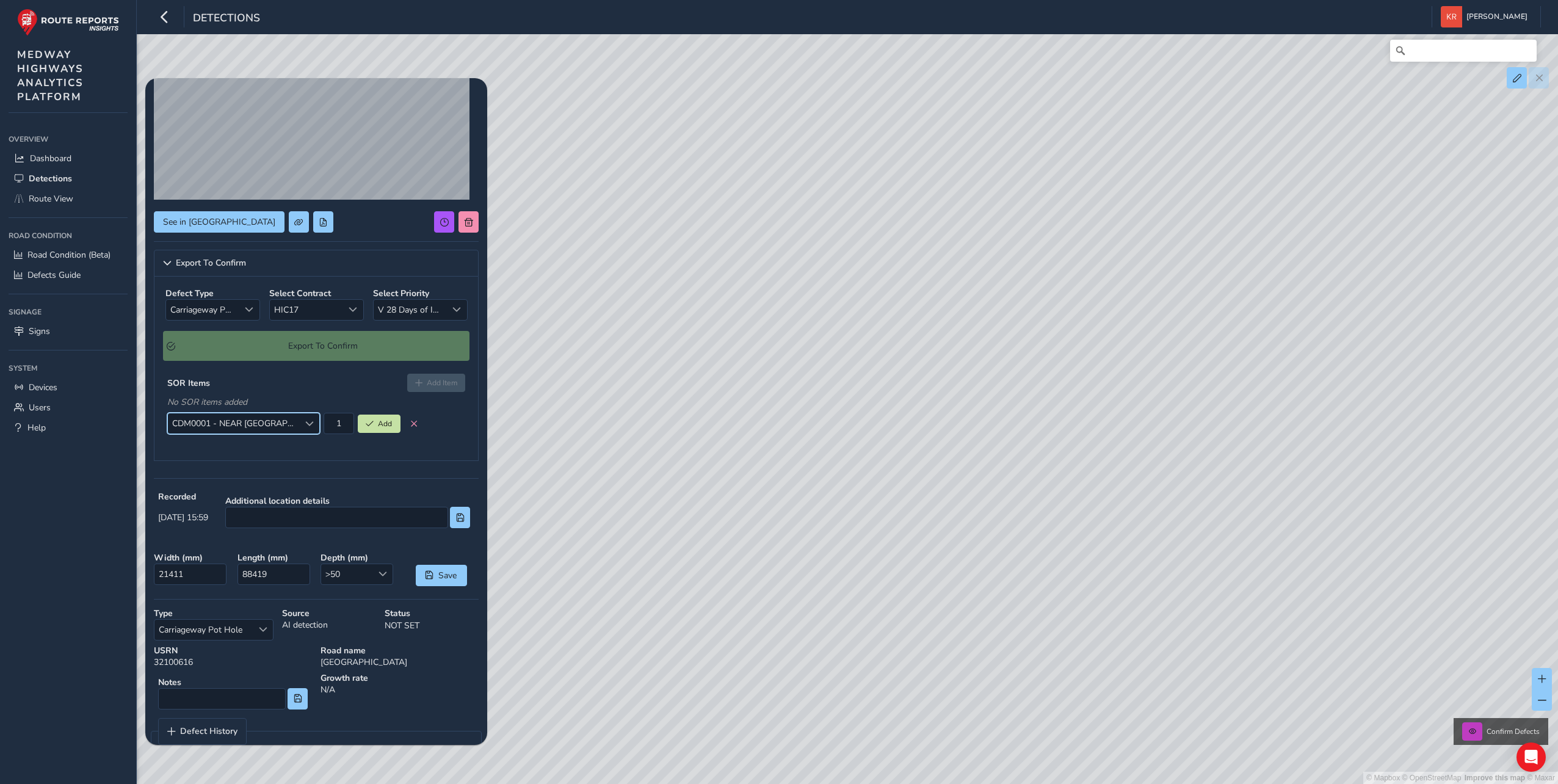
click at [306, 426] on span "Select SOR Item" at bounding box center [310, 424] width 9 height 9
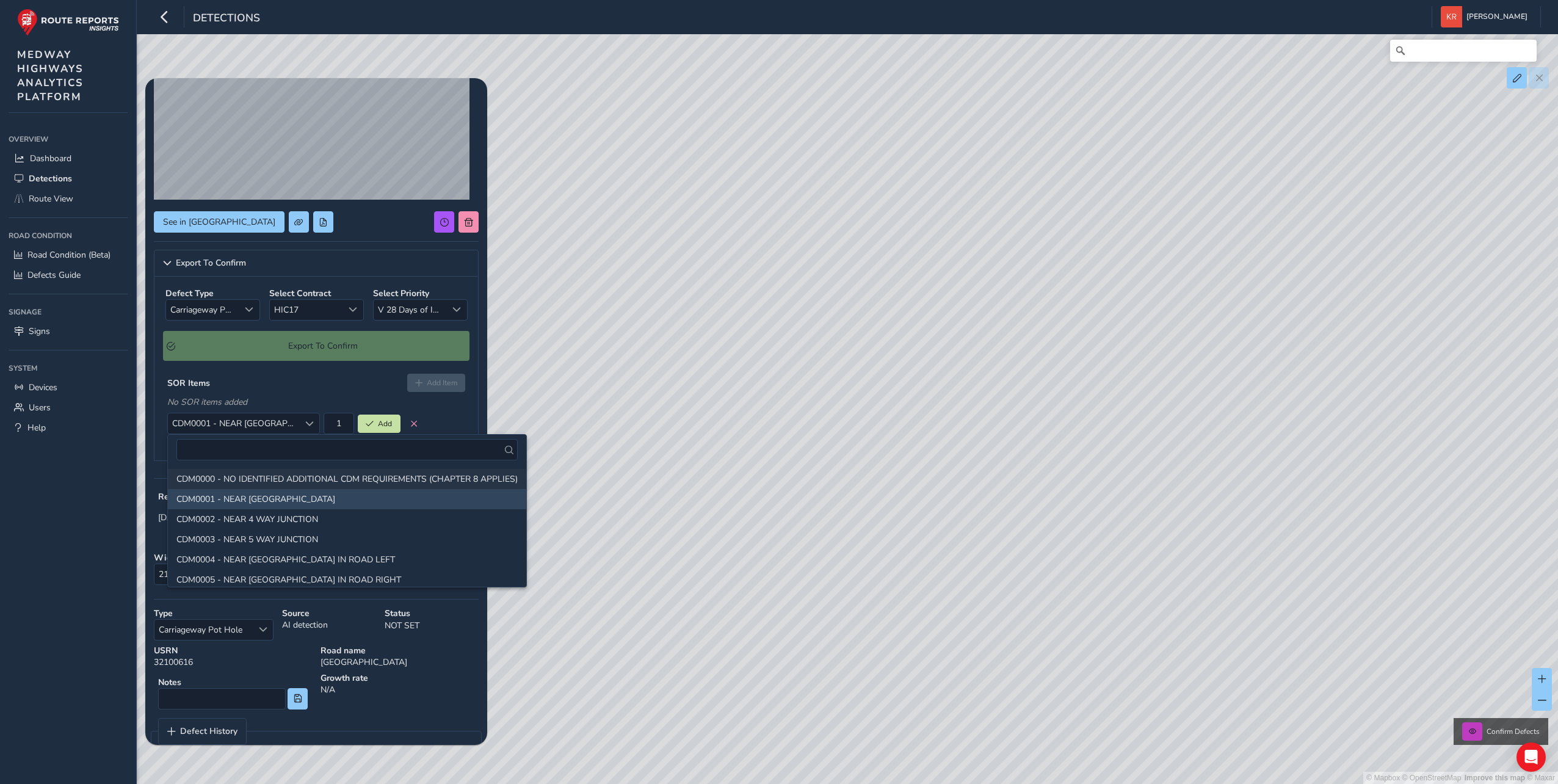
click at [269, 471] on li "CDM0000 - NO IDENTIFIED ADDITIONAL CDM REQUIREMENTS (CHAPTER 8 APPLIES)" at bounding box center [348, 478] width 359 height 20
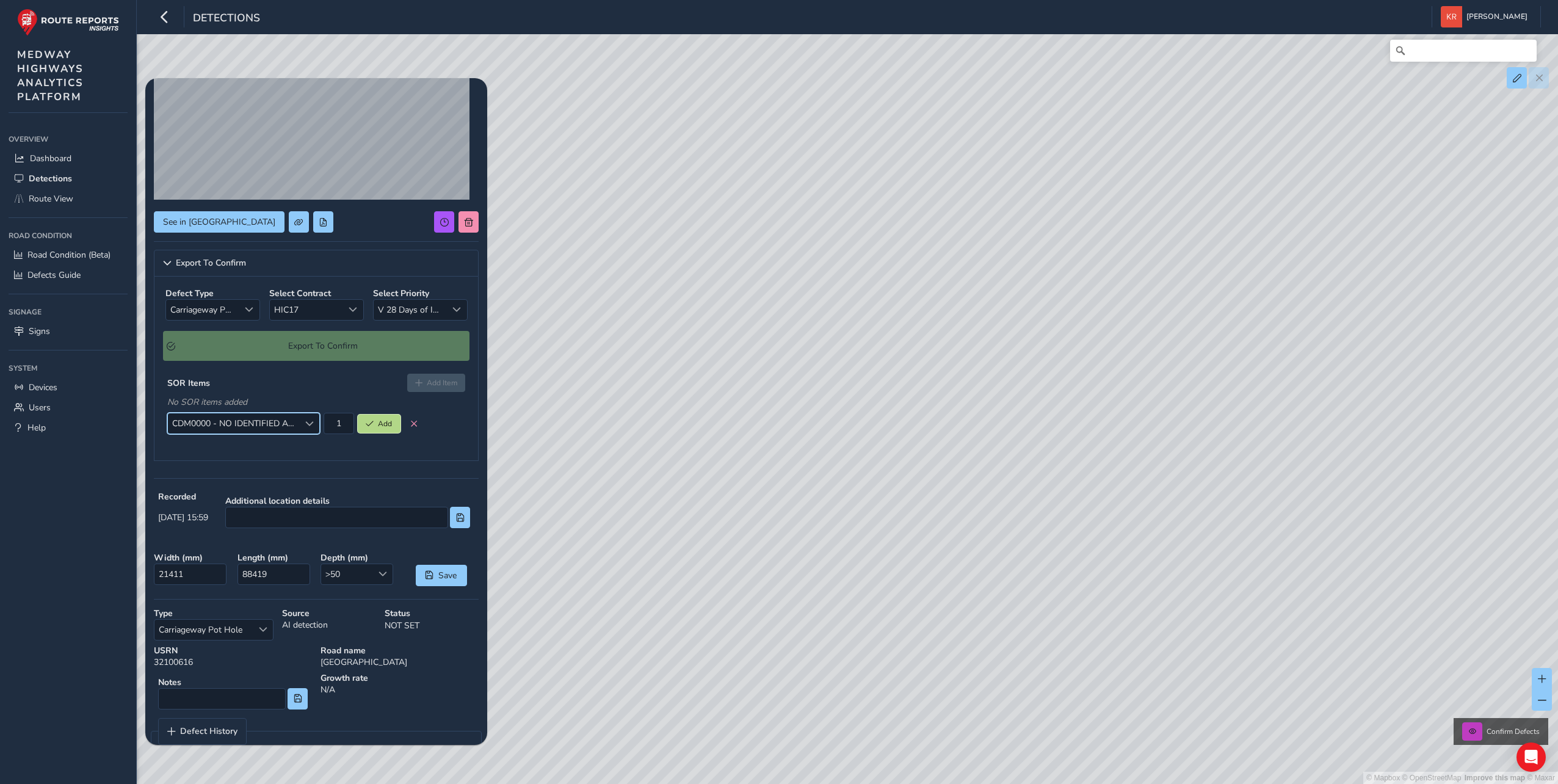
click at [374, 427] on span "Add" at bounding box center [370, 423] width 8 height 7
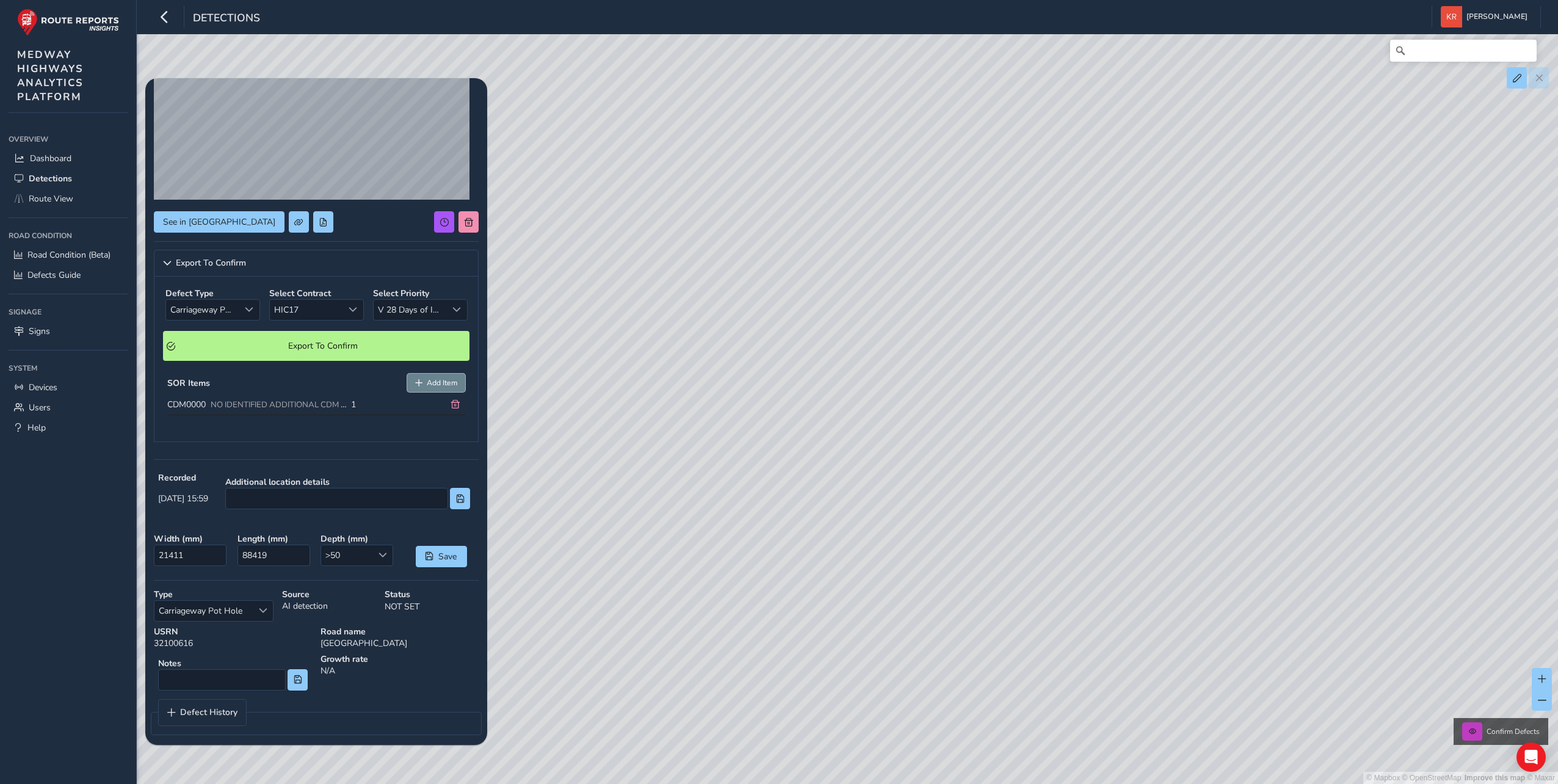
click at [415, 380] on button "Add Item" at bounding box center [437, 382] width 59 height 18
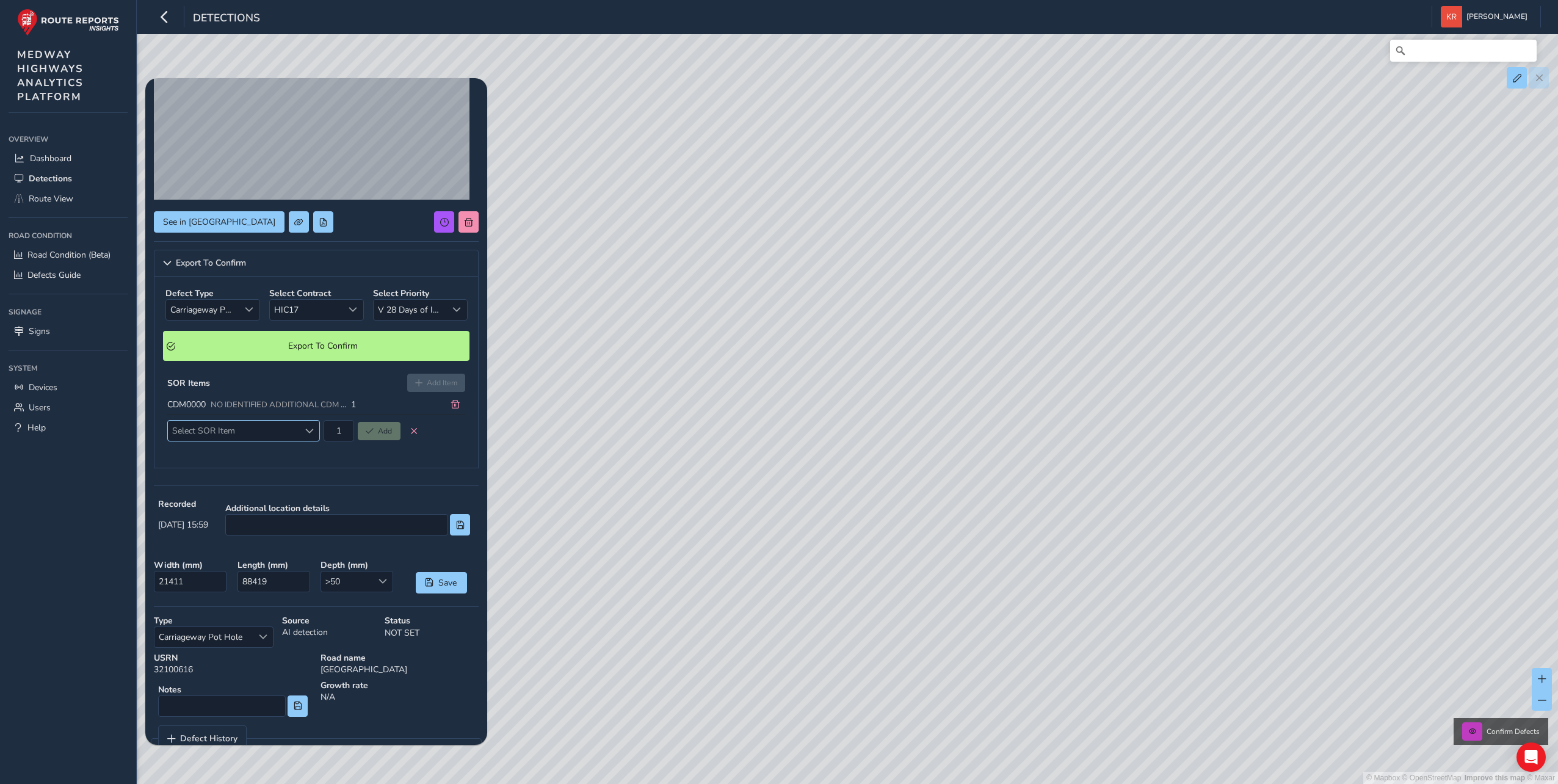
click at [225, 433] on span "Select SOR Item" at bounding box center [233, 430] width 131 height 20
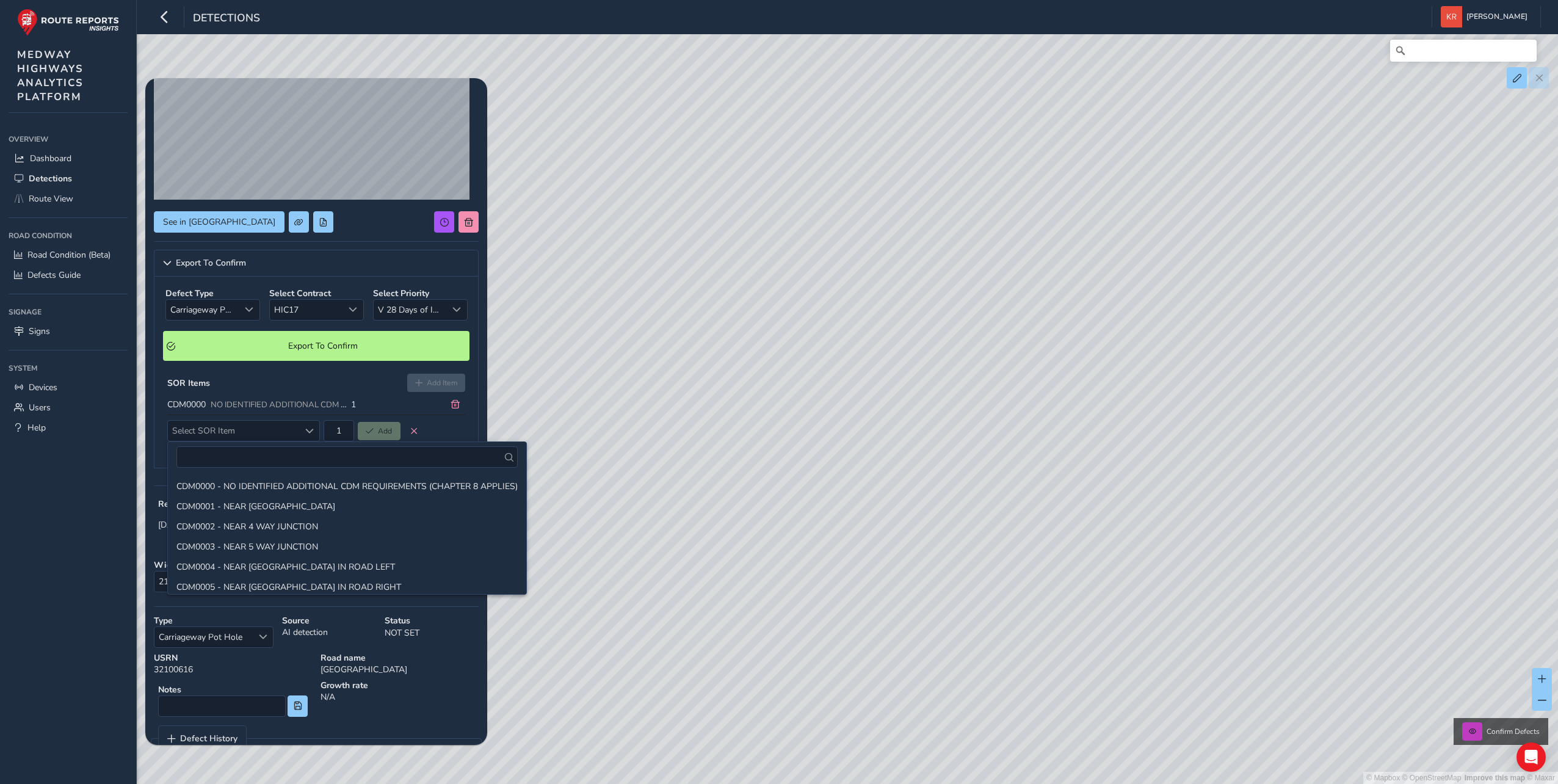
click at [353, 379] on div "SOR Items Add Item" at bounding box center [316, 382] width 298 height 18
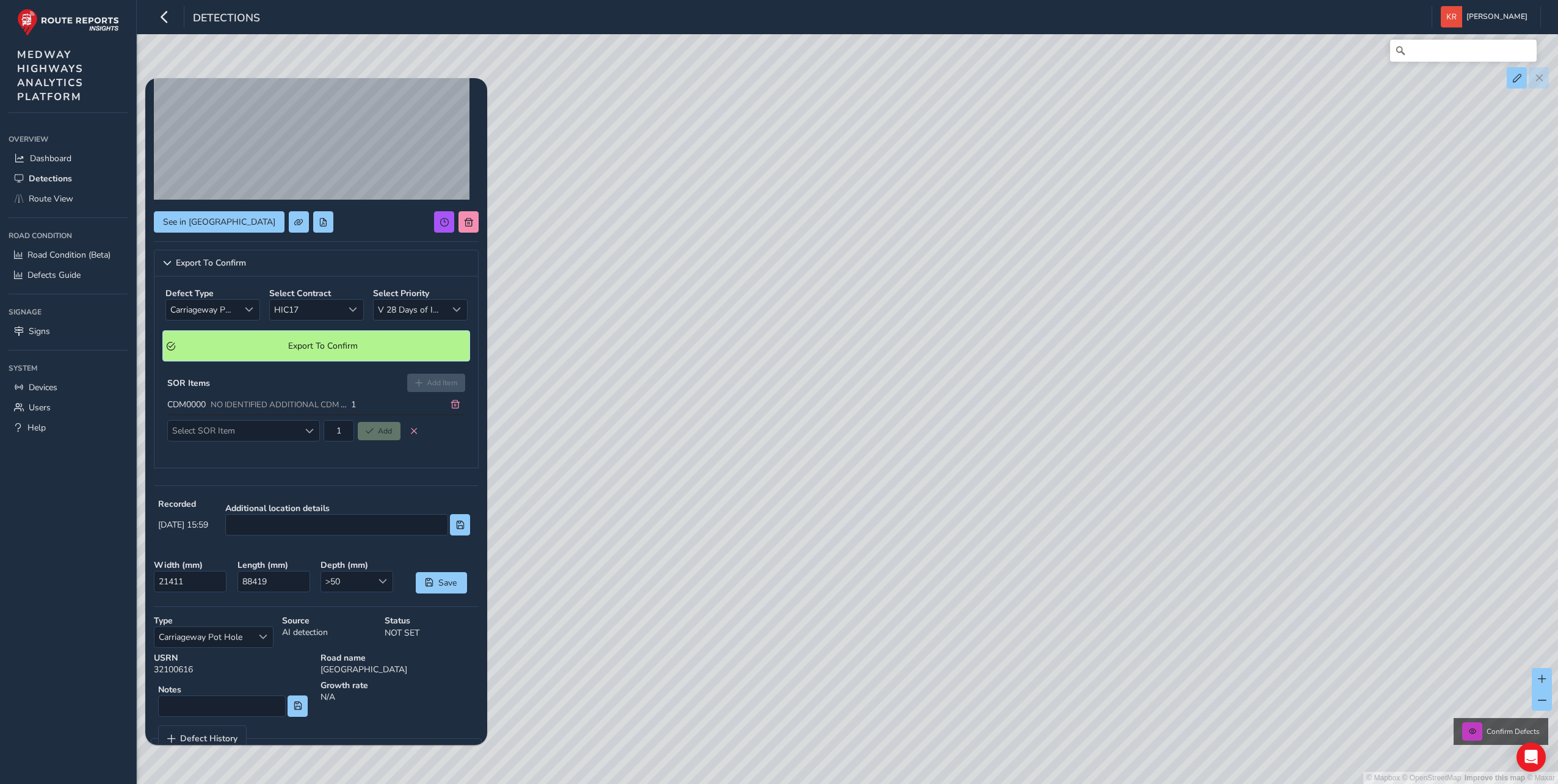
click at [277, 348] on span "Export To Confirm" at bounding box center [322, 346] width 287 height 12
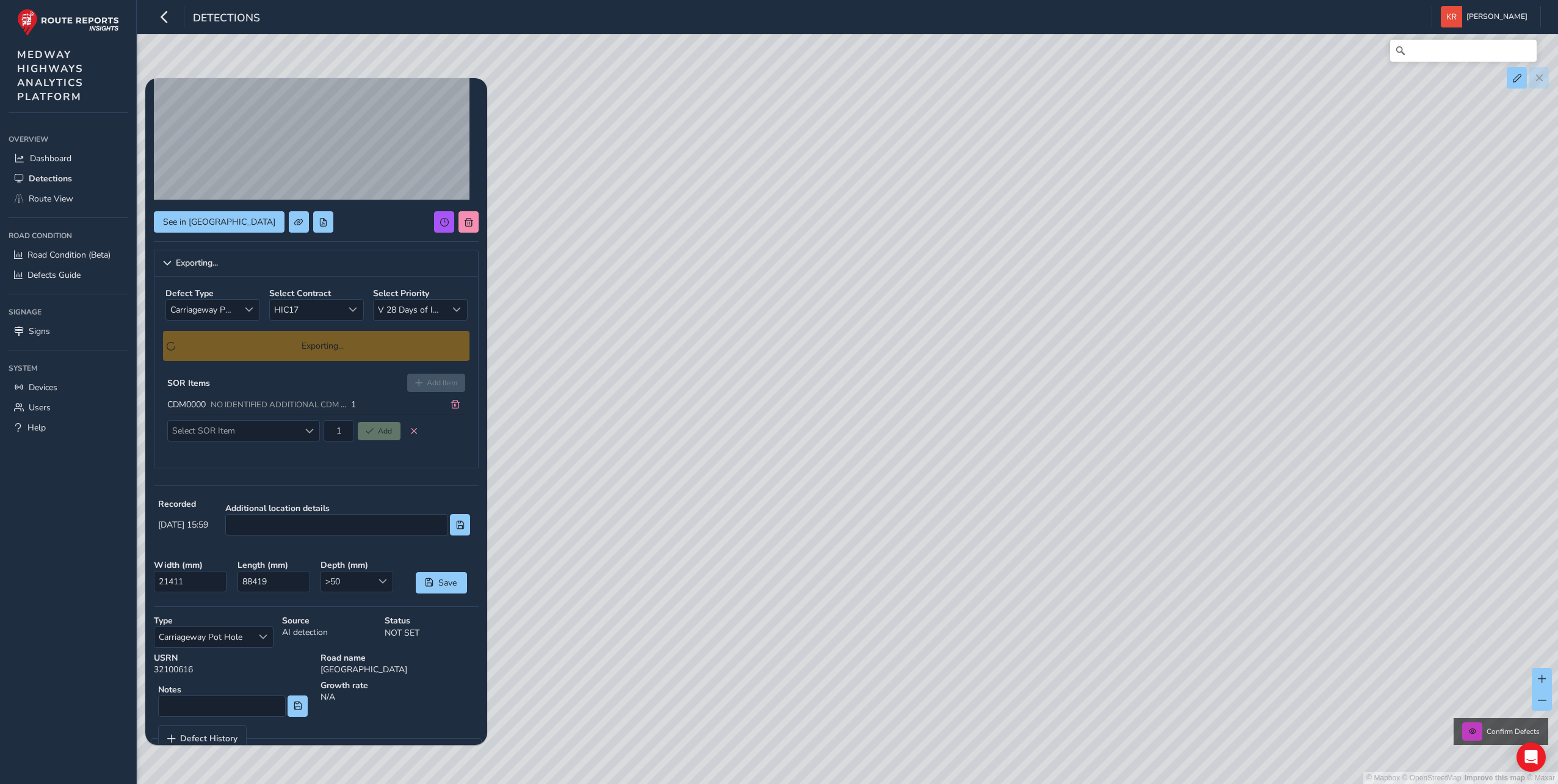
drag, startPoint x: 275, startPoint y: 346, endPoint x: 287, endPoint y: 346, distance: 12.0
click at [275, 346] on div "Exporting..." at bounding box center [316, 346] width 306 height 30
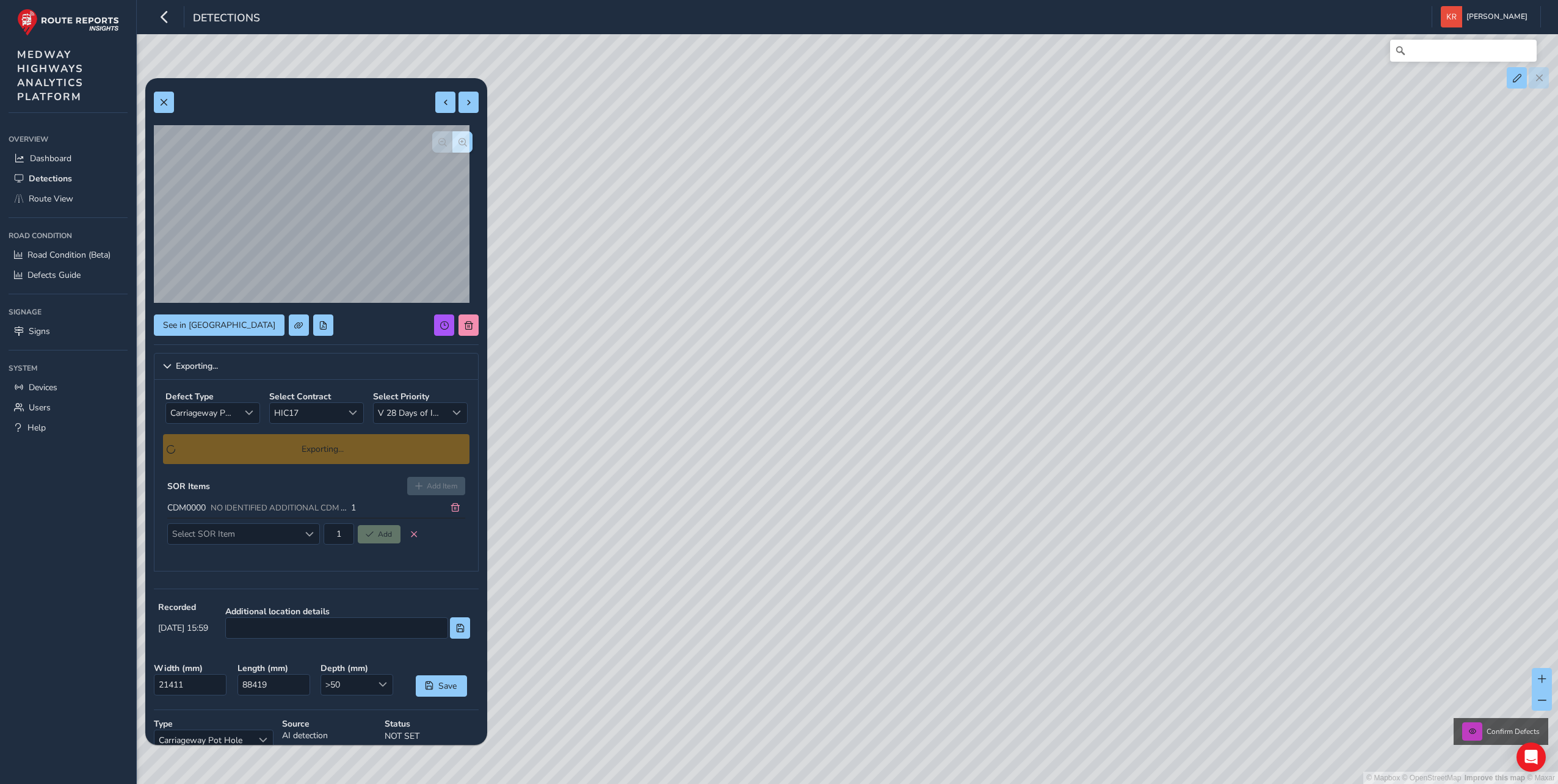
scroll to position [0, 0]
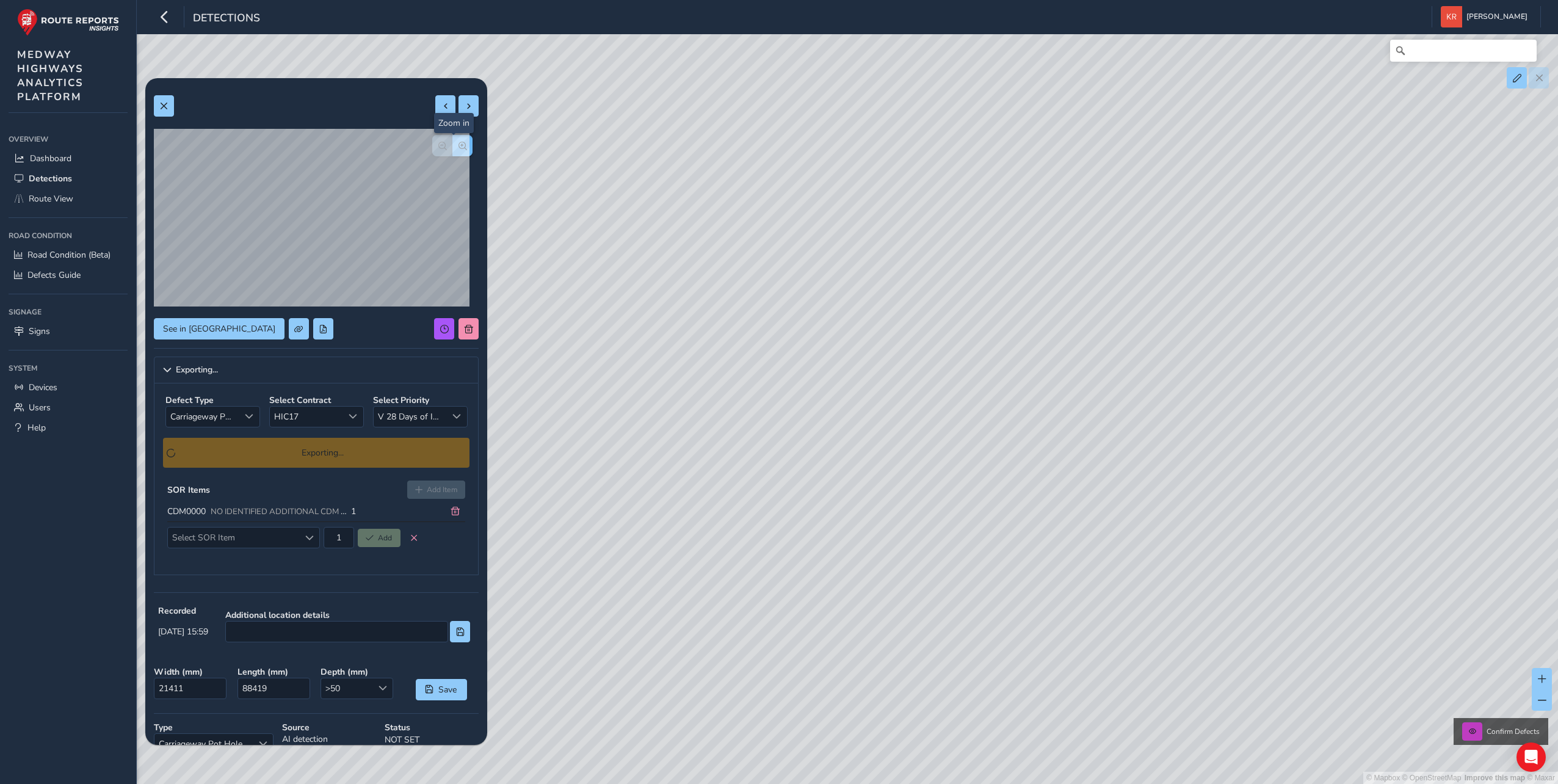
click at [457, 150] on button "button" at bounding box center [462, 145] width 20 height 21
click at [438, 145] on span "button" at bounding box center [442, 145] width 9 height 9
click at [459, 144] on span "button" at bounding box center [463, 145] width 9 height 9
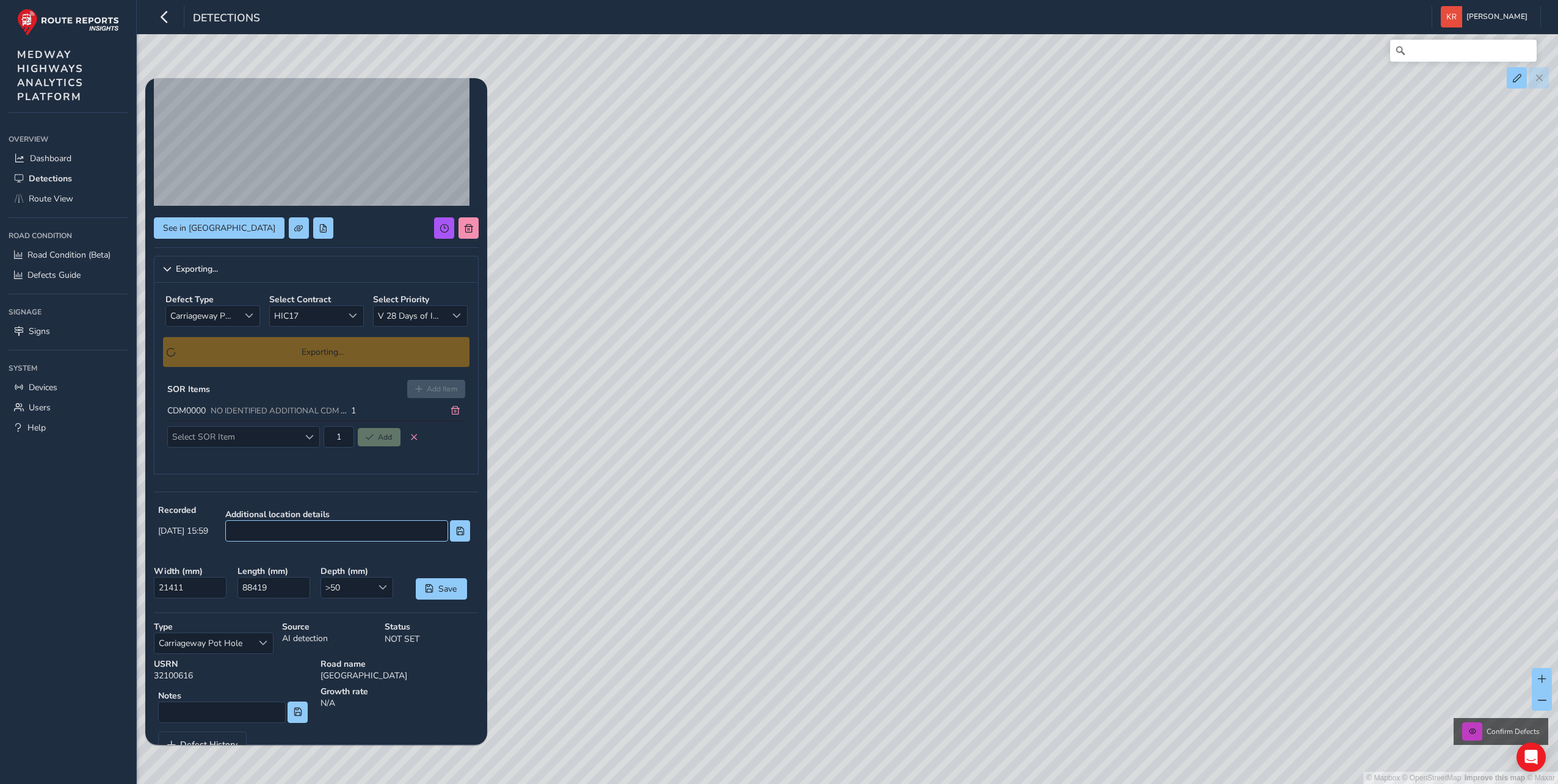
scroll to position [79, 0]
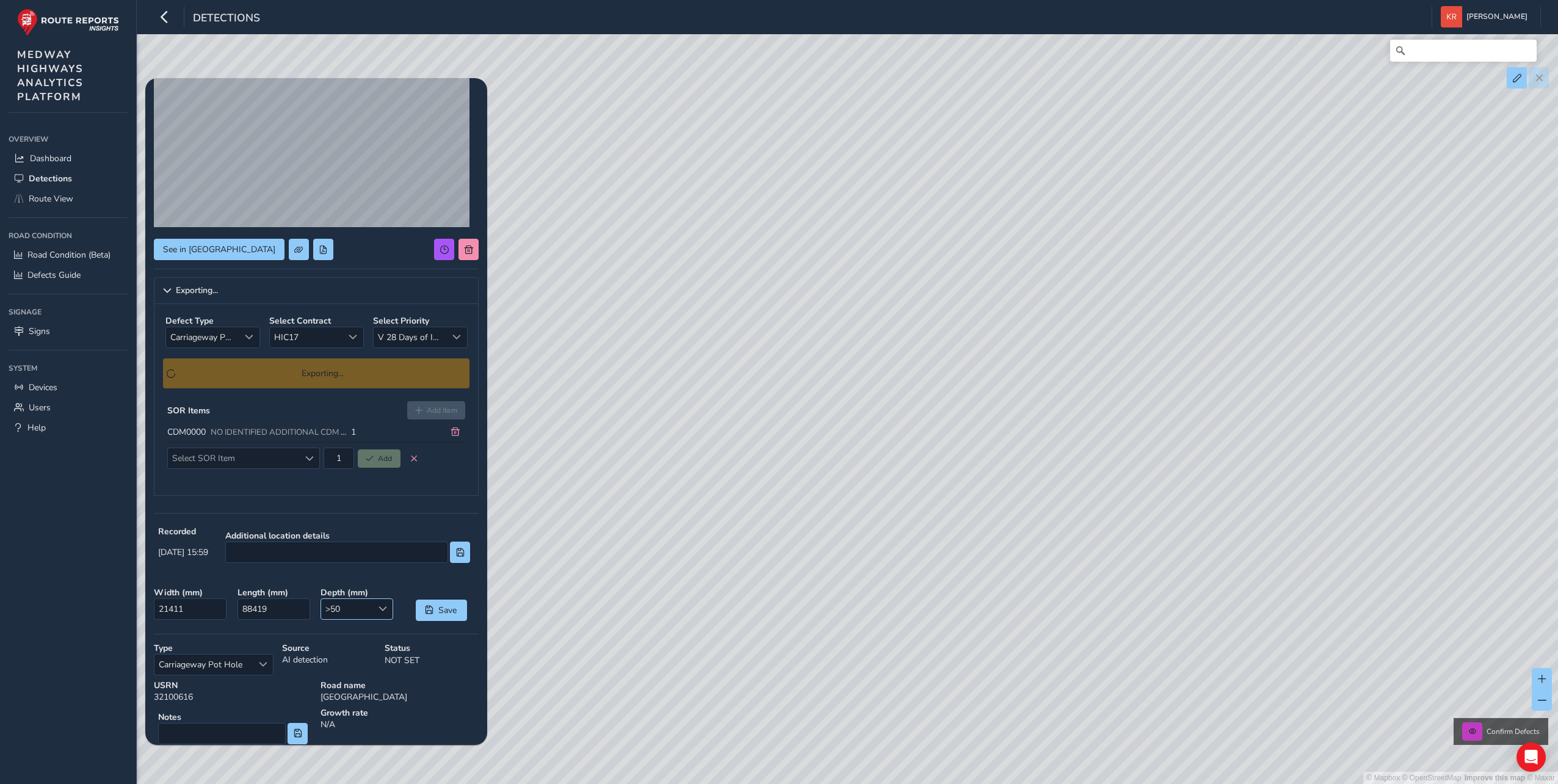
click at [352, 613] on span ">50" at bounding box center [347, 609] width 52 height 20
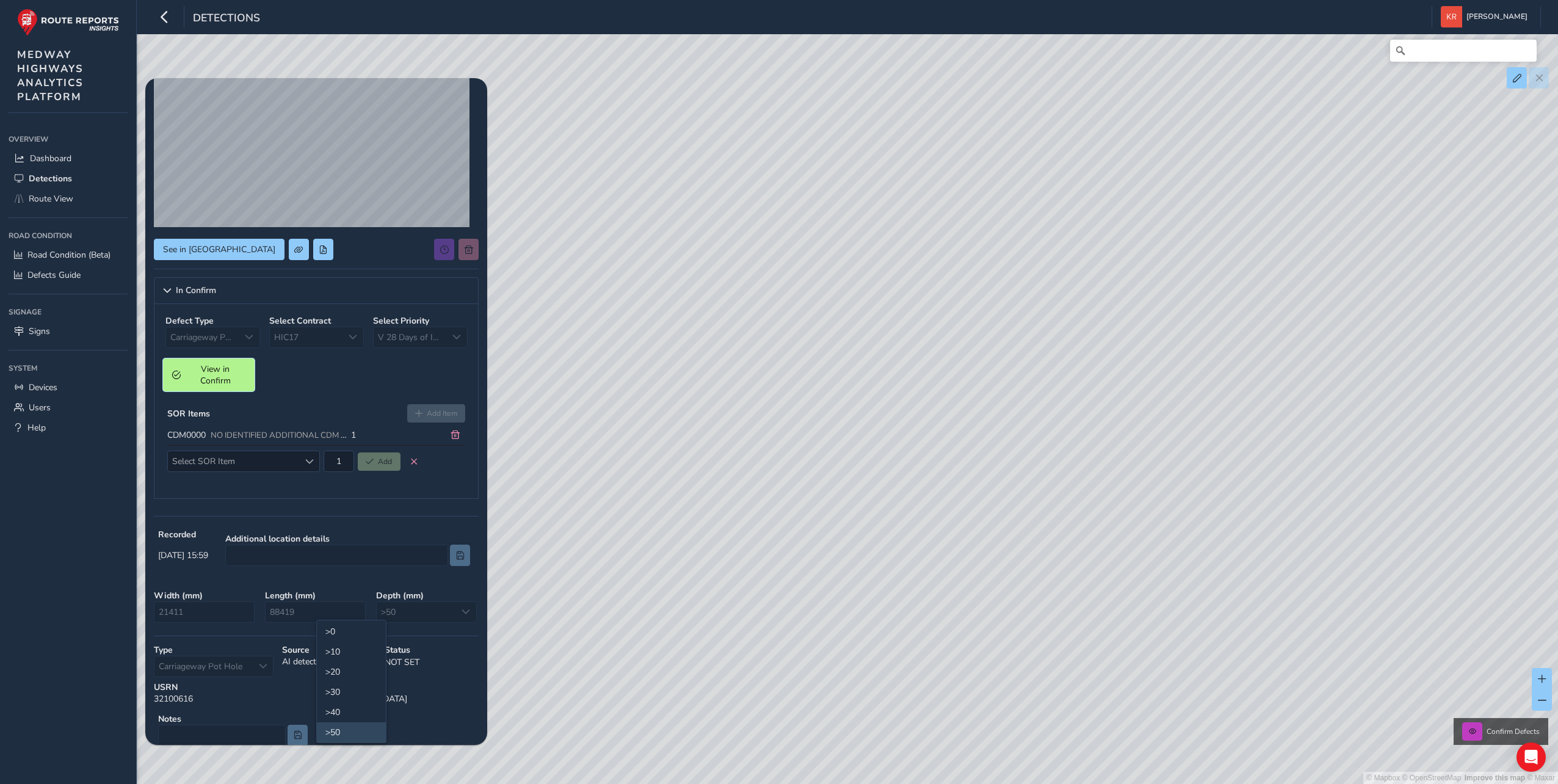
click at [204, 369] on span "View in Confirm" at bounding box center [215, 375] width 60 height 23
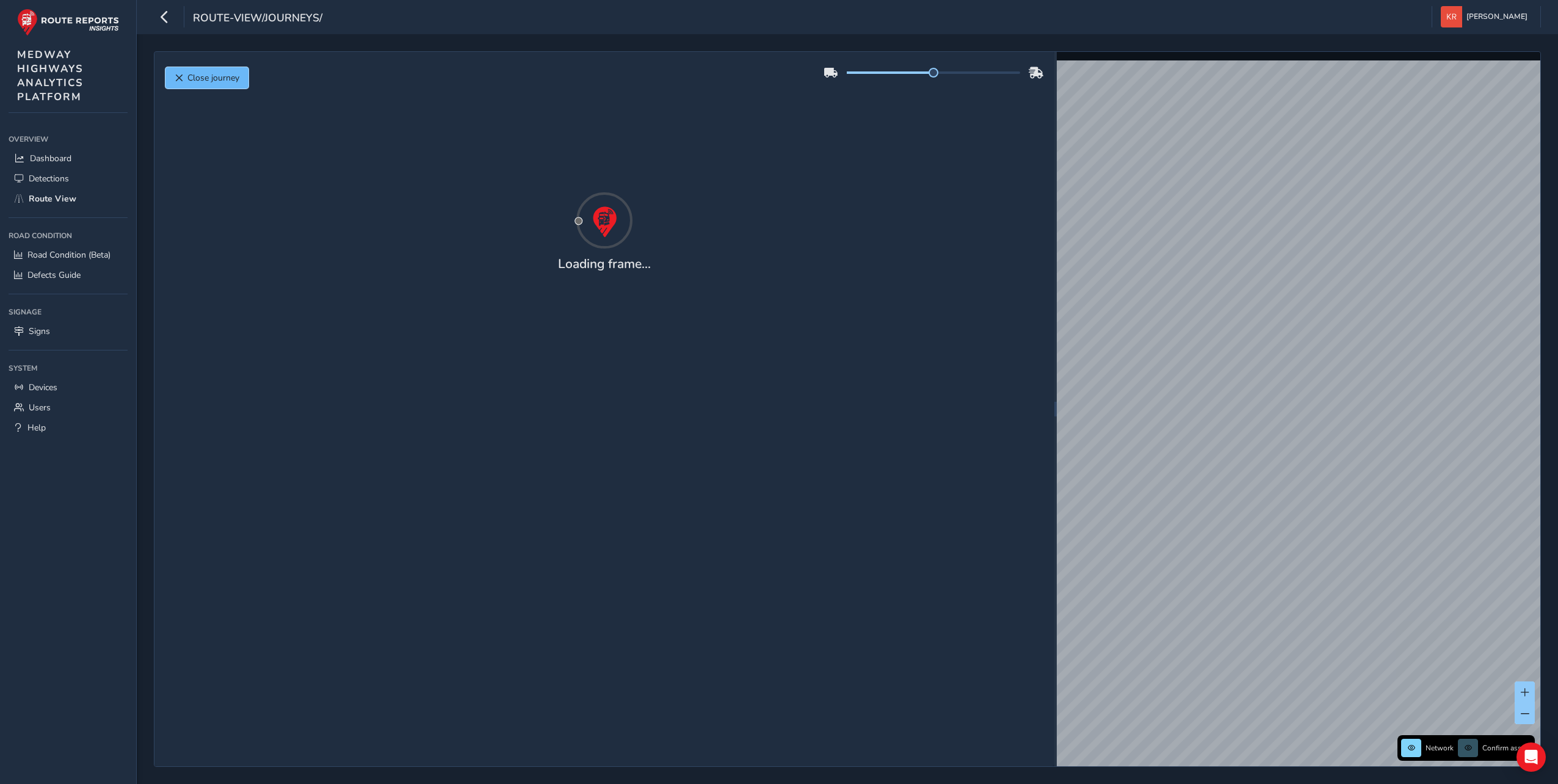
click at [194, 81] on span "Close journey" at bounding box center [213, 78] width 52 height 12
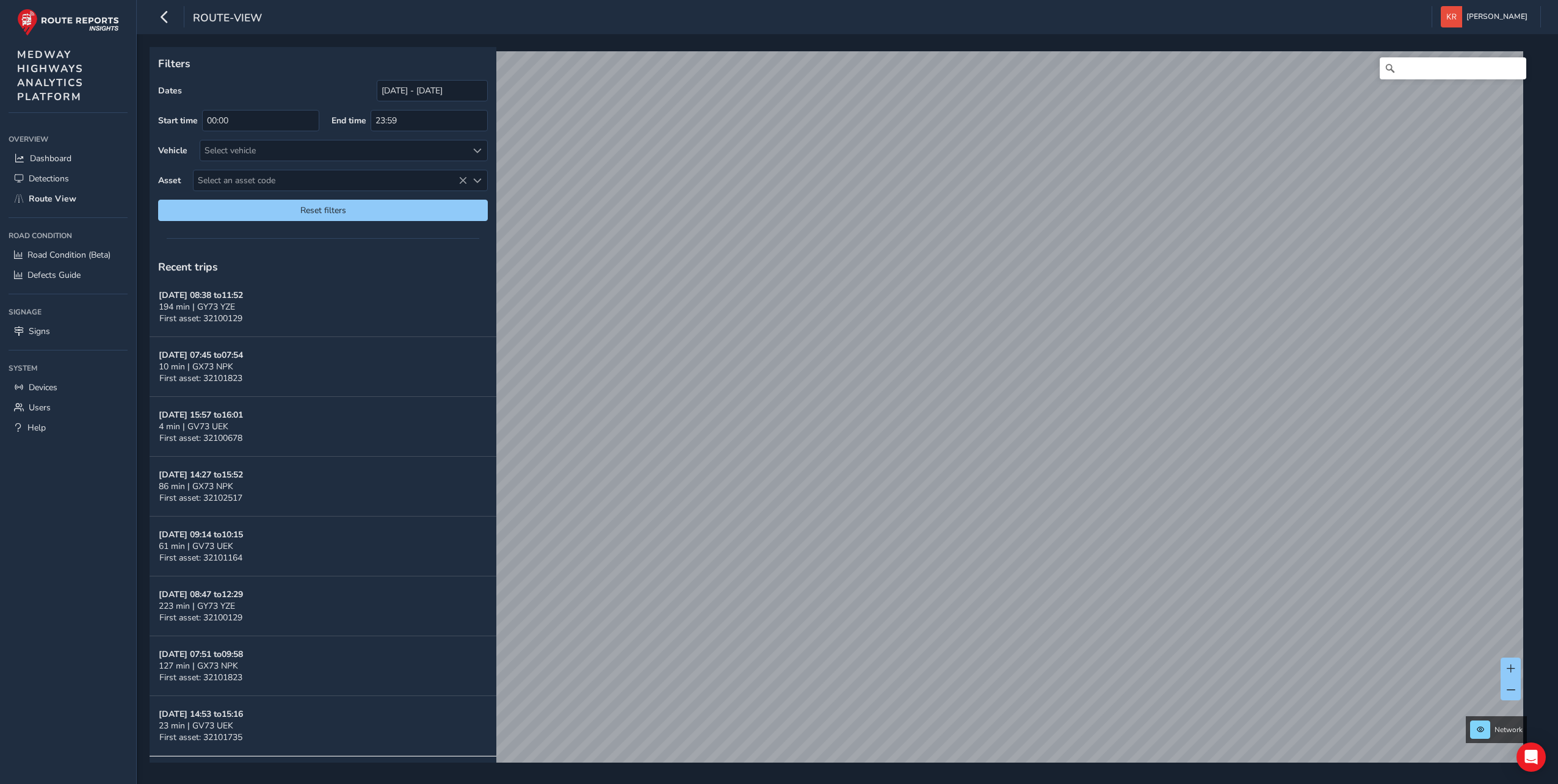
scroll to position [753, 0]
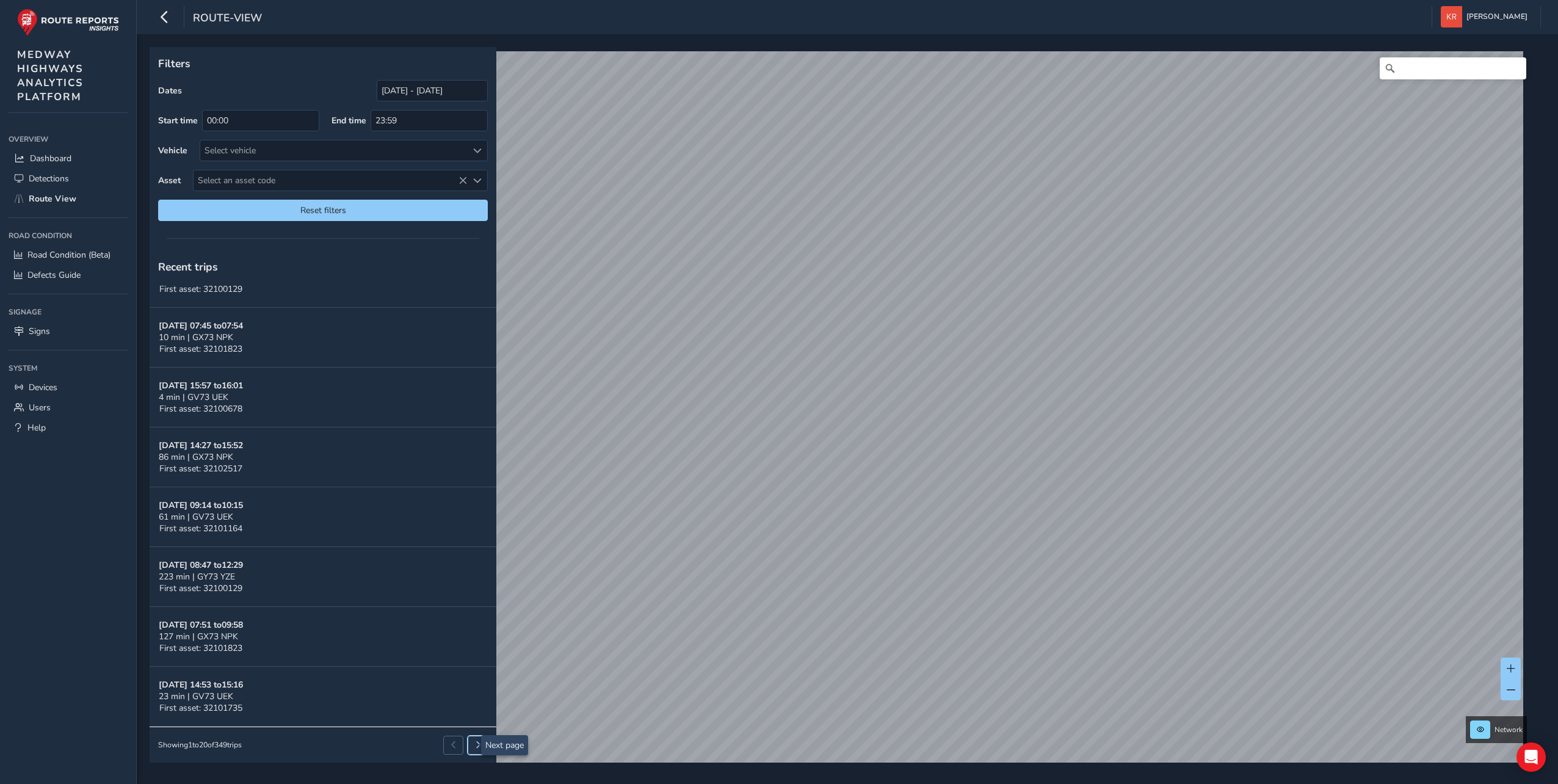
click at [475, 744] on span at bounding box center [478, 744] width 7 height 7
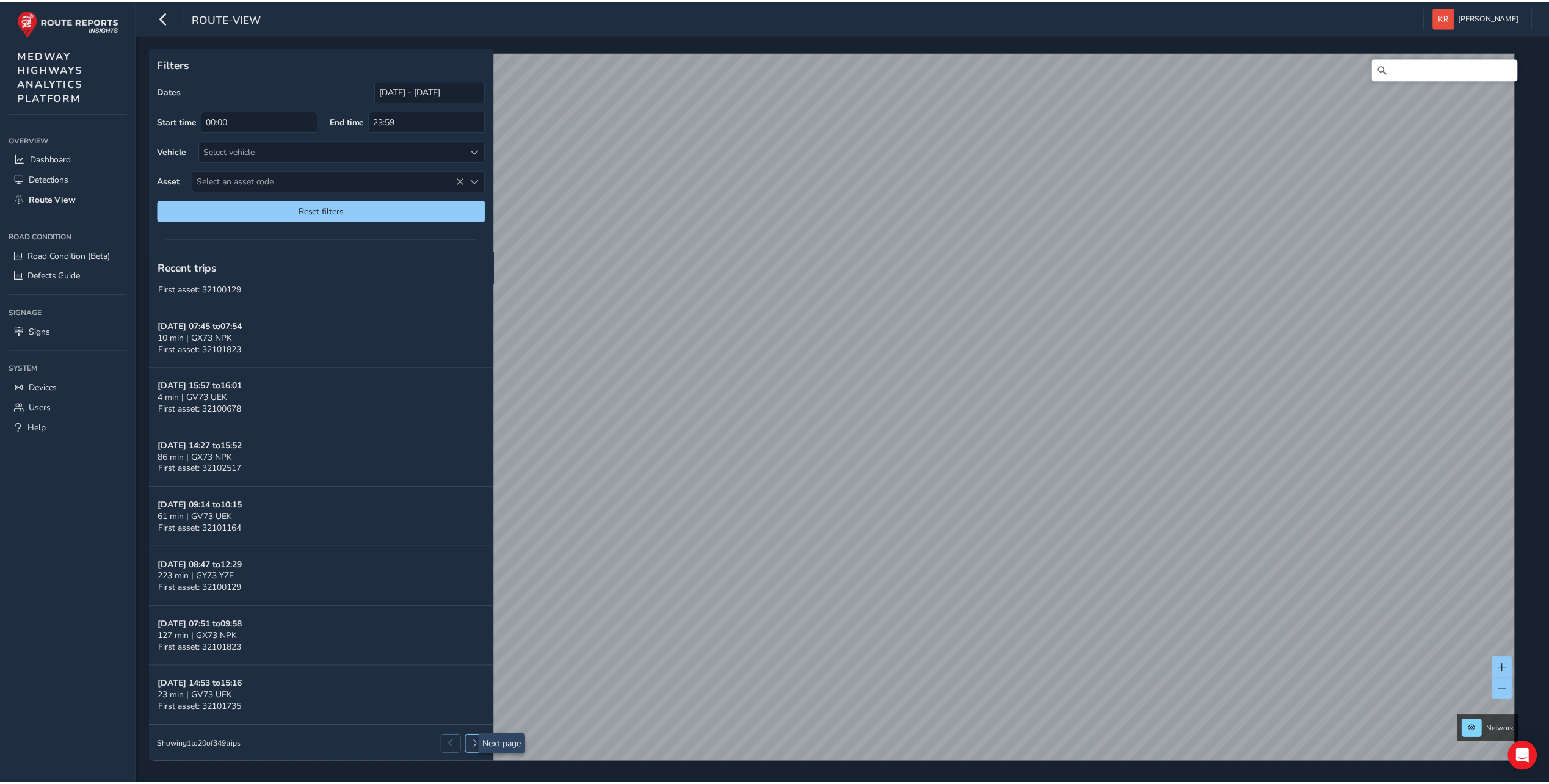
scroll to position [0, 0]
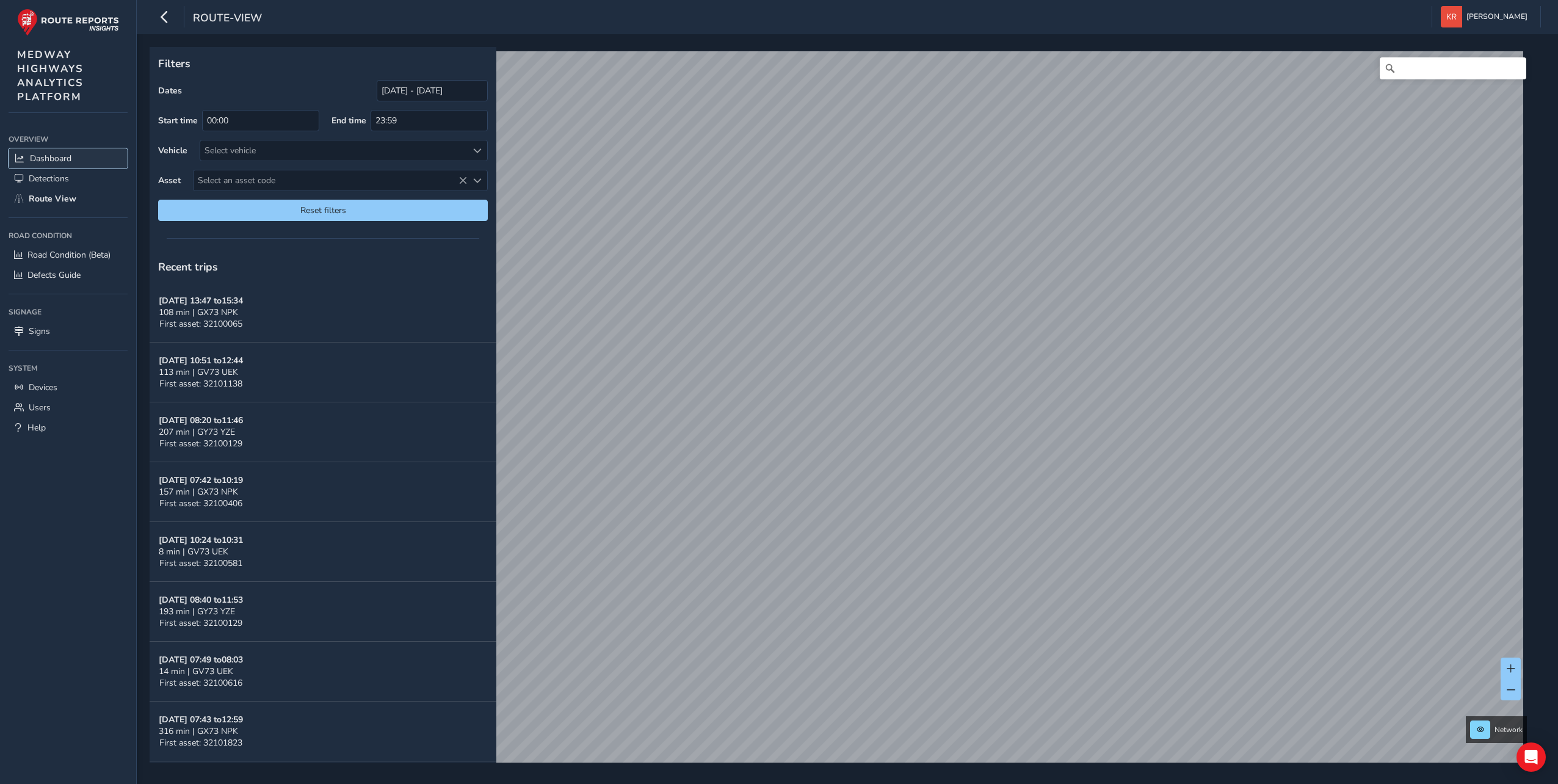
click at [49, 153] on span "Dashboard" at bounding box center [51, 158] width 41 height 12
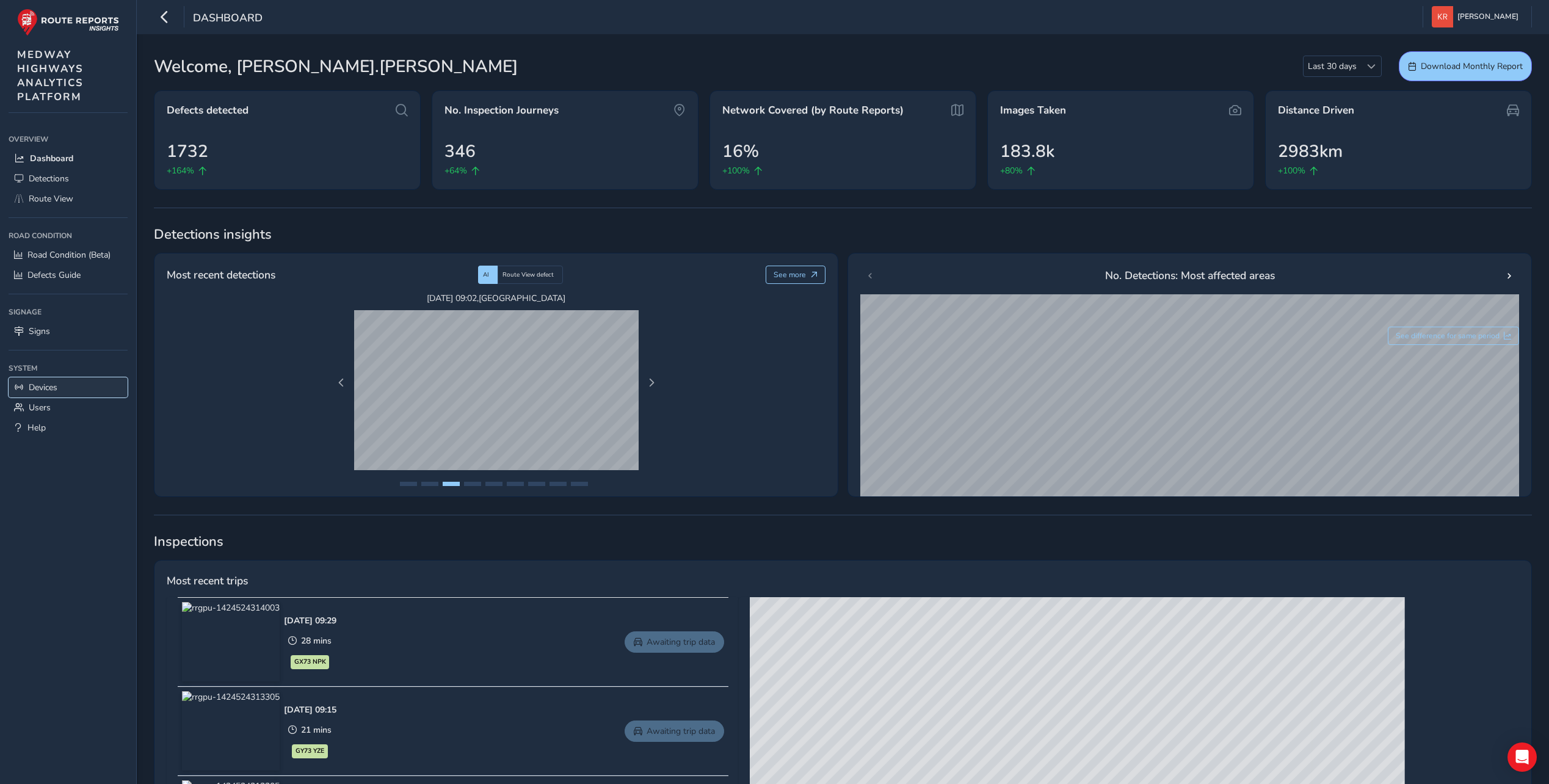
click at [37, 388] on span "Devices" at bounding box center [43, 387] width 29 height 12
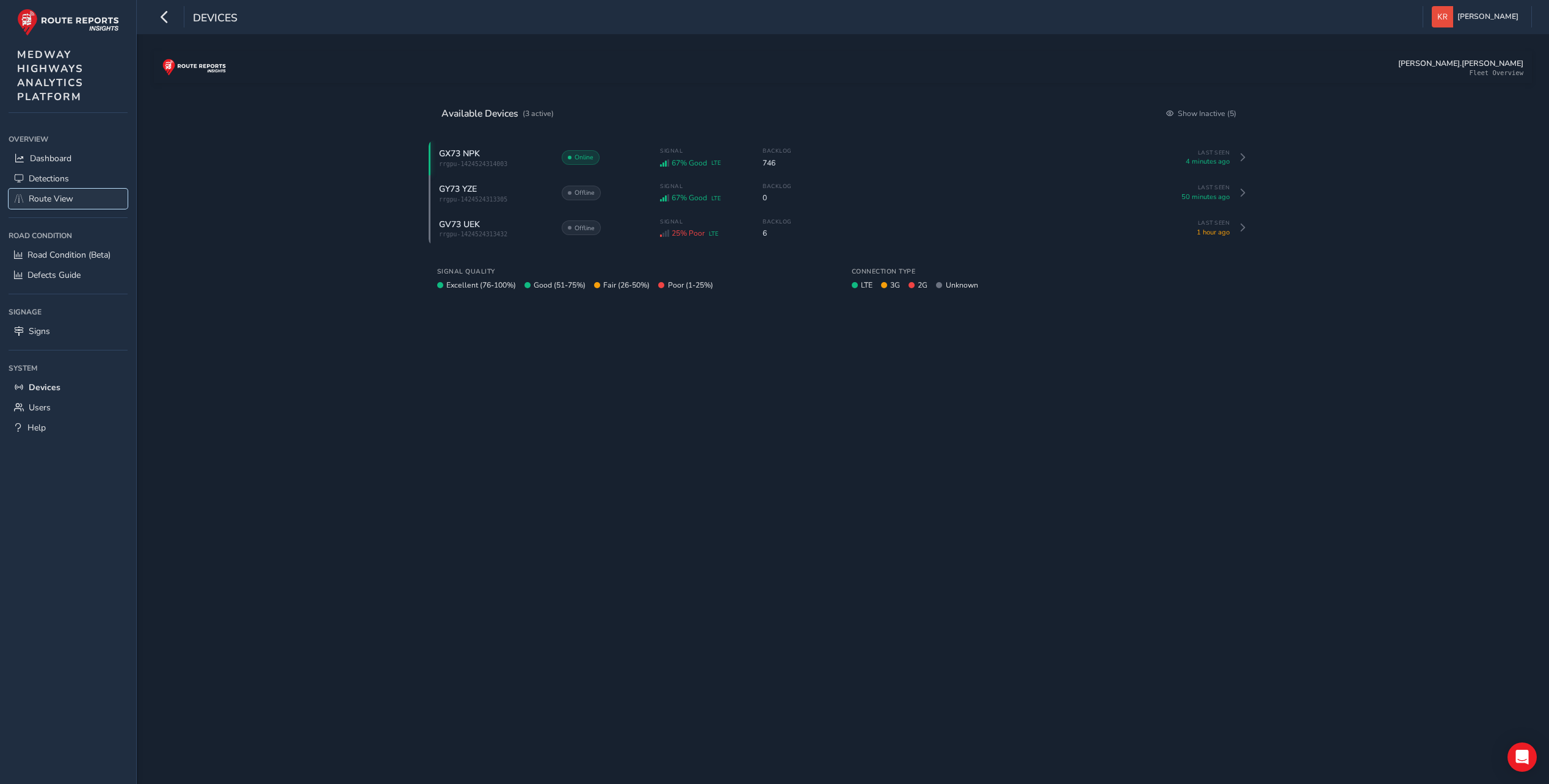
click at [56, 202] on span "Route View" at bounding box center [51, 198] width 44 height 12
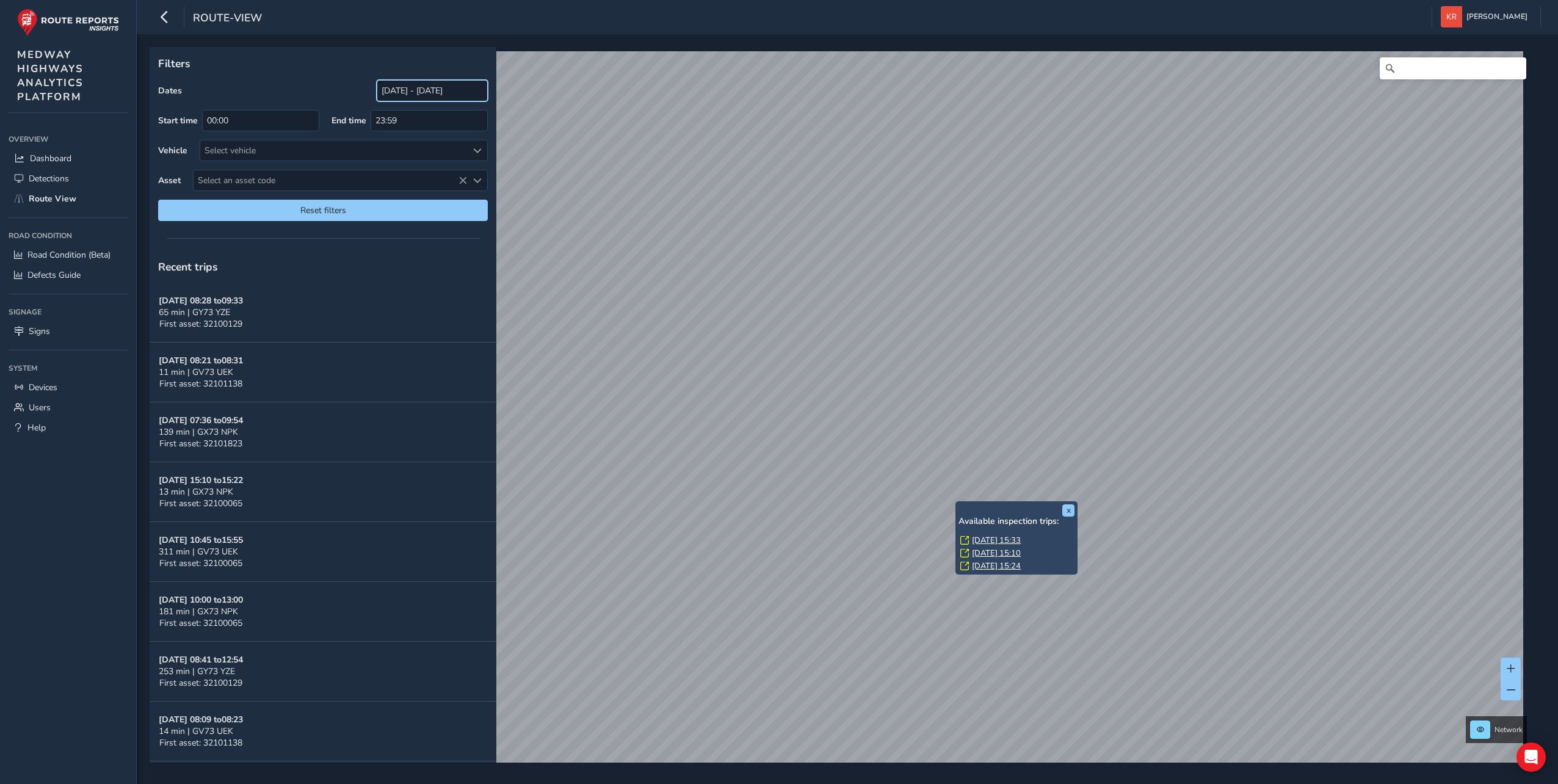
click at [384, 90] on input "[DATE] - [DATE]" at bounding box center [433, 90] width 111 height 21
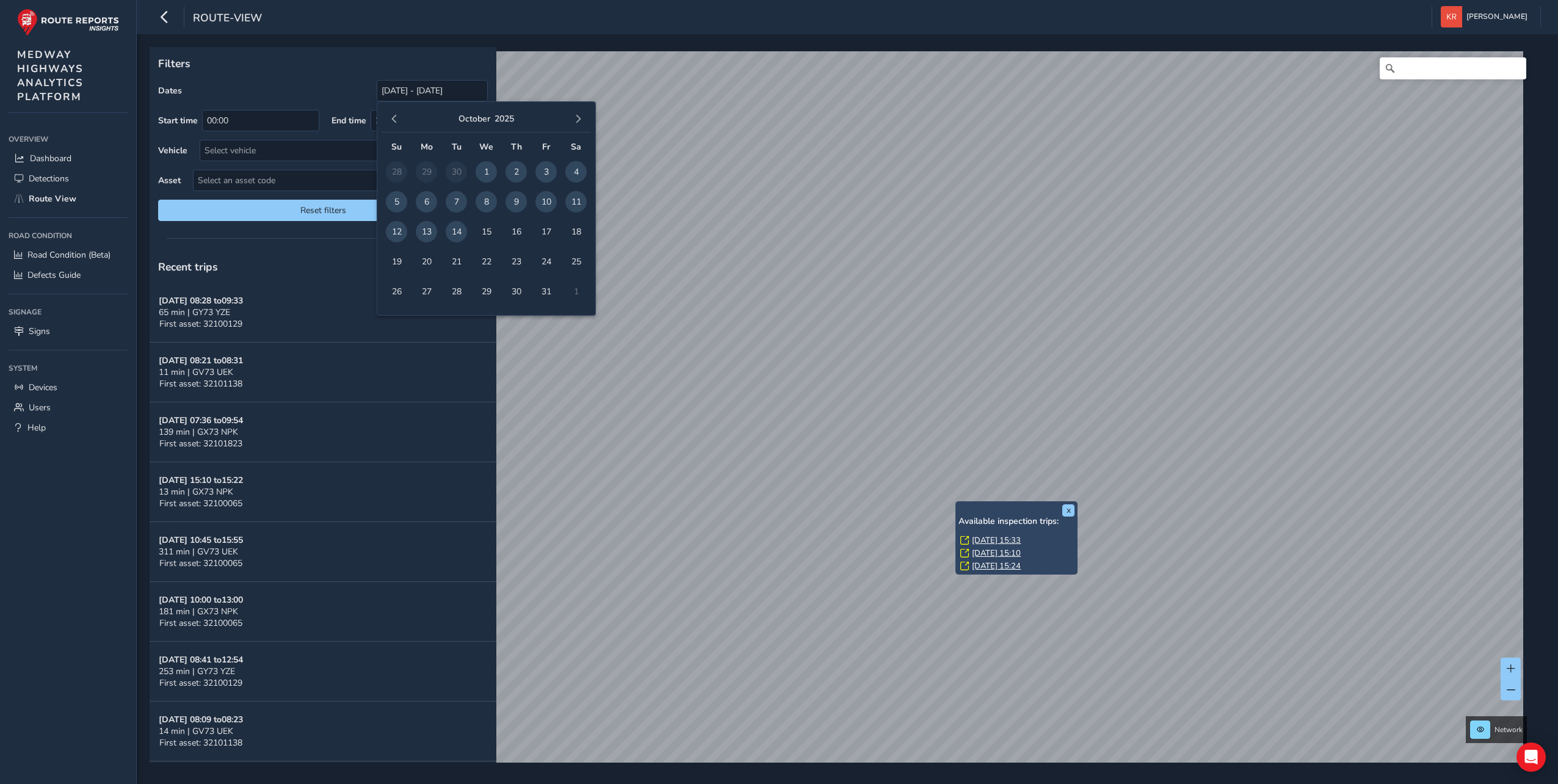
click at [398, 171] on td "28" at bounding box center [397, 172] width 30 height 30
click at [448, 229] on span "14" at bounding box center [456, 232] width 21 height 21
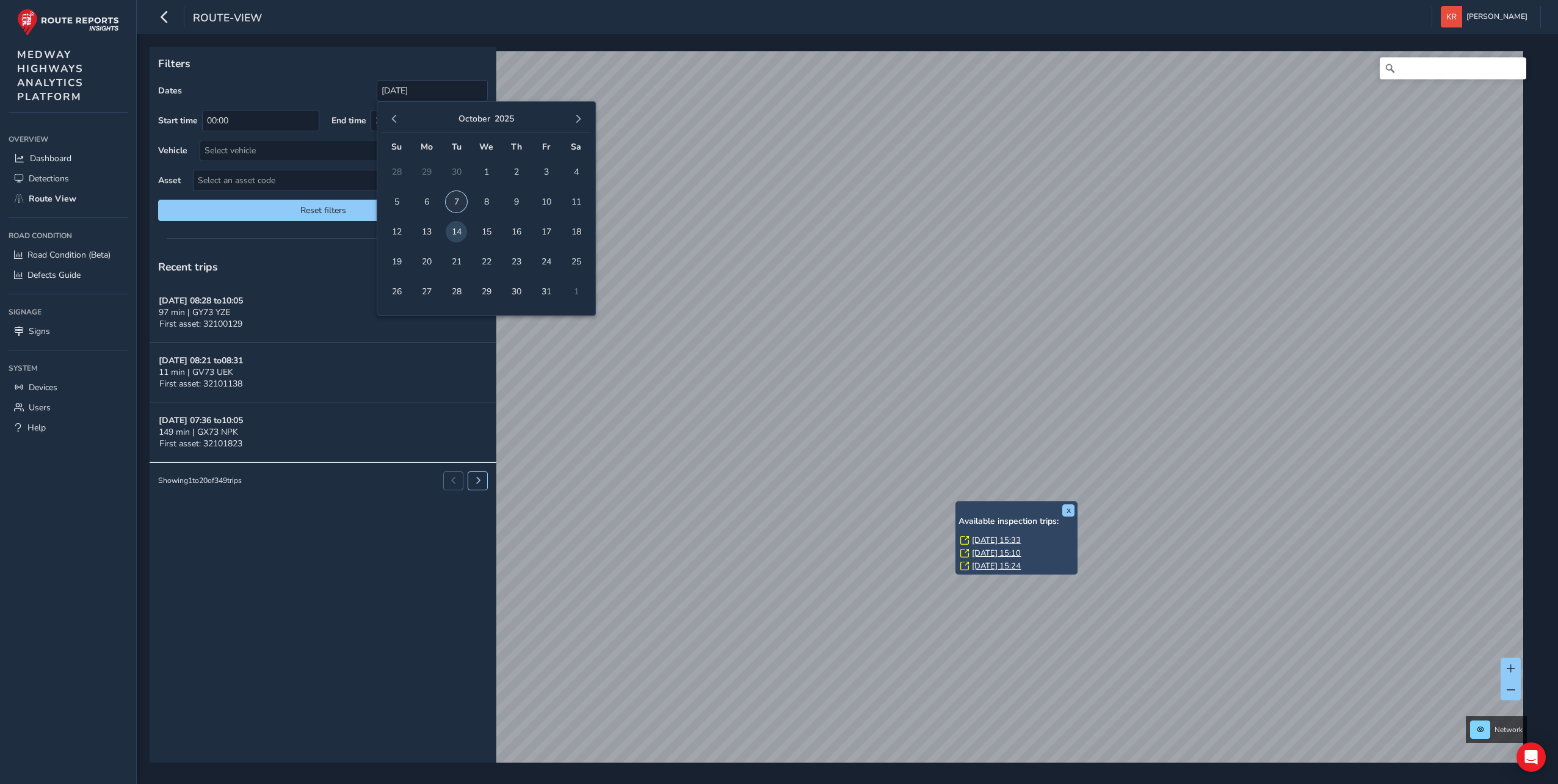
click at [466, 201] on span "7" at bounding box center [456, 202] width 21 height 21
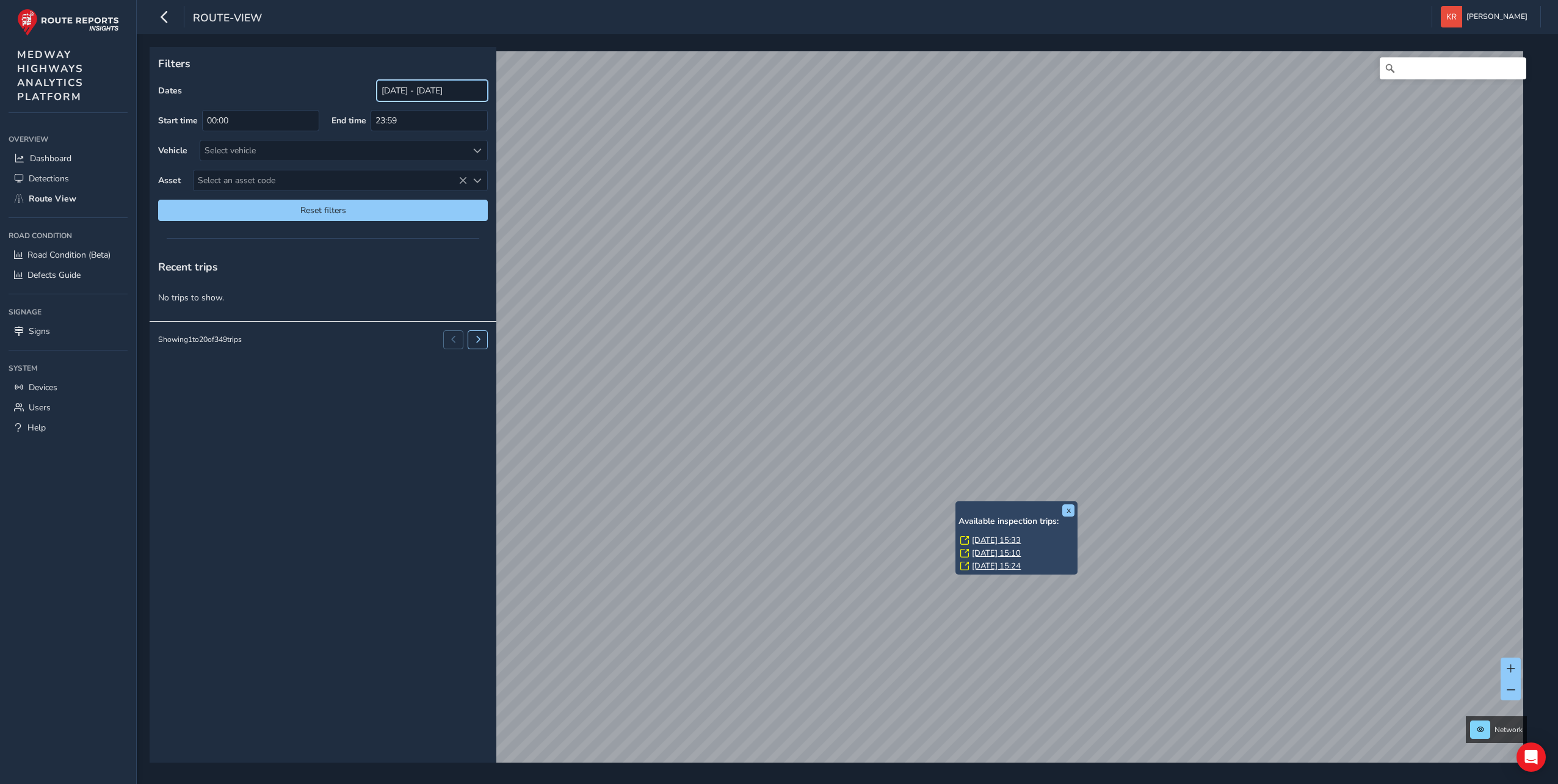
click at [417, 94] on input "[DATE] - [DATE]" at bounding box center [433, 90] width 111 height 21
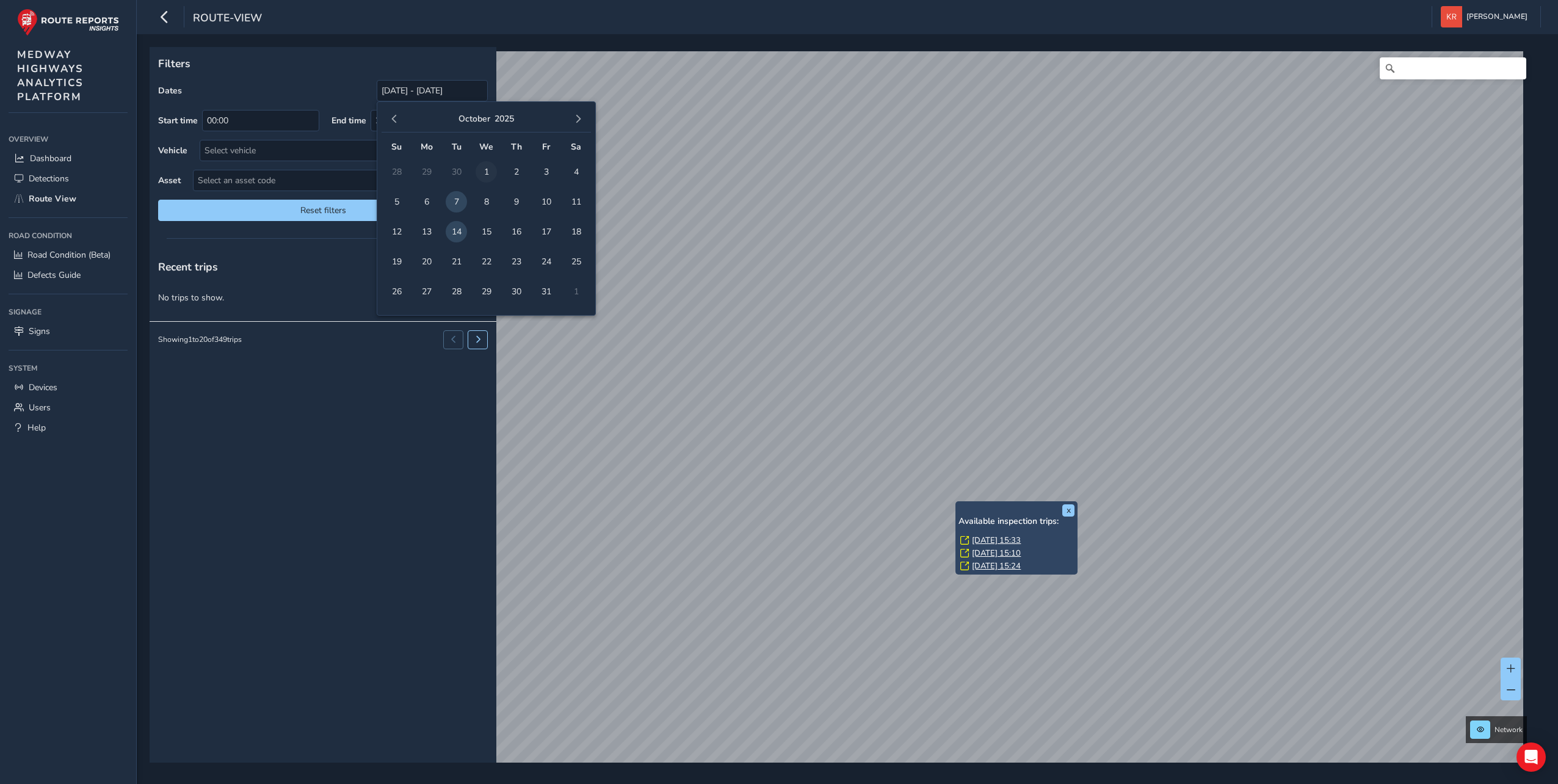
click at [488, 166] on span "1" at bounding box center [486, 171] width 21 height 21
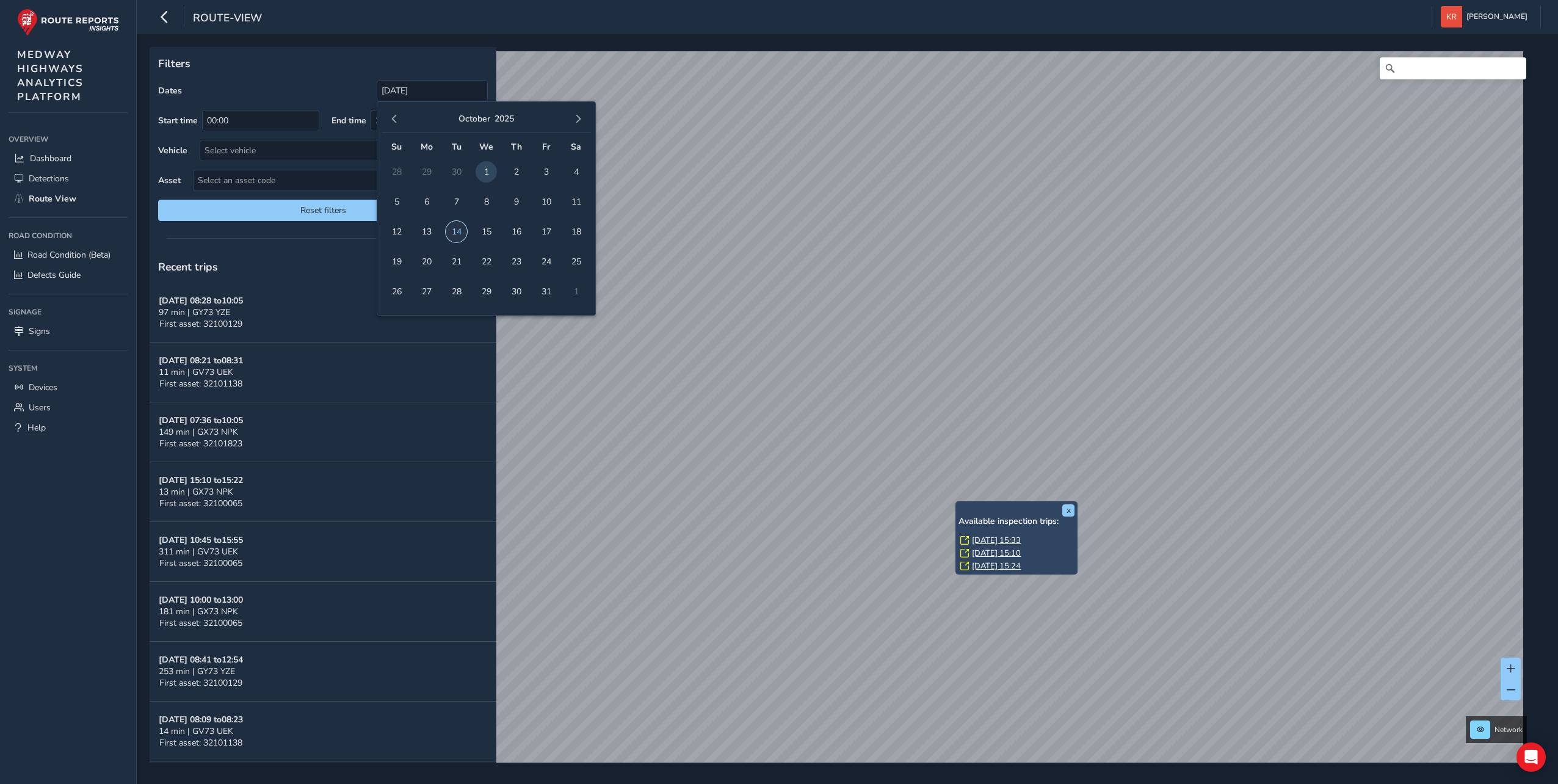
click at [459, 230] on span "14" at bounding box center [456, 232] width 21 height 21
type input "[DATE] - [DATE]"
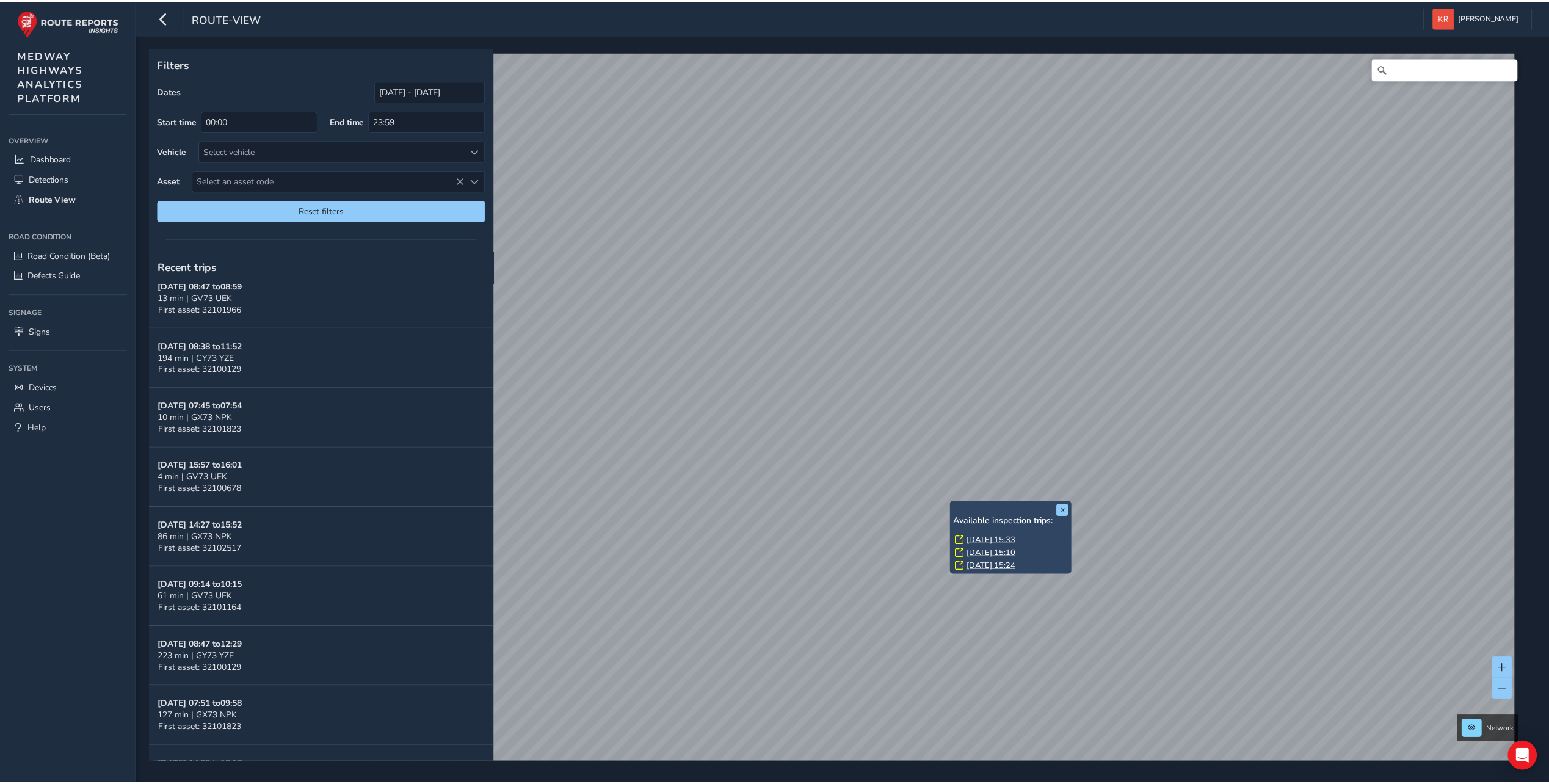
scroll to position [753, 0]
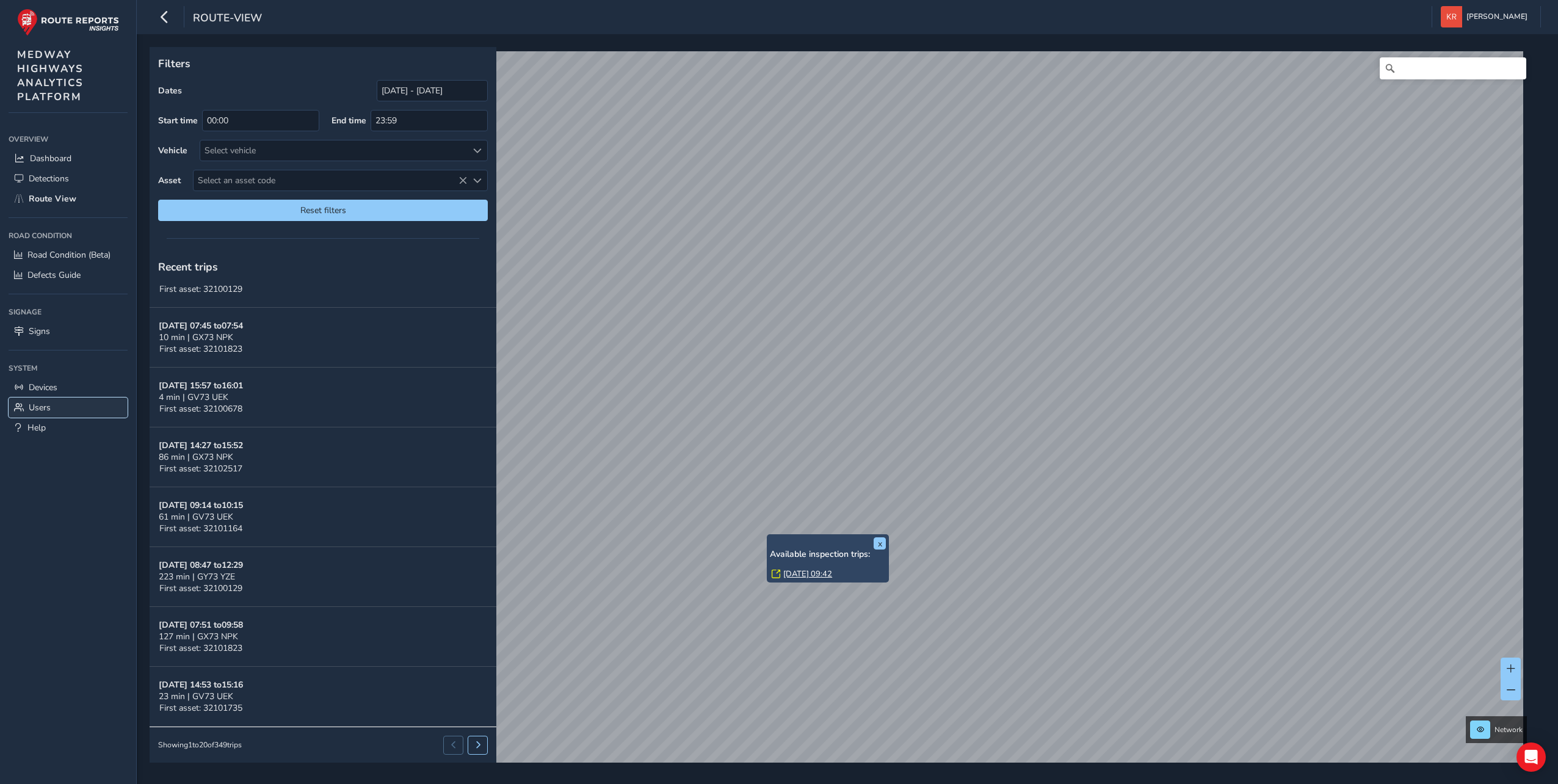
click at [52, 407] on link "Users" at bounding box center [68, 407] width 119 height 20
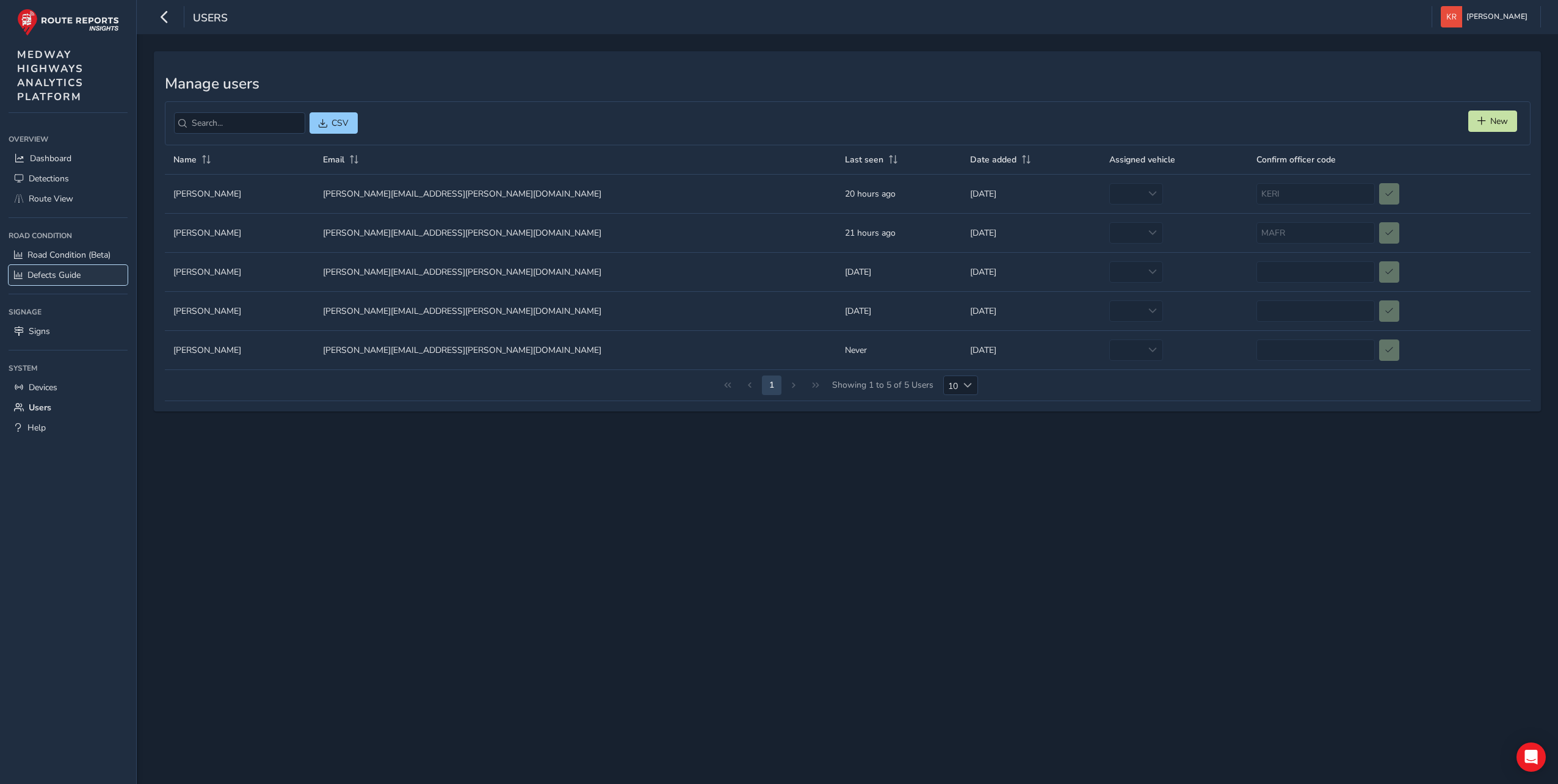
click at [37, 271] on span "Defects Guide" at bounding box center [54, 275] width 53 height 12
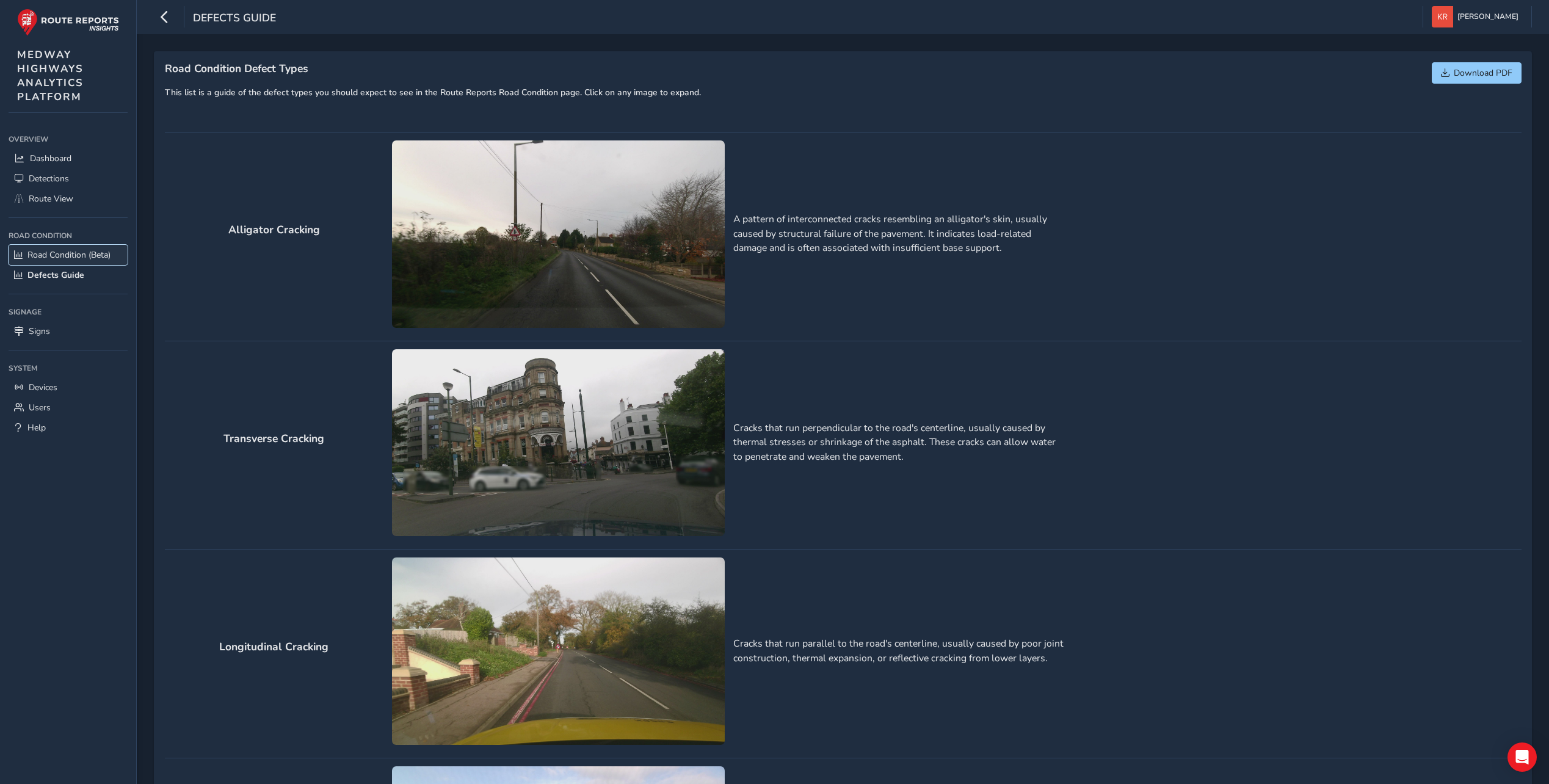
click at [57, 255] on span "Road Condition (Beta)" at bounding box center [69, 255] width 83 height 12
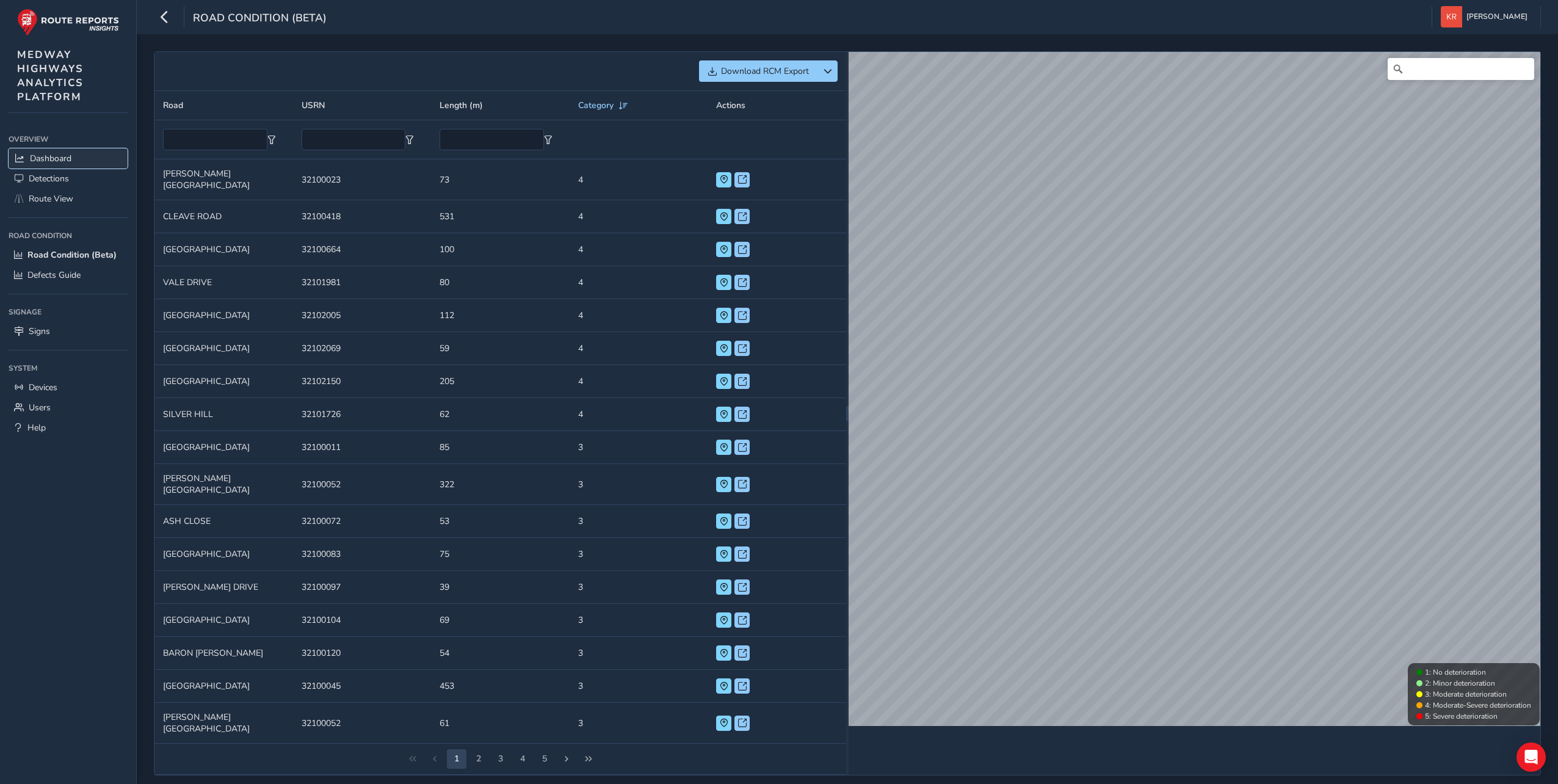
click at [43, 159] on span "Dashboard" at bounding box center [51, 158] width 41 height 12
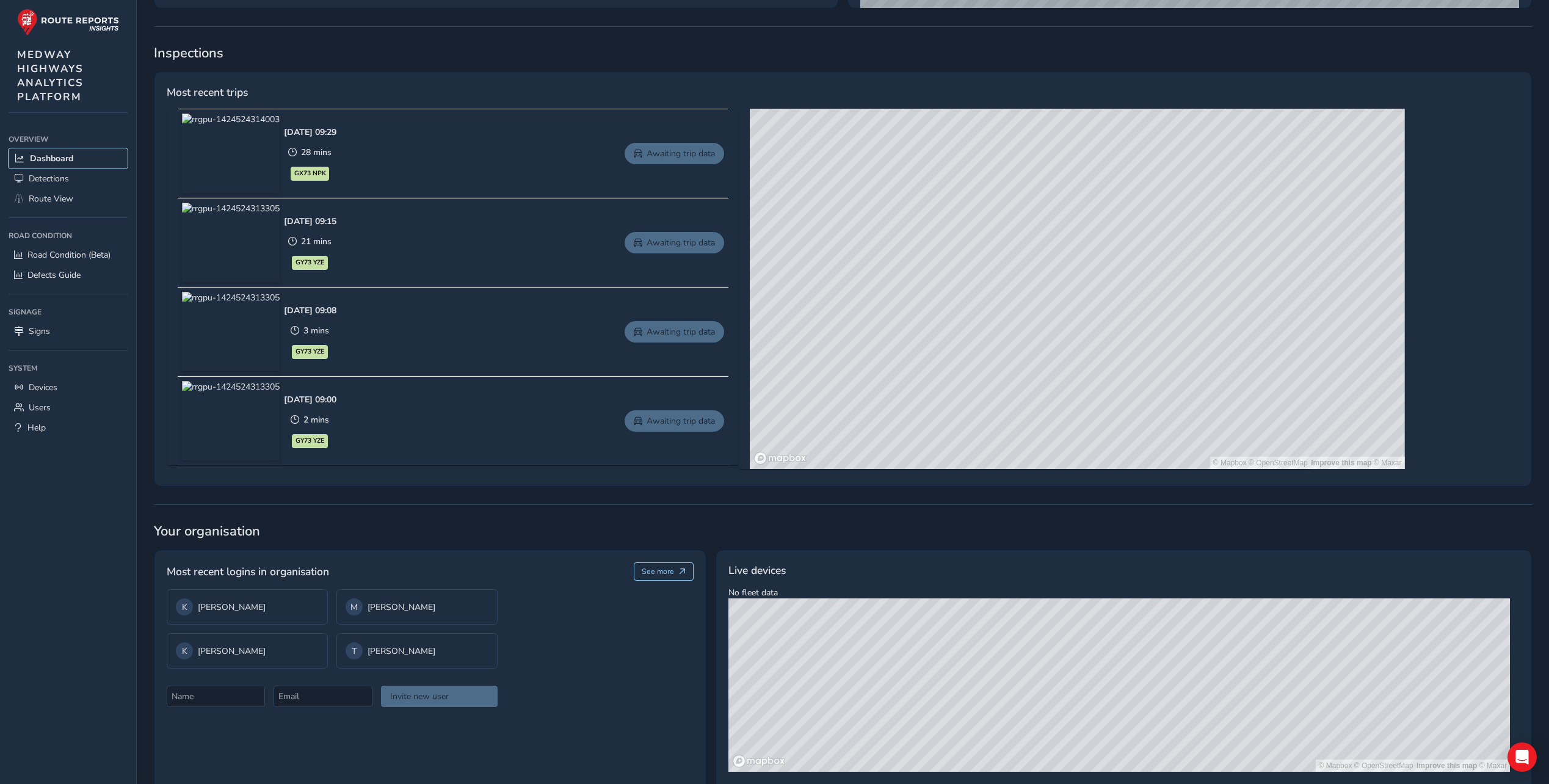
scroll to position [515, 0]
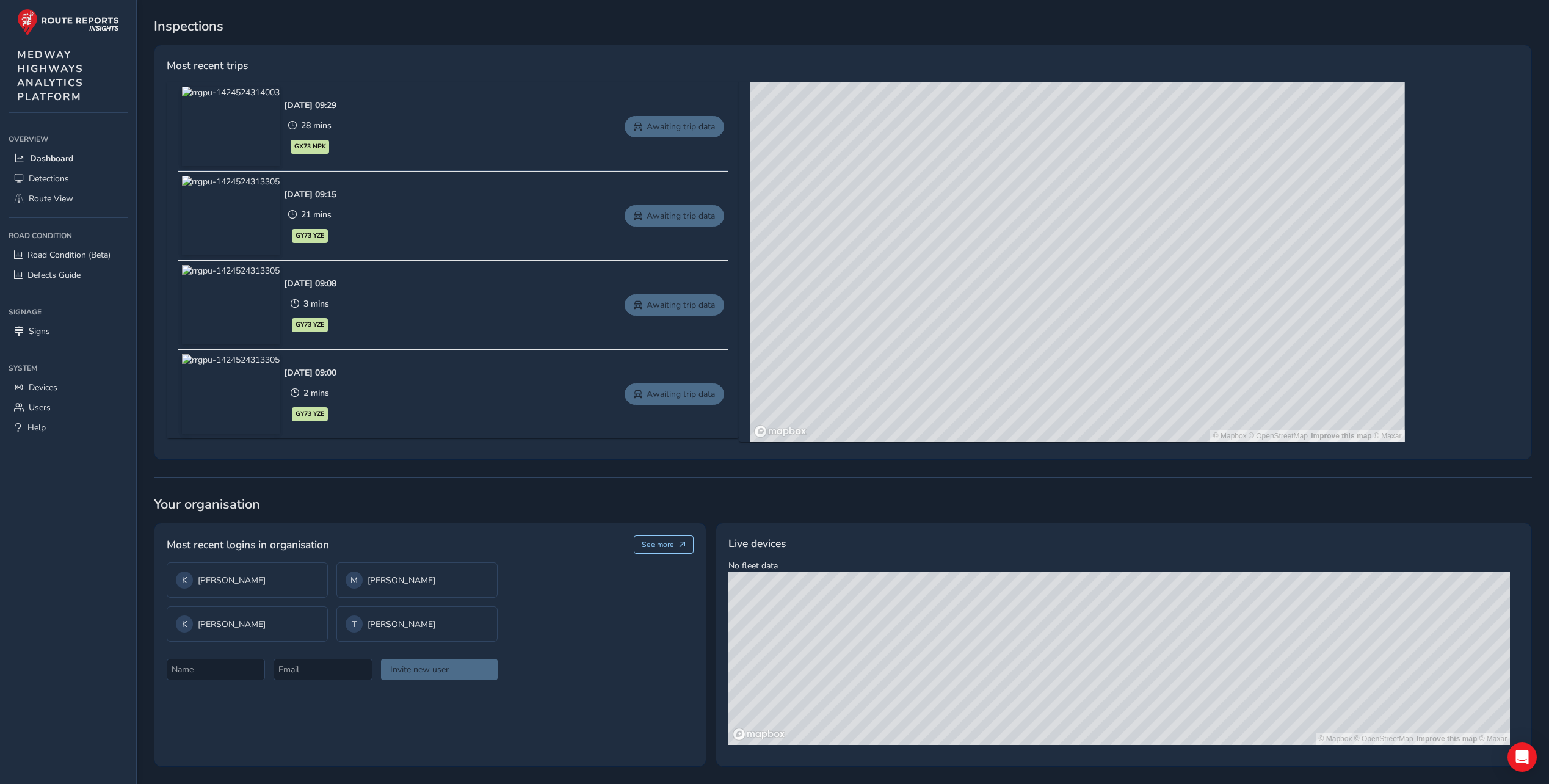
drag, startPoint x: 1020, startPoint y: 650, endPoint x: 1017, endPoint y: 690, distance: 40.1
click at [1017, 690] on div "© Mapbox © OpenStreetMap Improve this map © Maxar" at bounding box center [1119, 658] width 782 height 174
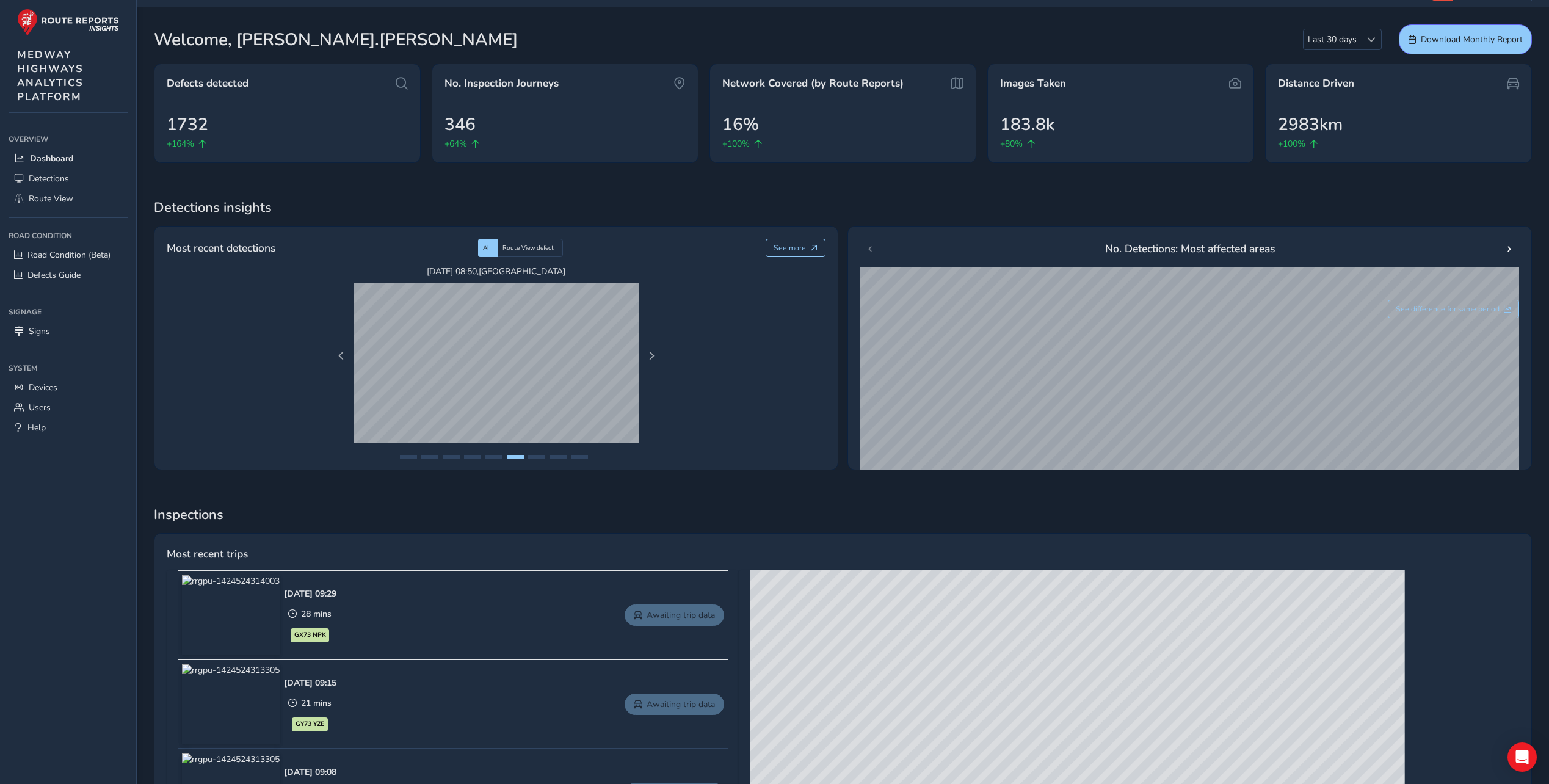
scroll to position [0, 0]
